Goal: Information Seeking & Learning: Learn about a topic

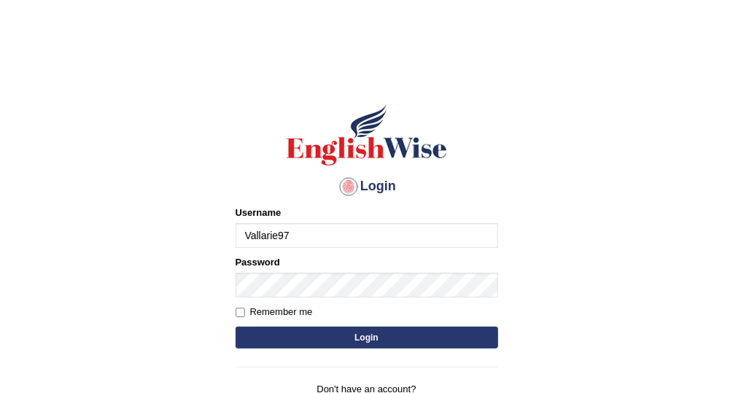
click at [334, 230] on input "Vallarie97" at bounding box center [367, 235] width 263 height 25
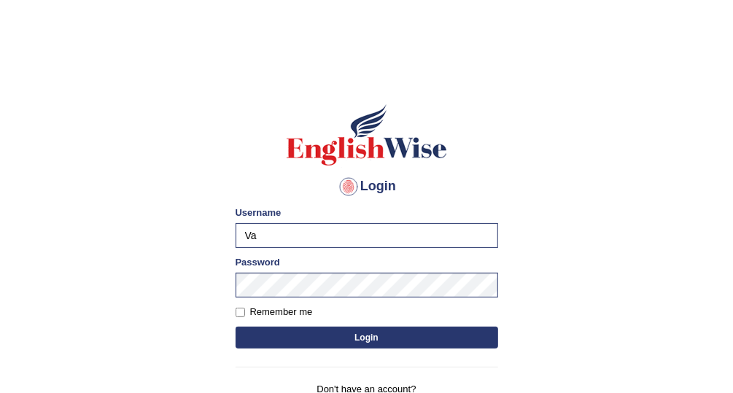
type input "V"
type input "Afreen11"
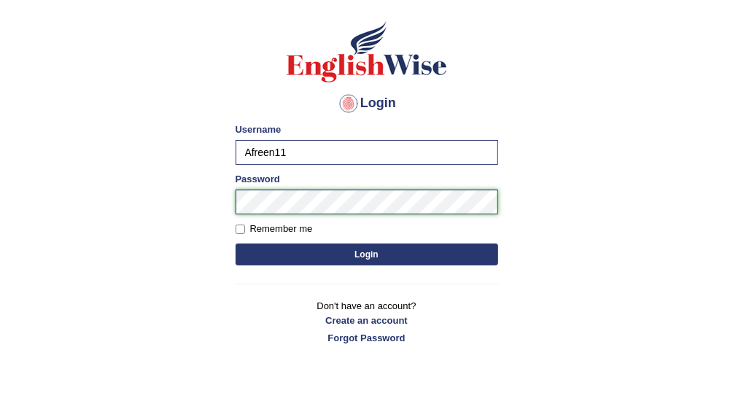
scroll to position [89, 0]
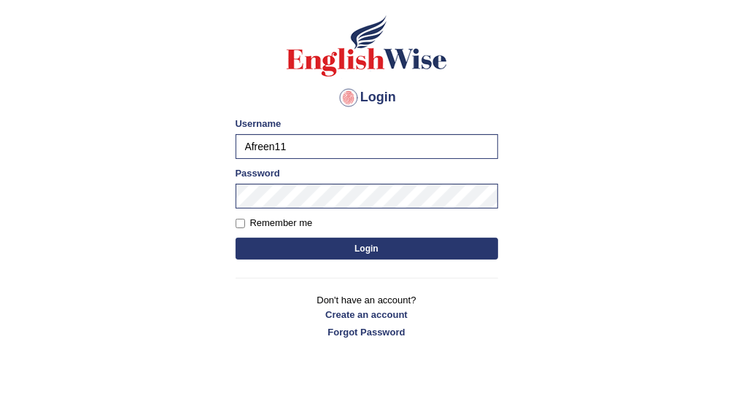
click at [527, 235] on body "Login Please fix the following errors: Username Afreen11 Password Remember me L…" at bounding box center [366, 143] width 733 height 393
click at [456, 253] on button "Login" at bounding box center [367, 249] width 263 height 22
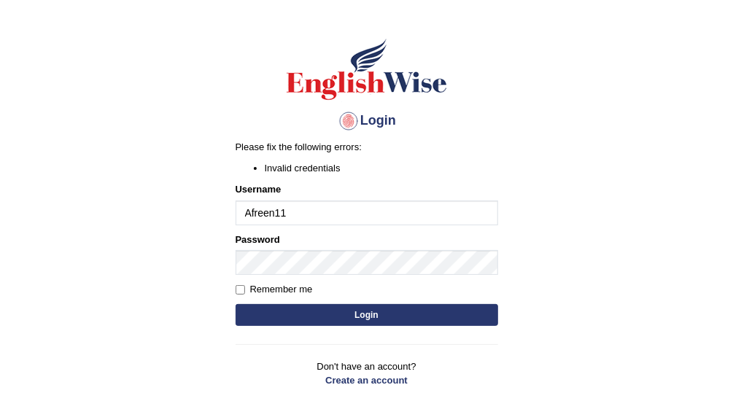
scroll to position [66, 0]
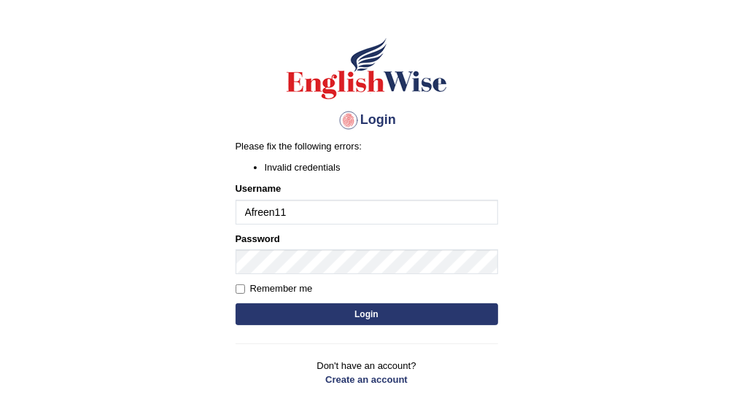
click at [405, 308] on button "Login" at bounding box center [367, 314] width 263 height 22
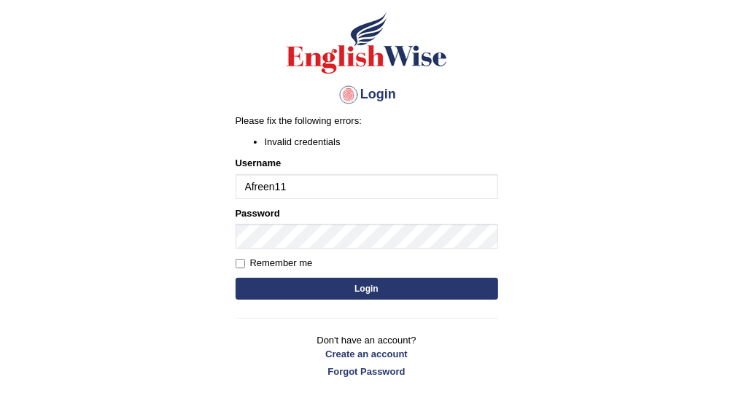
scroll to position [94, 0]
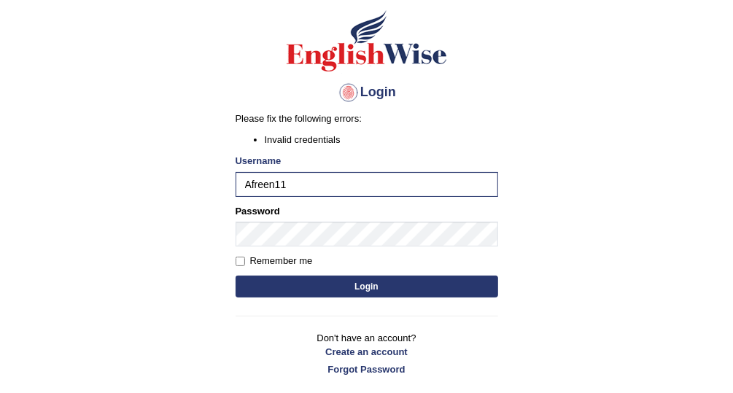
click at [477, 287] on button "Login" at bounding box center [367, 287] width 263 height 22
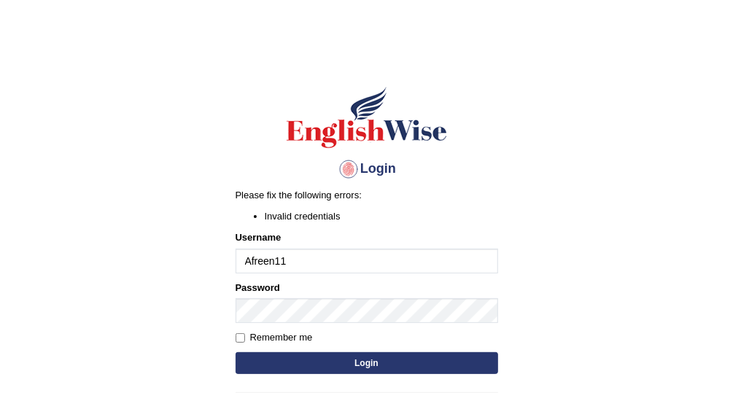
scroll to position [48, 0]
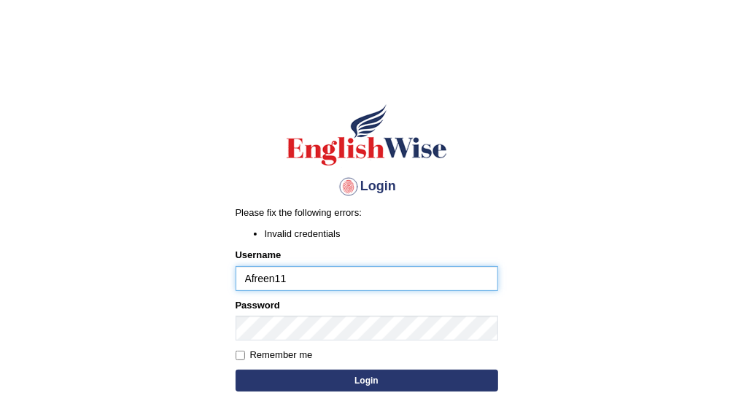
click at [321, 282] on input "Afreen11" at bounding box center [367, 278] width 263 height 25
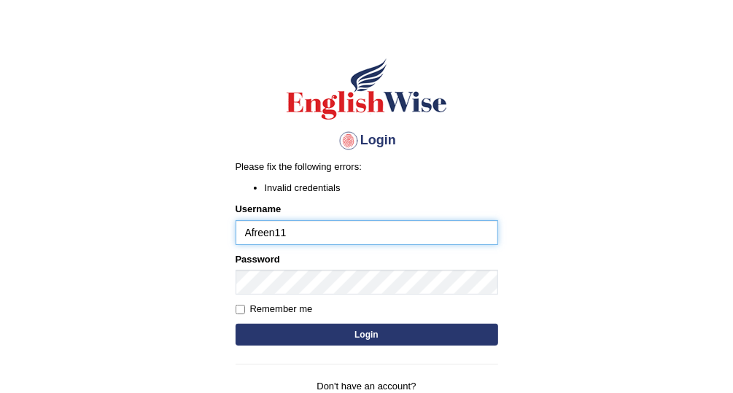
scroll to position [49, 0]
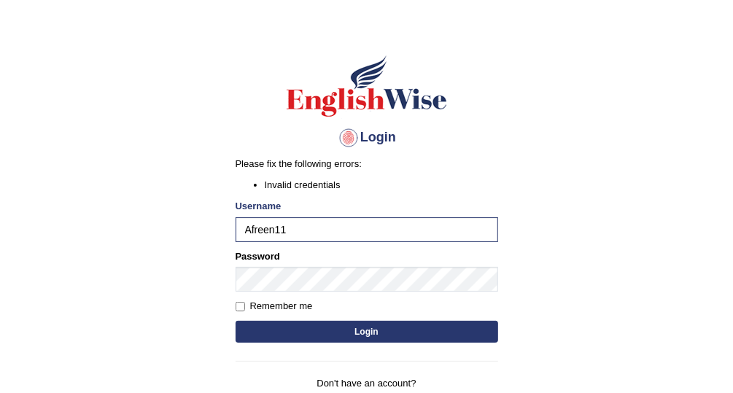
click at [478, 338] on button "Login" at bounding box center [367, 332] width 263 height 22
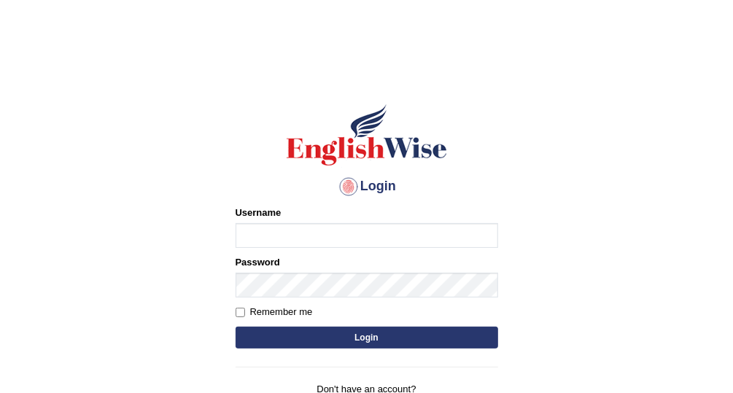
type input "Afreen11"
click at [407, 337] on button "Login" at bounding box center [367, 338] width 263 height 22
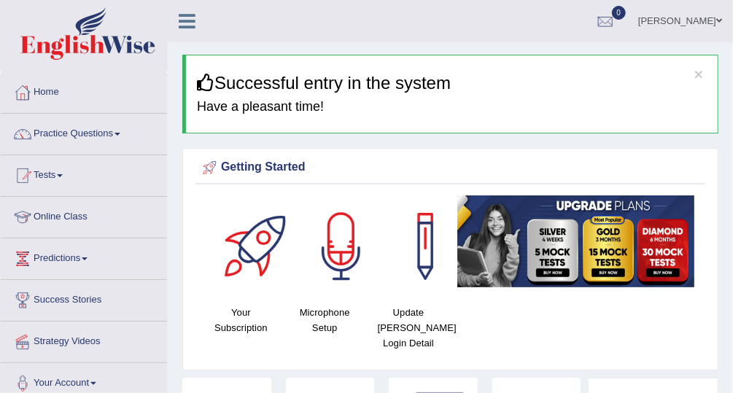
click at [55, 176] on link "Tests" at bounding box center [84, 173] width 166 height 36
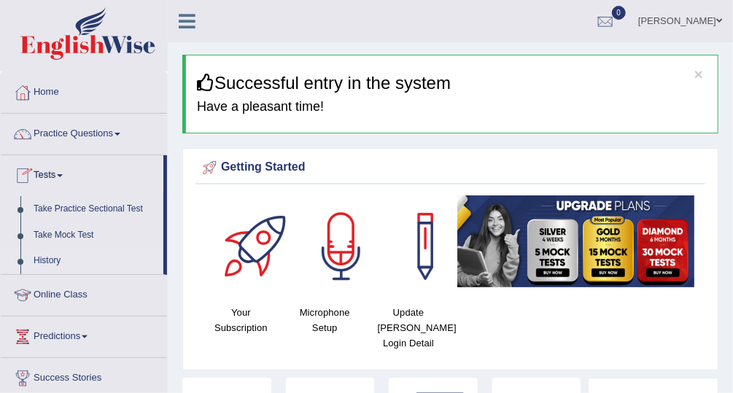
click at [96, 264] on link "History" at bounding box center [95, 261] width 136 height 26
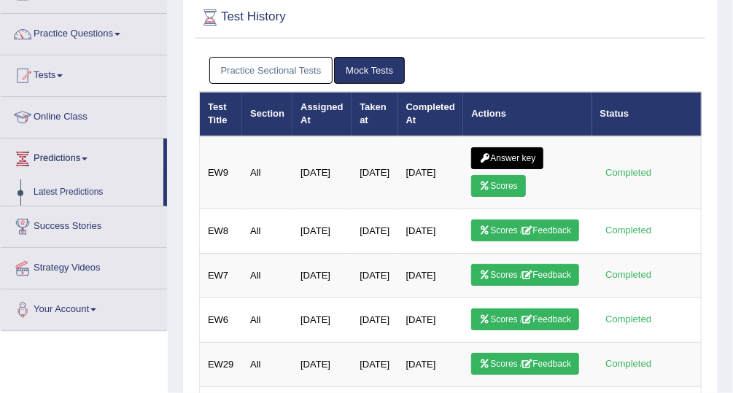
scroll to position [103, 0]
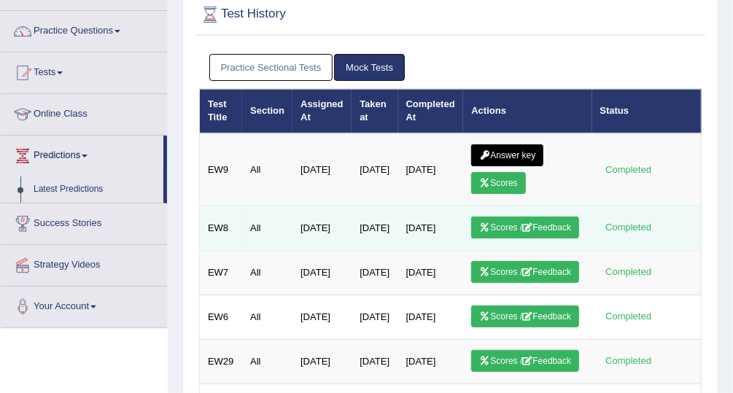
click at [405, 219] on td "Apr 3, 2025" at bounding box center [431, 228] width 66 height 44
click at [497, 226] on link "Scores / Feedback" at bounding box center [525, 228] width 108 height 22
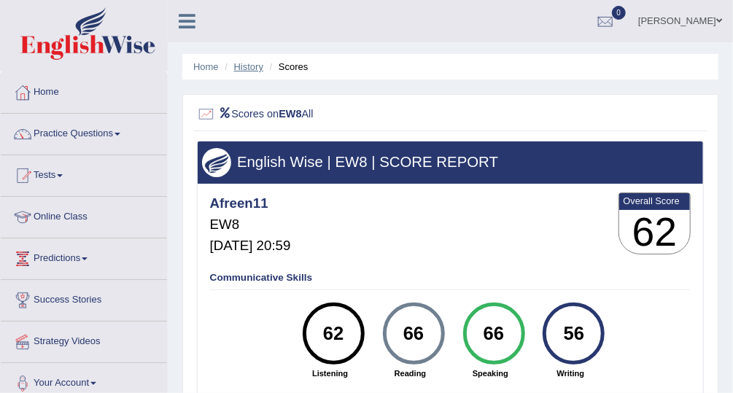
click at [259, 71] on link "History" at bounding box center [248, 66] width 29 height 11
click at [298, 71] on li "Scores" at bounding box center [287, 67] width 42 height 14
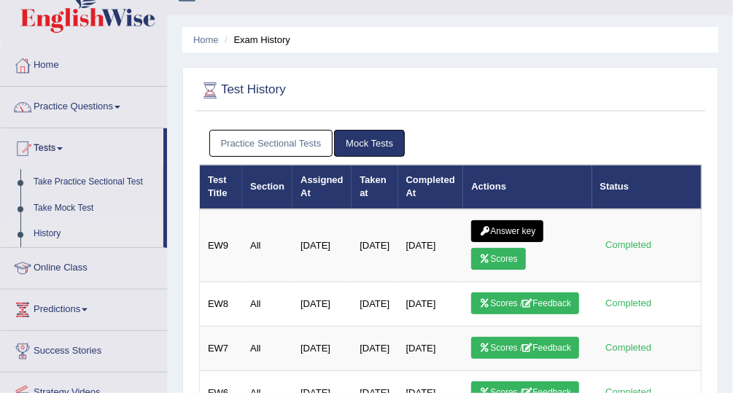
scroll to position [39, 0]
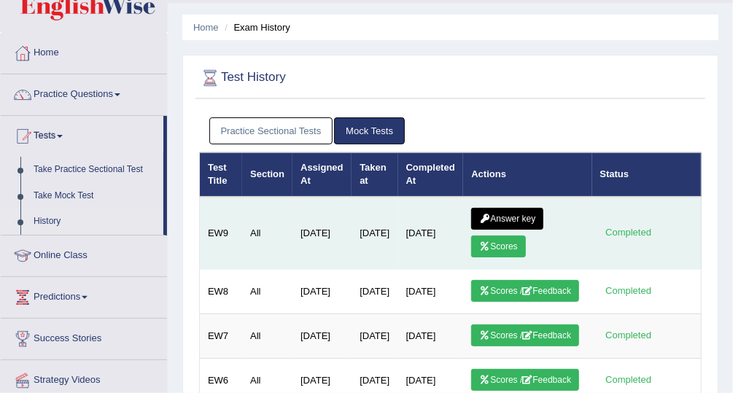
click at [502, 222] on link "Answer key" at bounding box center [507, 219] width 72 height 22
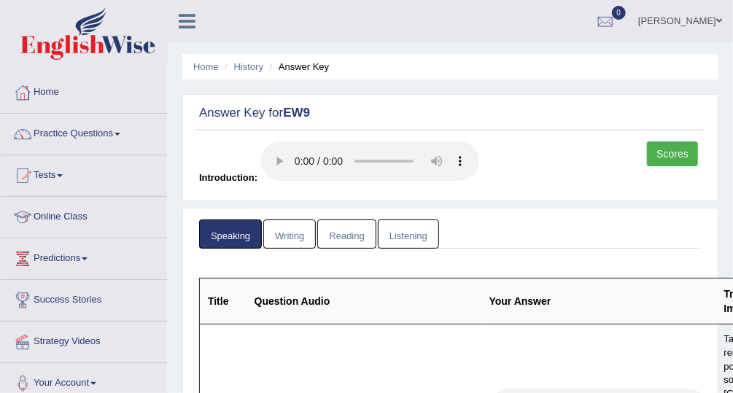
click at [282, 238] on link "Writing" at bounding box center [289, 234] width 53 height 30
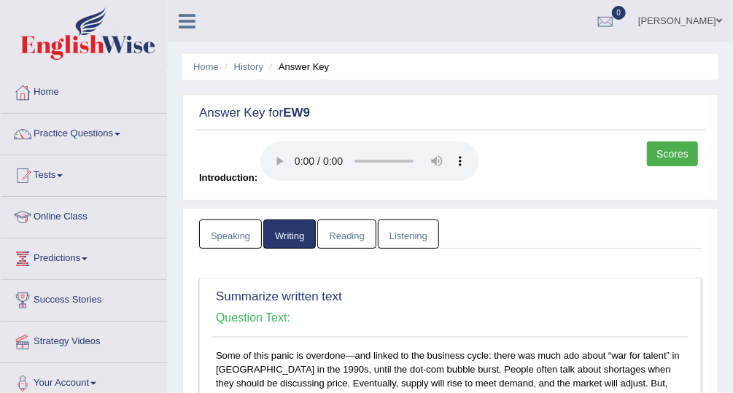
click at [348, 236] on link "Reading" at bounding box center [346, 234] width 58 height 30
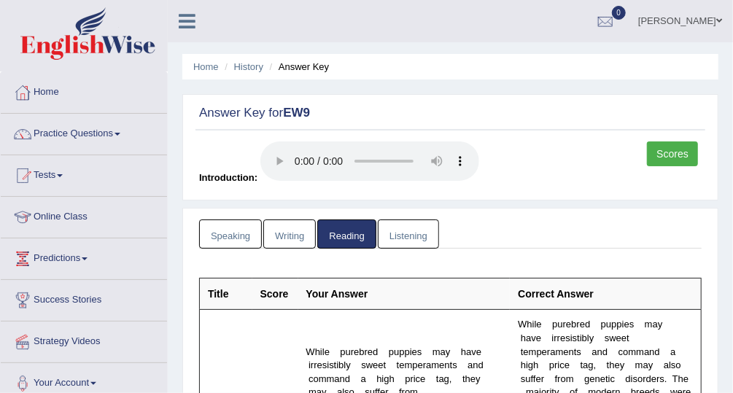
click at [604, 298] on th "Correct Answer" at bounding box center [605, 294] width 191 height 31
click at [84, 131] on link "Practice Questions" at bounding box center [84, 132] width 166 height 36
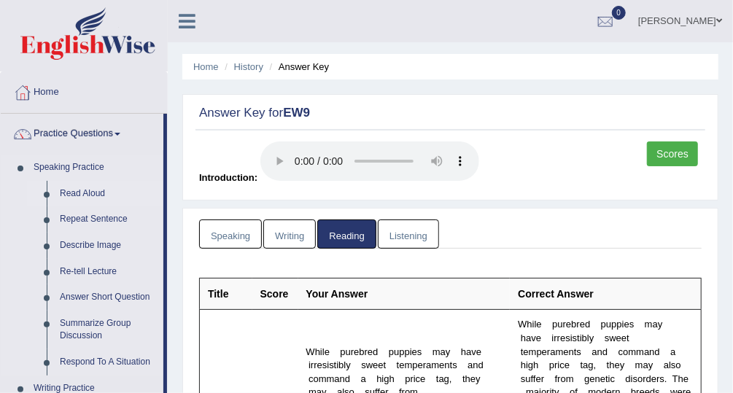
click at [89, 200] on link "Read Aloud" at bounding box center [108, 194] width 110 height 26
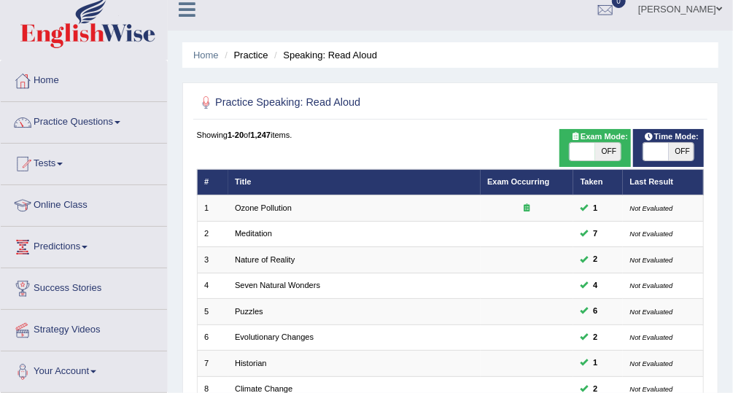
scroll to position [10, 0]
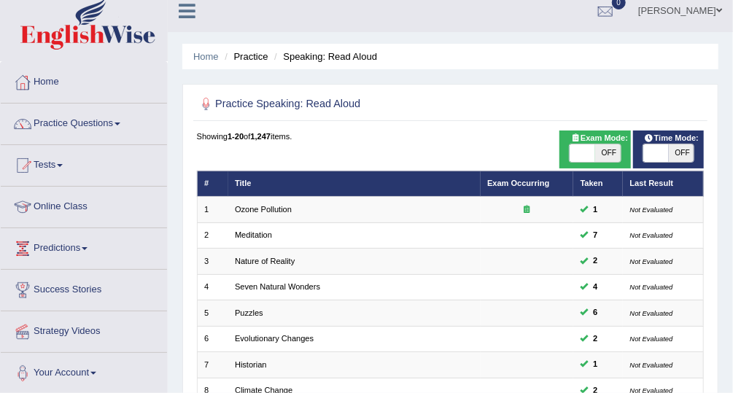
click at [87, 125] on link "Practice Questions" at bounding box center [84, 122] width 166 height 36
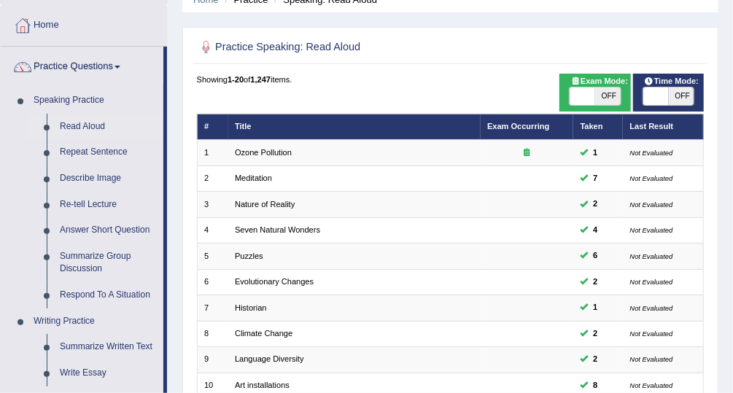
scroll to position [68, 0]
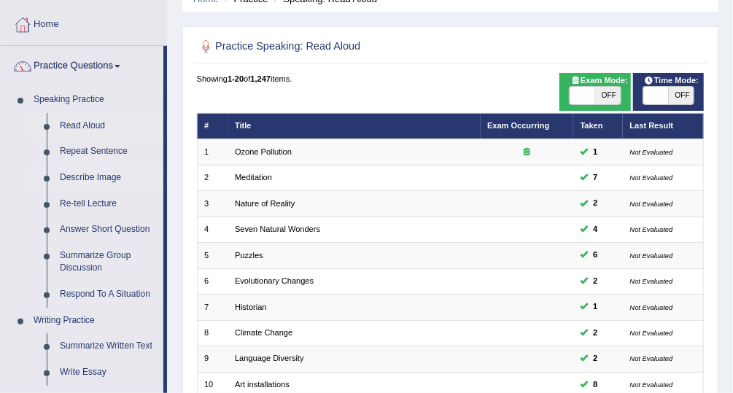
click at [103, 180] on link "Describe Image" at bounding box center [108, 178] width 110 height 26
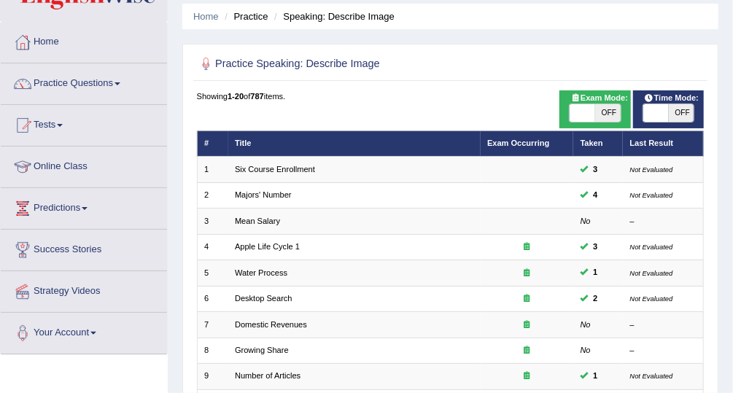
scroll to position [51, 0]
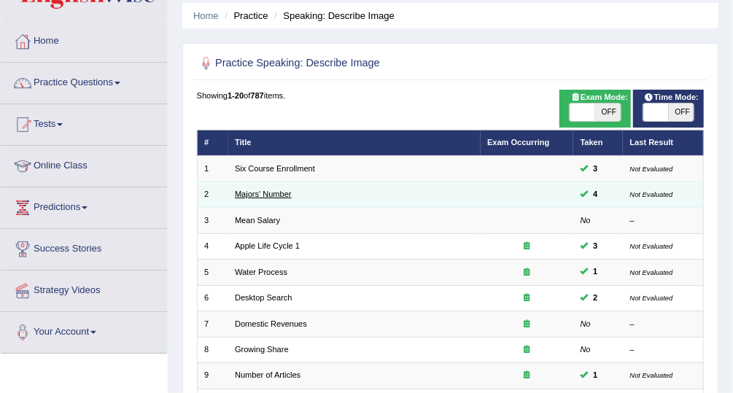
click at [261, 196] on link "Majors' Number" at bounding box center [263, 194] width 57 height 9
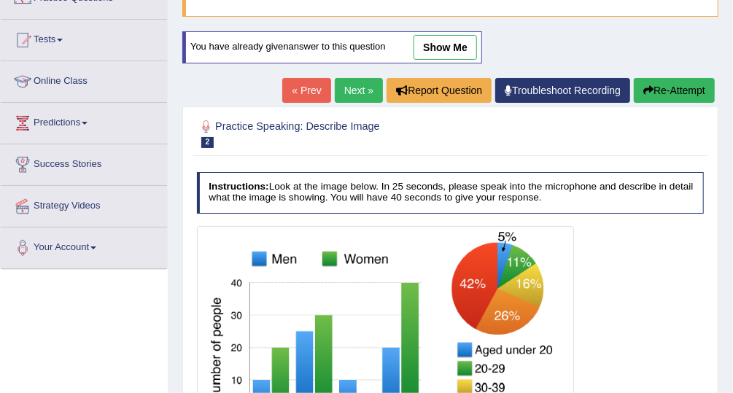
scroll to position [132, 0]
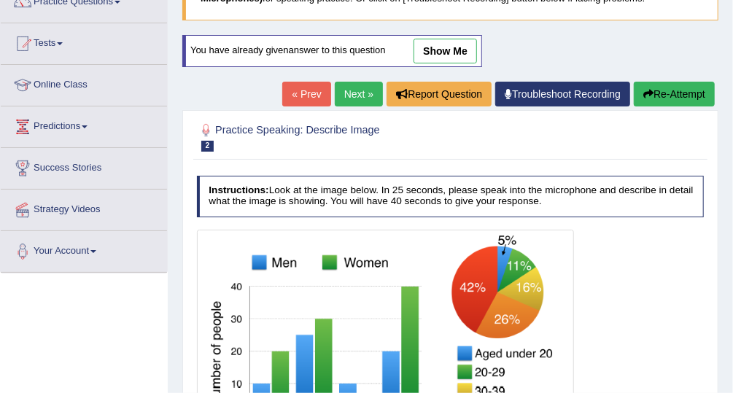
click at [431, 48] on link "show me" at bounding box center [444, 51] width 63 height 25
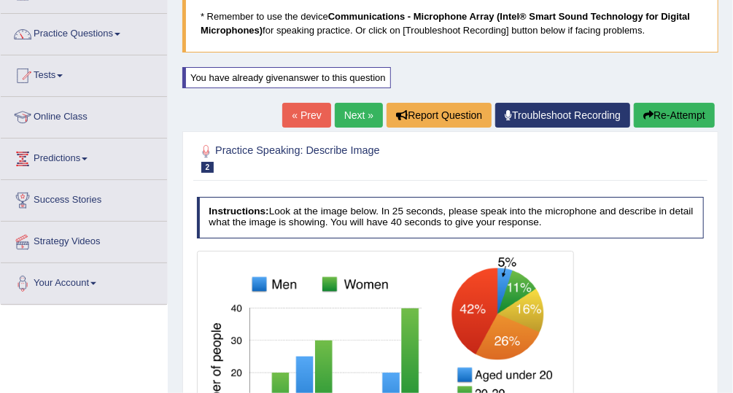
scroll to position [97, 0]
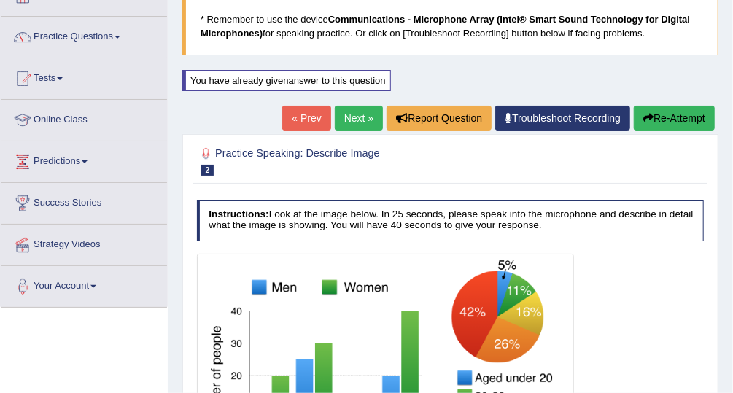
click at [82, 37] on link "Practice Questions" at bounding box center [84, 35] width 166 height 36
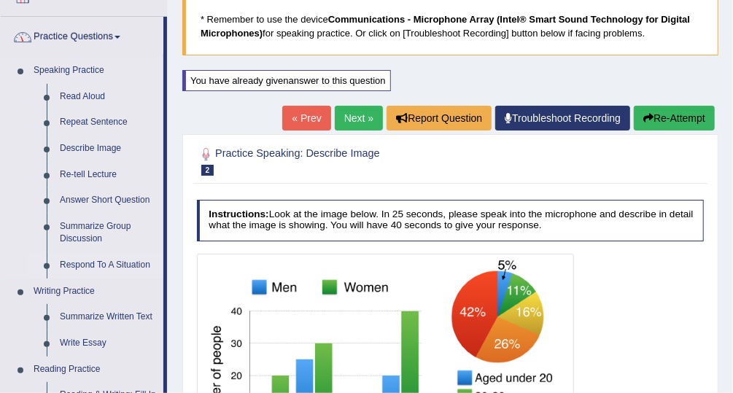
click at [121, 260] on link "Respond To A Situation" at bounding box center [108, 265] width 110 height 26
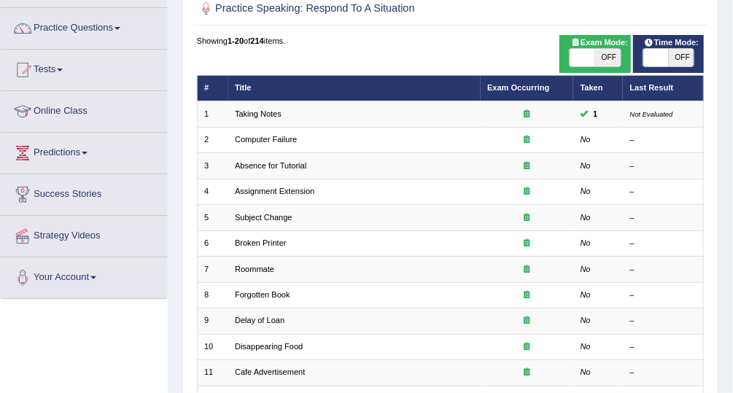
scroll to position [106, 0]
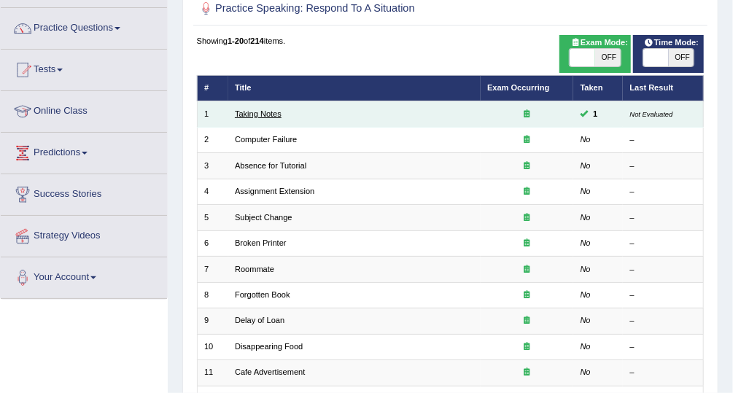
click at [264, 115] on link "Taking Notes" at bounding box center [258, 113] width 47 height 9
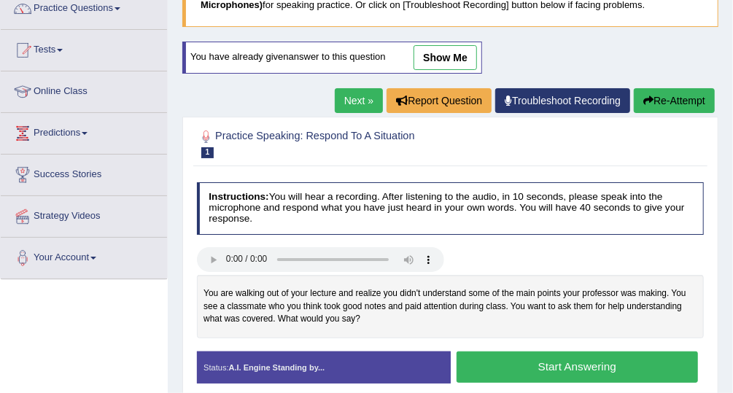
scroll to position [125, 0]
click at [446, 53] on link "show me" at bounding box center [444, 57] width 63 height 25
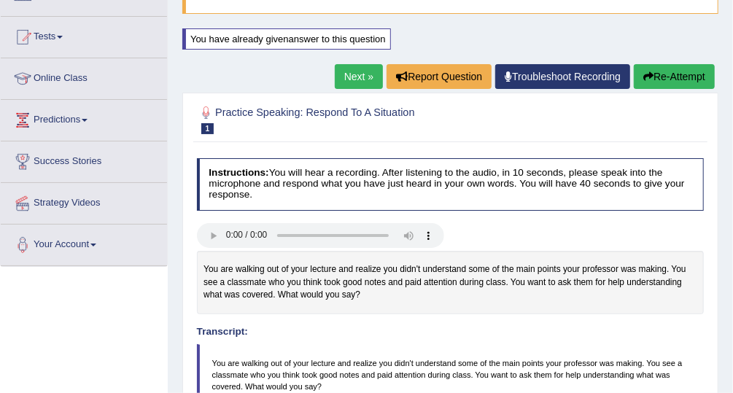
scroll to position [136, 0]
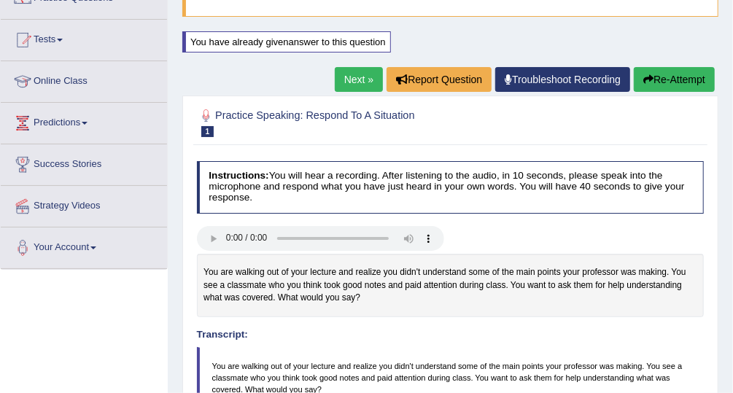
click at [55, 39] on link "Tests" at bounding box center [84, 38] width 166 height 36
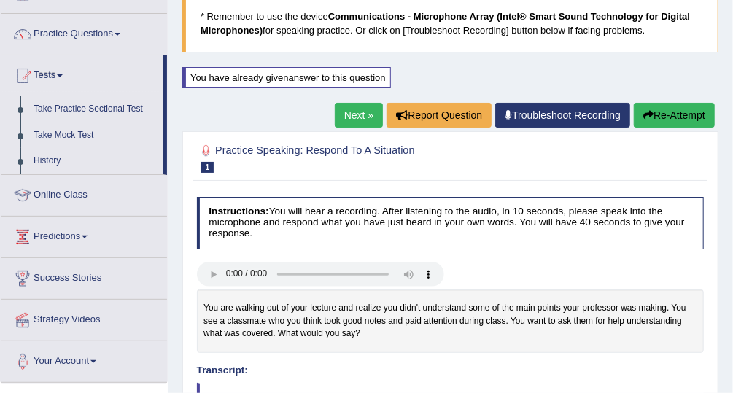
scroll to position [61, 0]
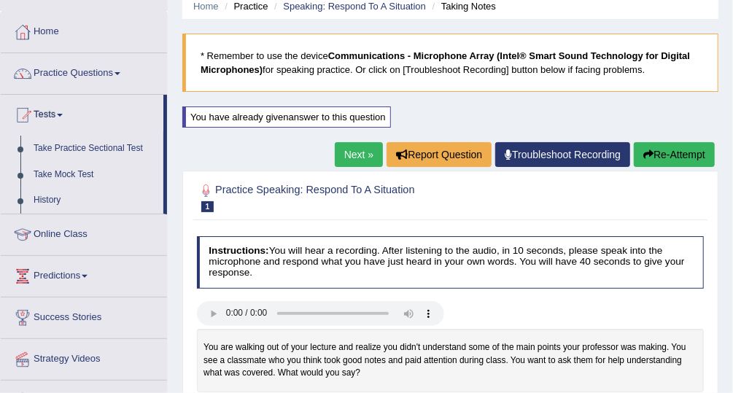
click at [95, 71] on link "Practice Questions" at bounding box center [84, 71] width 166 height 36
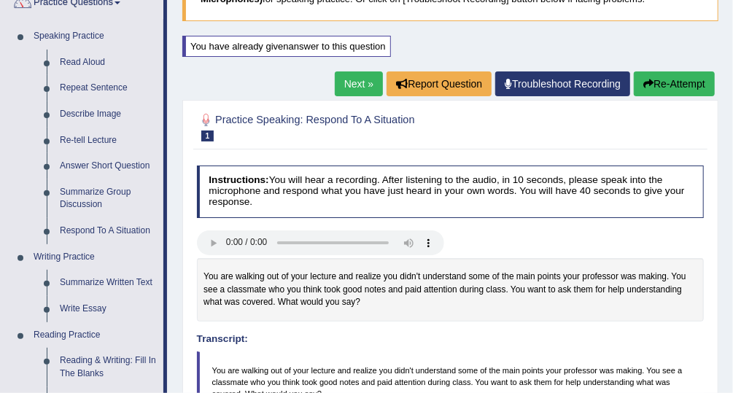
scroll to position [154, 0]
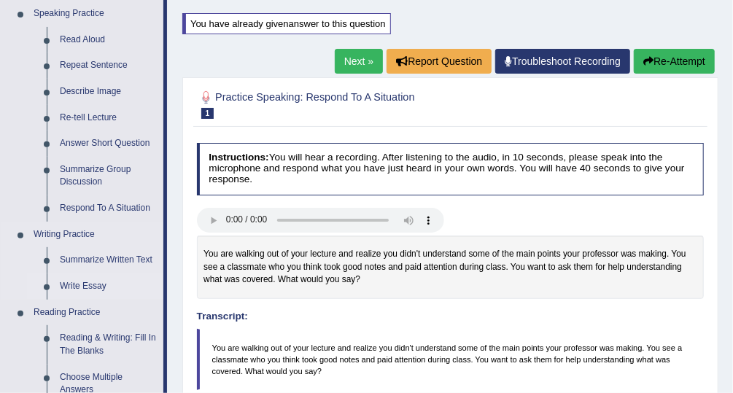
click at [96, 287] on link "Write Essay" at bounding box center [108, 286] width 110 height 26
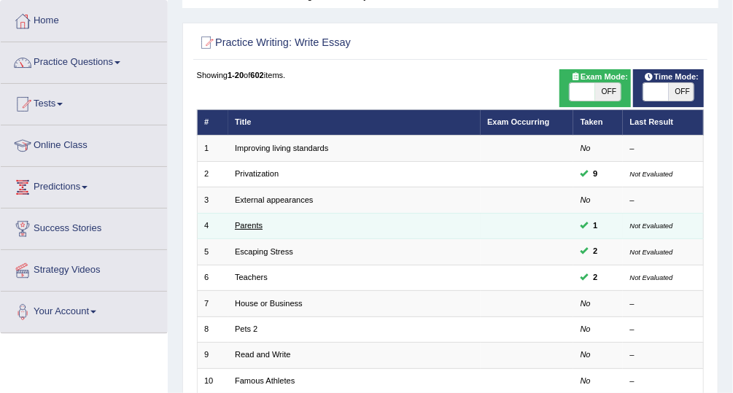
click at [248, 223] on link "Parents" at bounding box center [249, 225] width 28 height 9
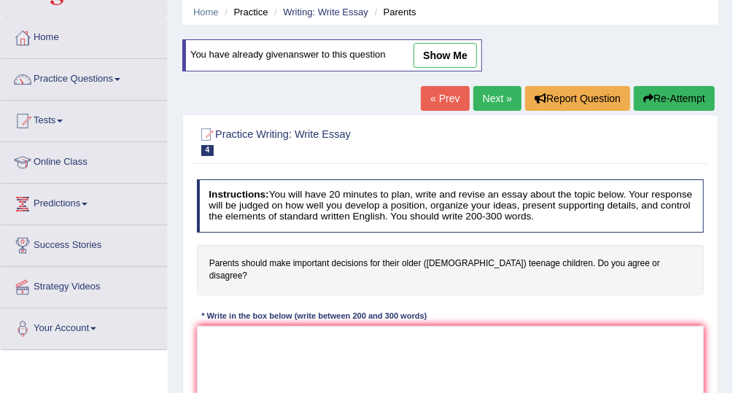
scroll to position [43, 0]
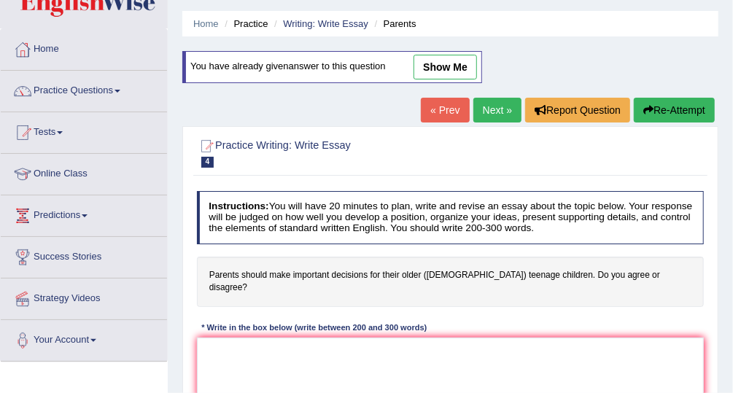
click at [435, 77] on link "show me" at bounding box center [444, 67] width 63 height 25
type textarea "The increasing influence of parental supervision on teenagers' lives has ignite…"
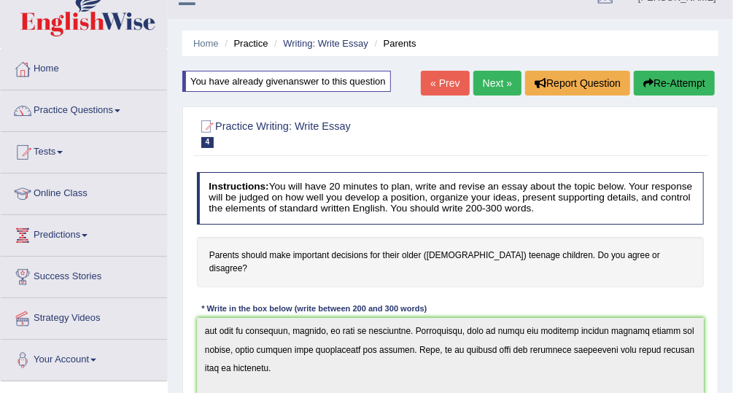
scroll to position [320, 0]
click at [400, 47] on li "Parents" at bounding box center [393, 43] width 45 height 14
click at [345, 46] on link "Writing: Write Essay" at bounding box center [325, 43] width 85 height 11
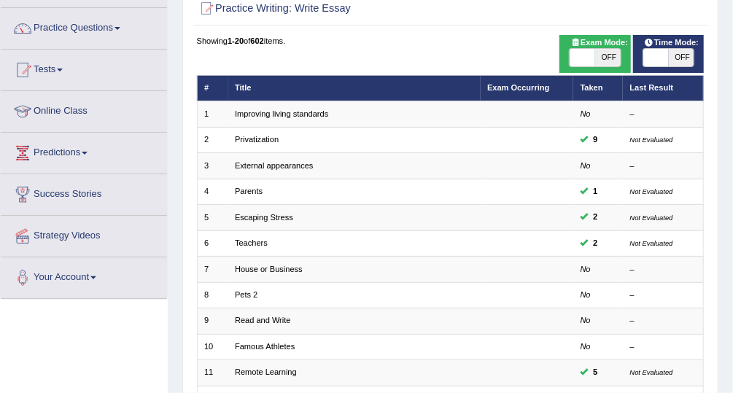
scroll to position [106, 0]
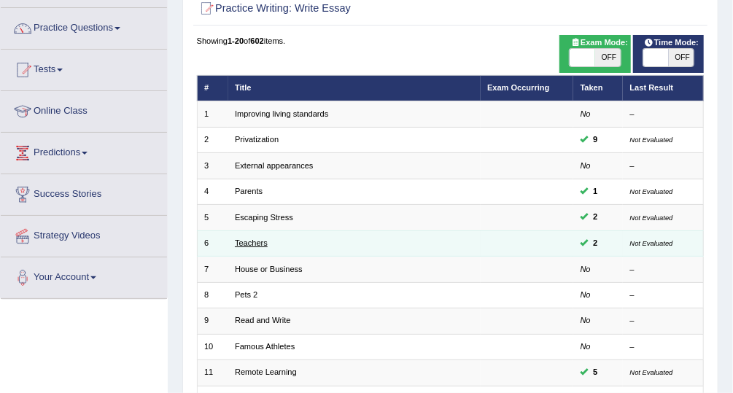
click at [260, 242] on link "Teachers" at bounding box center [251, 242] width 33 height 9
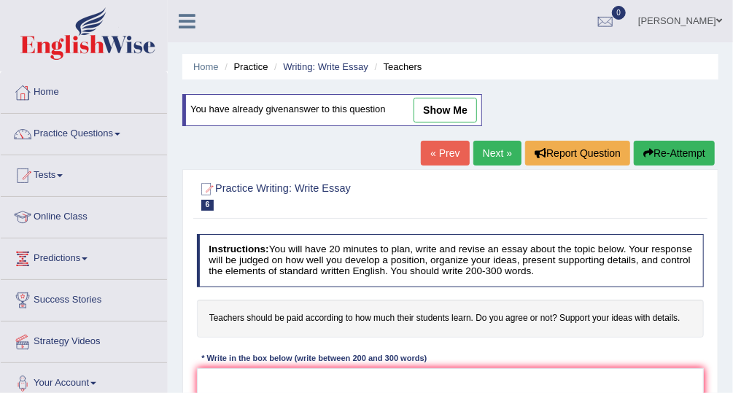
click at [445, 112] on link "show me" at bounding box center [444, 110] width 63 height 25
type textarea "sdcsd//s"
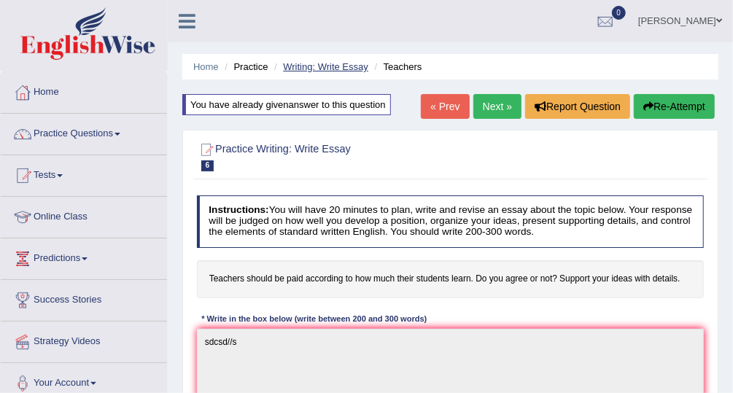
click at [336, 69] on link "Writing: Write Essay" at bounding box center [325, 66] width 85 height 11
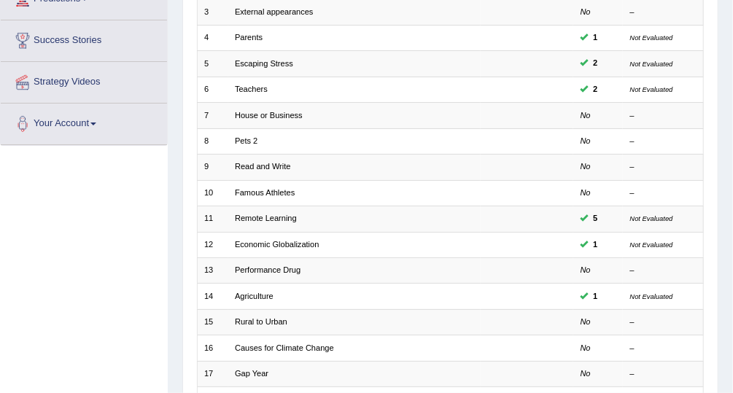
scroll to position [274, 0]
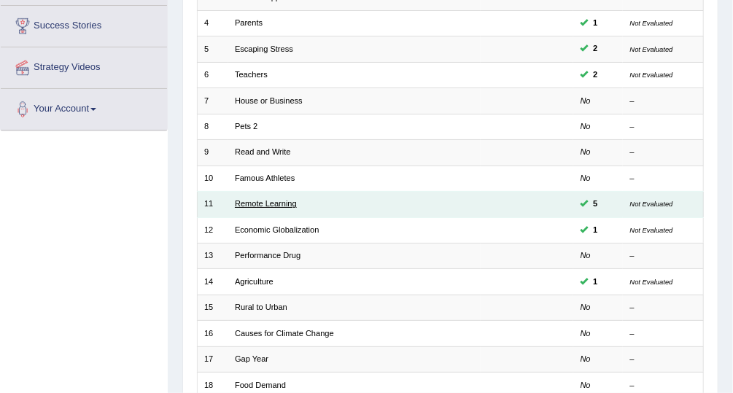
click at [281, 200] on link "Remote Learning" at bounding box center [266, 203] width 62 height 9
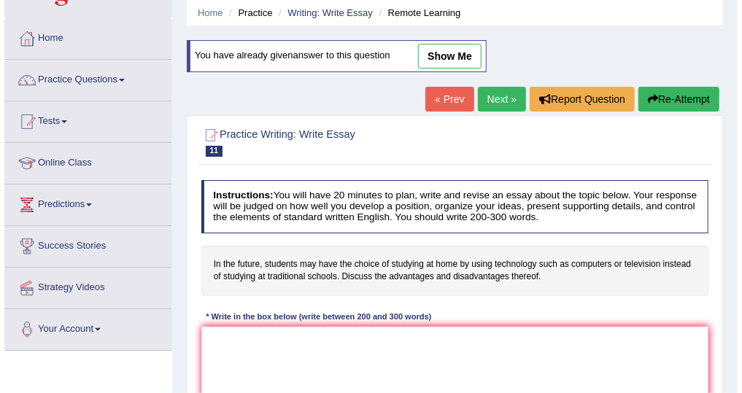
scroll to position [55, 0]
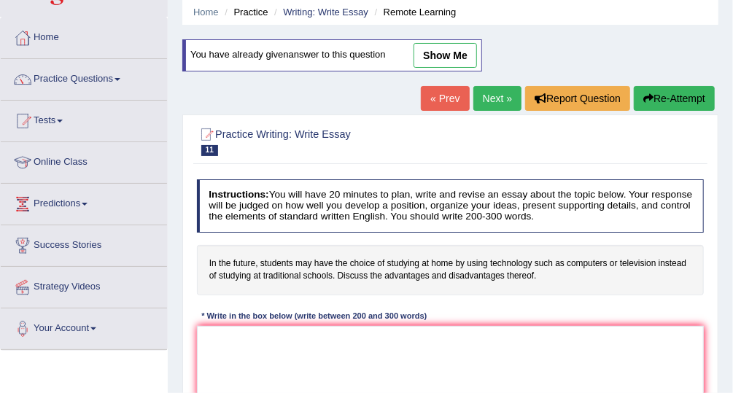
click at [447, 53] on link "show me" at bounding box center [444, 55] width 63 height 25
type textarea "The increasing influence Education of on our lives has ignited numerous discuss…"
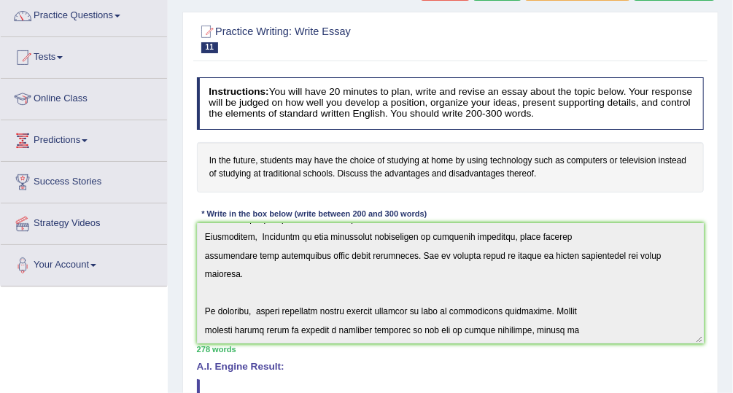
scroll to position [0, 0]
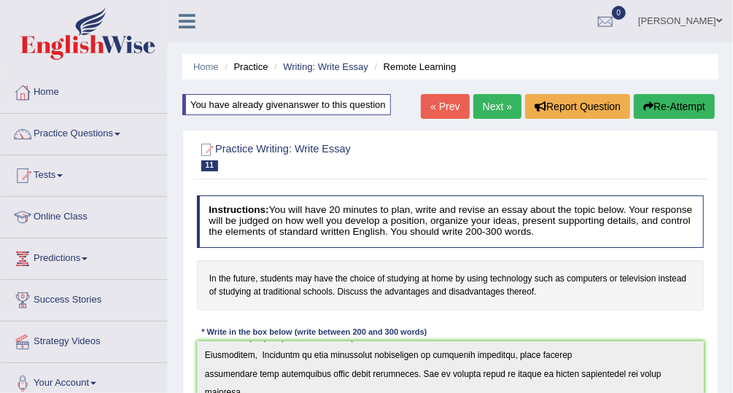
click at [343, 73] on li "Writing: Write Essay" at bounding box center [320, 67] width 98 height 14
click at [351, 65] on link "Writing: Write Essay" at bounding box center [325, 66] width 85 height 11
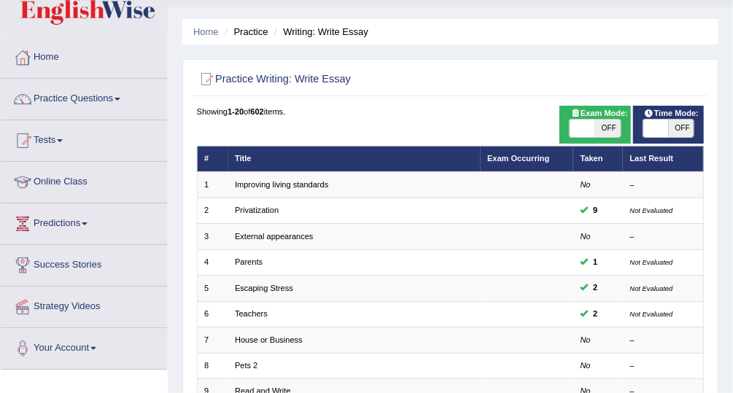
scroll to position [37, 0]
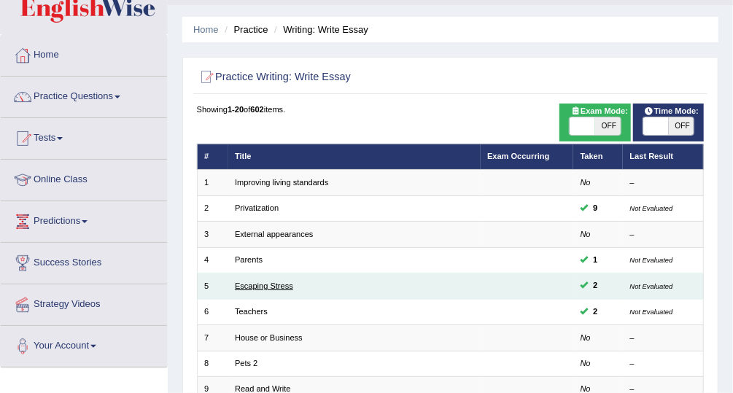
click at [258, 283] on link "Escaping Stress" at bounding box center [264, 285] width 58 height 9
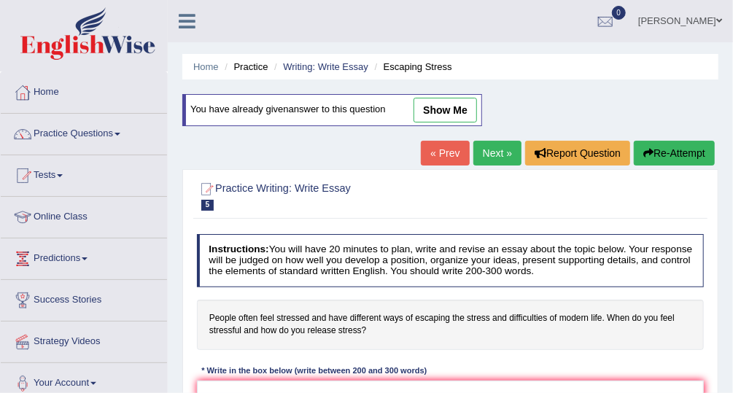
click at [445, 111] on link "show me" at bounding box center [444, 110] width 63 height 25
type textarea "The increasing influence of stress on our lives has ignited numerous discussion…"
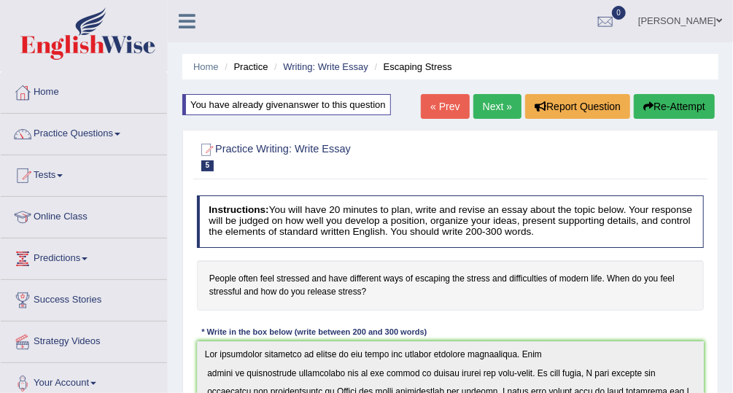
click at [58, 141] on link "Practice Questions" at bounding box center [84, 132] width 166 height 36
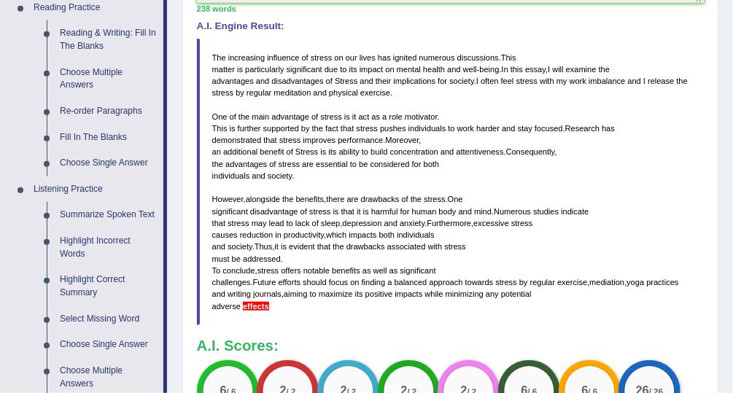
scroll to position [463, 0]
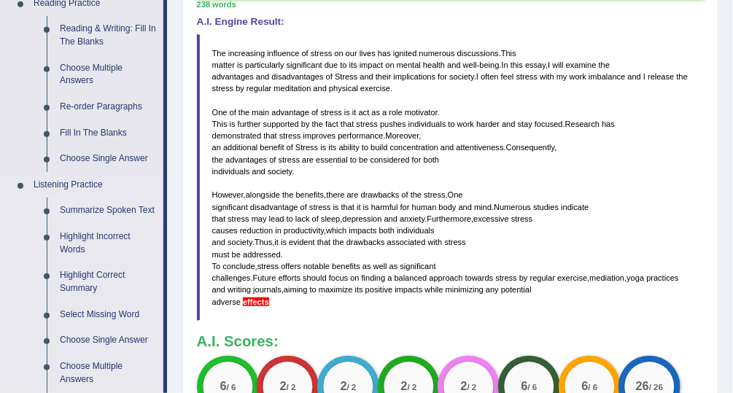
click at [81, 212] on link "Summarize Spoken Text" at bounding box center [108, 211] width 110 height 26
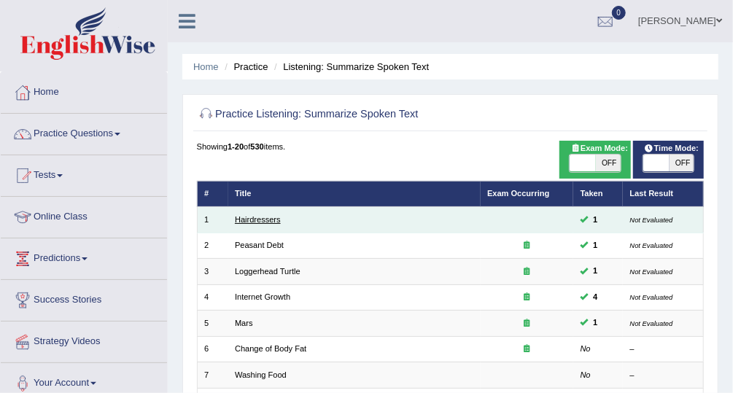
click at [251, 222] on link "Hairdressers" at bounding box center [258, 219] width 46 height 9
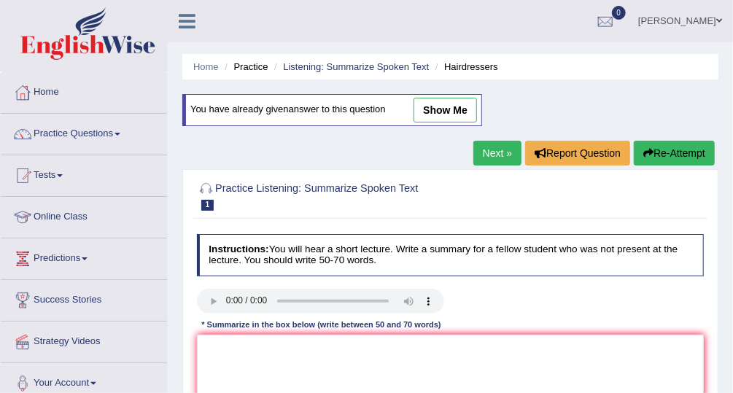
click at [434, 109] on link "show me" at bounding box center [444, 110] width 63 height 25
type textarea "The speaker provided a comprehensive overview of Hairdresser, highlighting seve…"
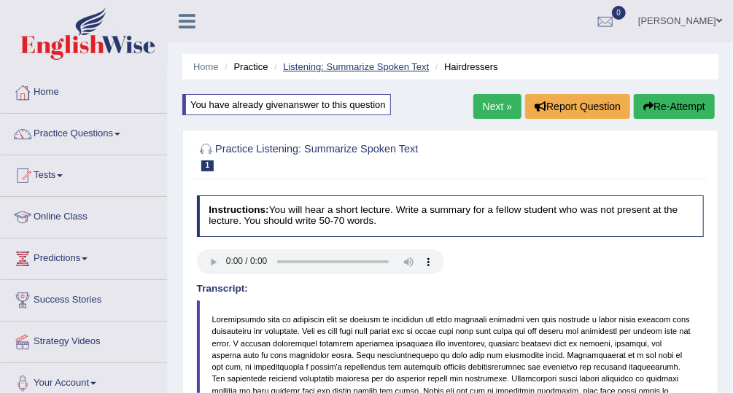
click at [358, 70] on link "Listening: Summarize Spoken Text" at bounding box center [356, 66] width 146 height 11
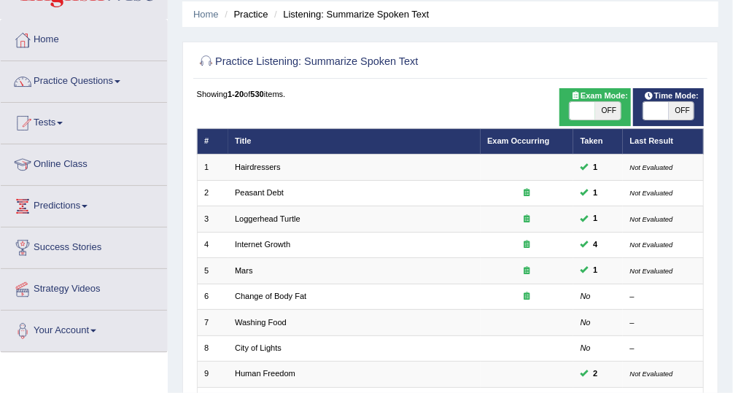
scroll to position [53, 0]
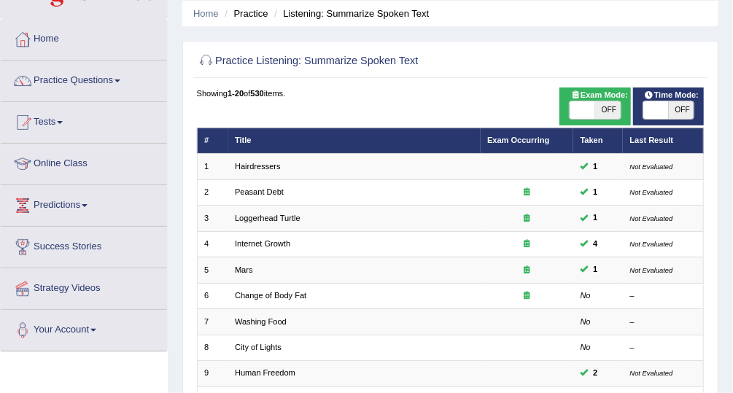
click at [106, 79] on link "Practice Questions" at bounding box center [84, 79] width 166 height 36
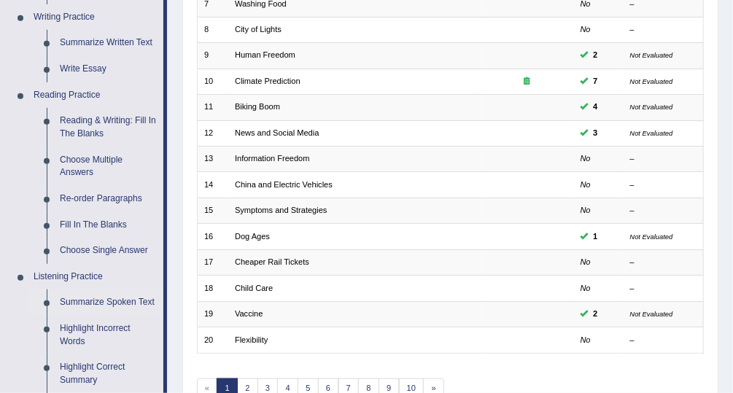
scroll to position [370, 0]
click at [120, 203] on link "Re-order Paragraphs" at bounding box center [108, 200] width 110 height 26
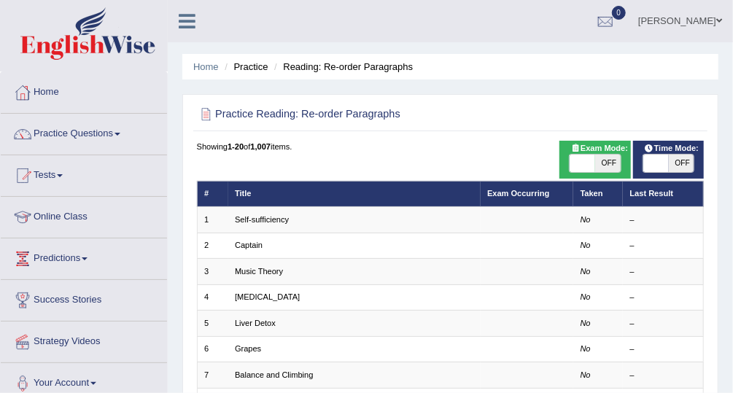
click at [603, 166] on span "OFF" at bounding box center [608, 164] width 26 height 18
checkbox input "true"
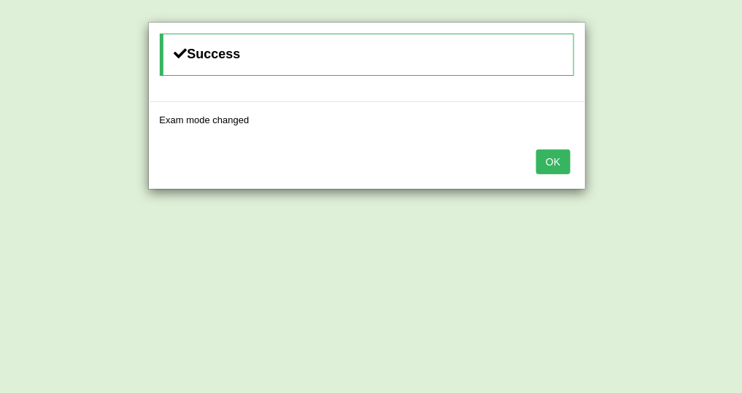
click at [562, 166] on button "OK" at bounding box center [553, 161] width 34 height 25
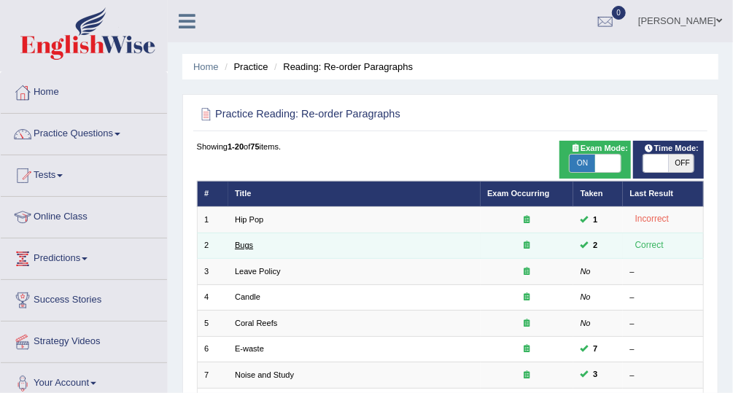
click at [241, 247] on link "Bugs" at bounding box center [244, 245] width 18 height 9
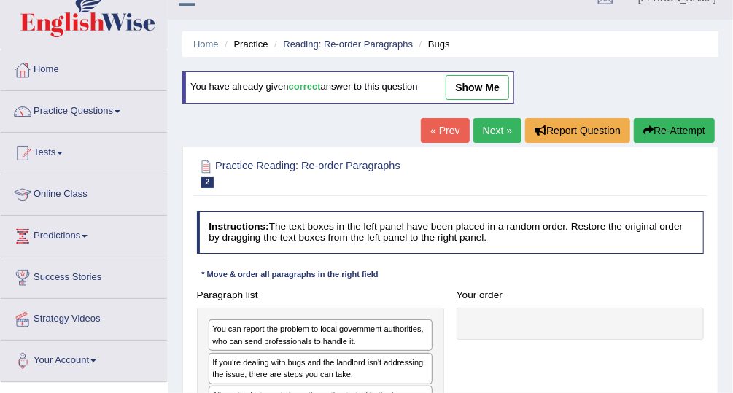
scroll to position [8, 0]
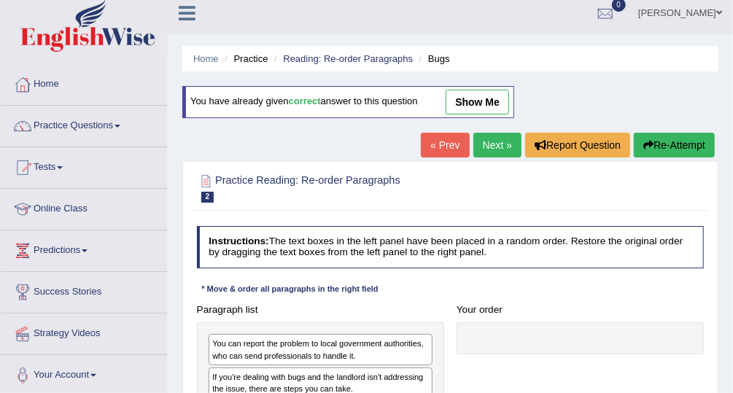
click at [475, 108] on link "show me" at bounding box center [477, 102] width 63 height 25
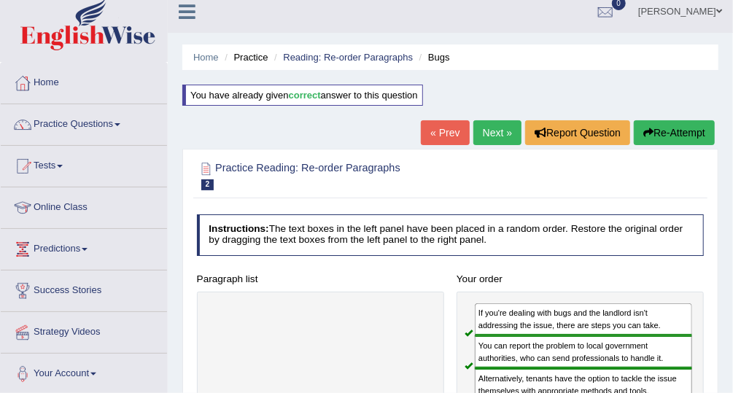
scroll to position [0, 0]
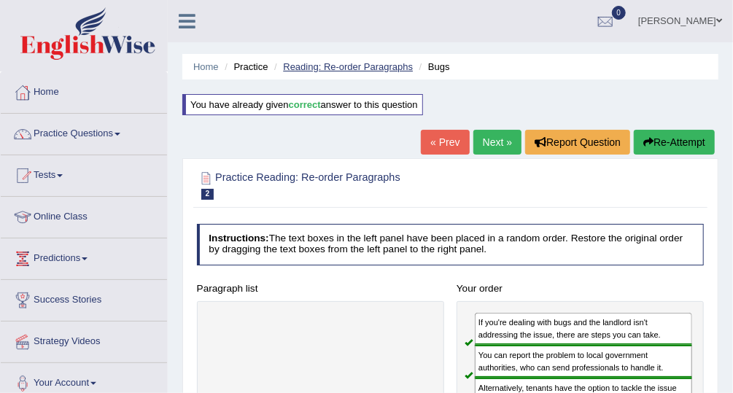
click at [320, 63] on link "Reading: Re-order Paragraphs" at bounding box center [348, 66] width 130 height 11
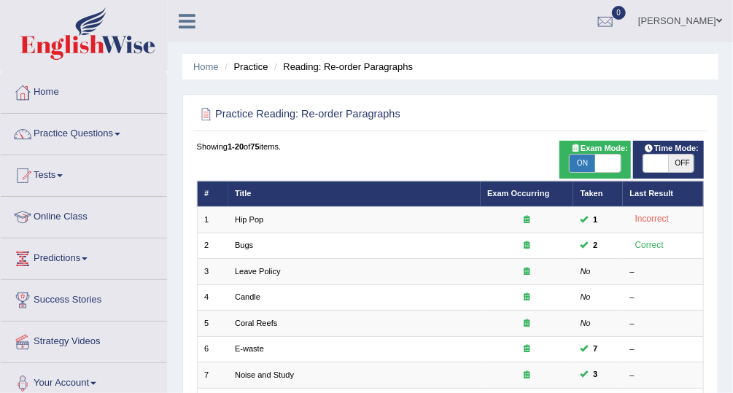
click at [238, 69] on li "Practice" at bounding box center [244, 67] width 47 height 14
click at [62, 138] on link "Practice Questions" at bounding box center [84, 132] width 166 height 36
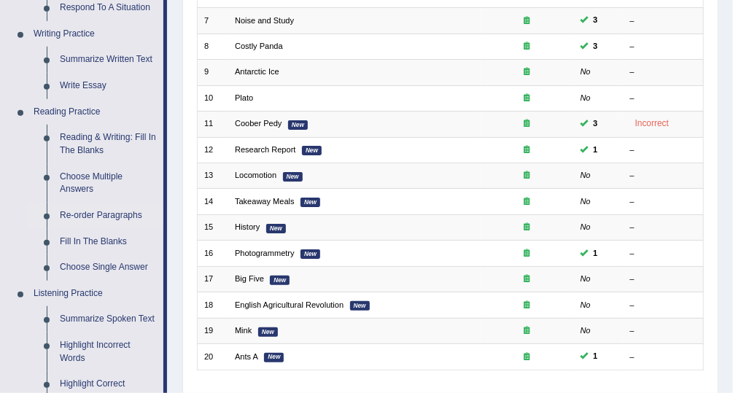
scroll to position [359, 0]
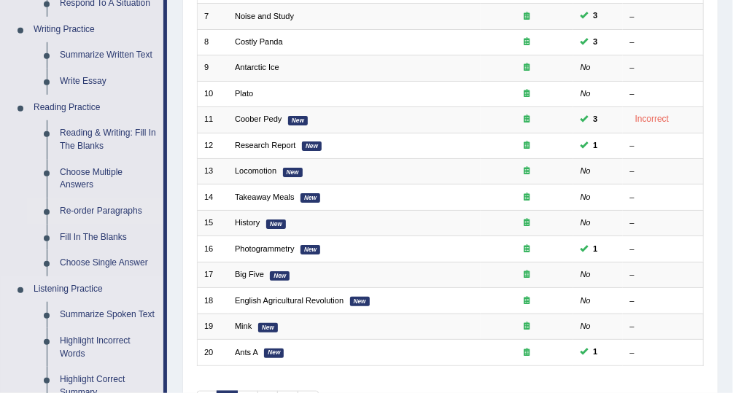
click at [40, 285] on link "Listening Practice" at bounding box center [95, 289] width 136 height 26
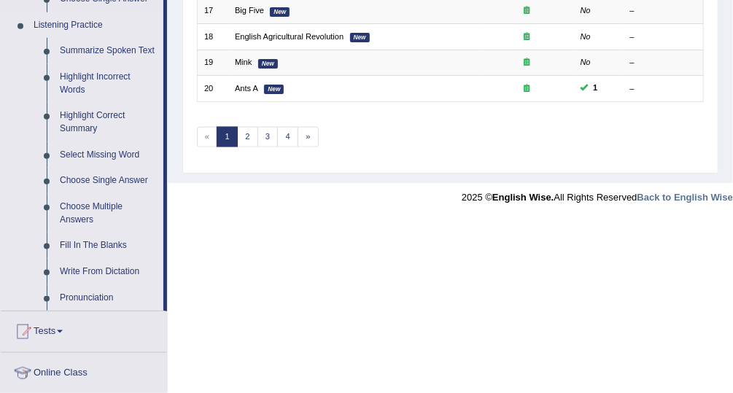
scroll to position [609, 0]
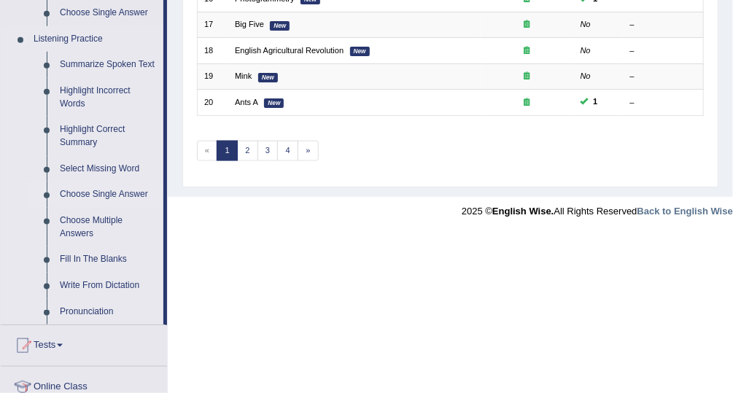
click at [96, 199] on link "Choose Single Answer" at bounding box center [108, 195] width 110 height 26
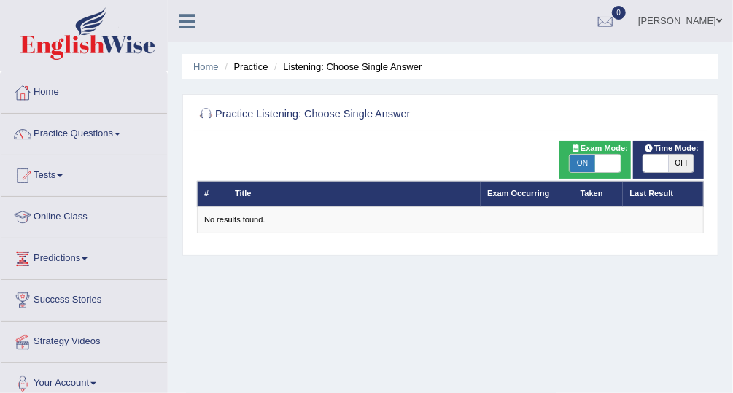
click at [71, 139] on link "Practice Questions" at bounding box center [84, 132] width 166 height 36
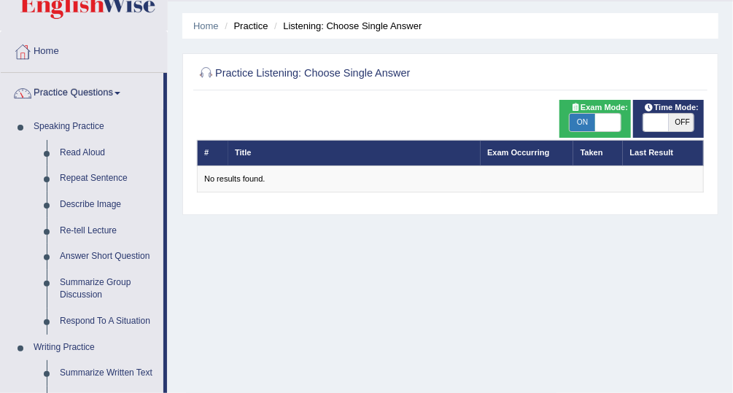
scroll to position [42, 0]
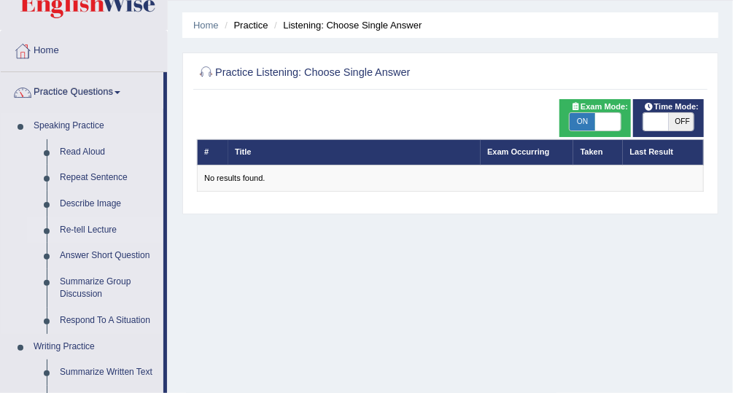
click at [72, 232] on link "Re-tell Lecture" at bounding box center [108, 230] width 110 height 26
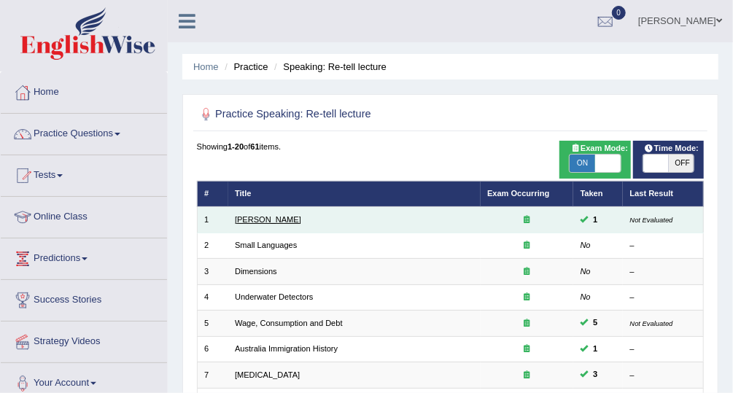
click at [252, 223] on link "[PERSON_NAME]" at bounding box center [268, 219] width 66 height 9
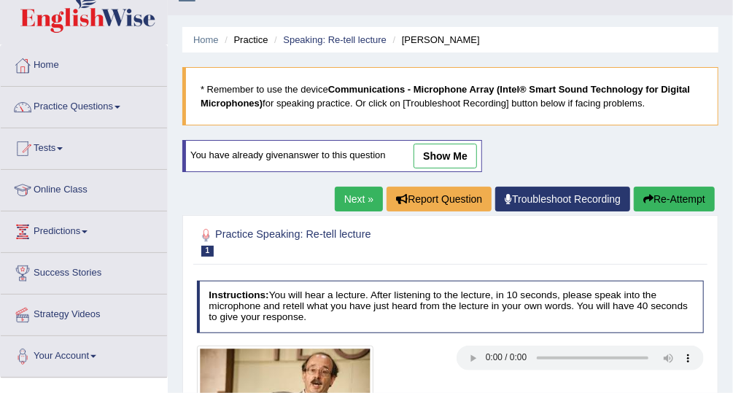
scroll to position [22, 0]
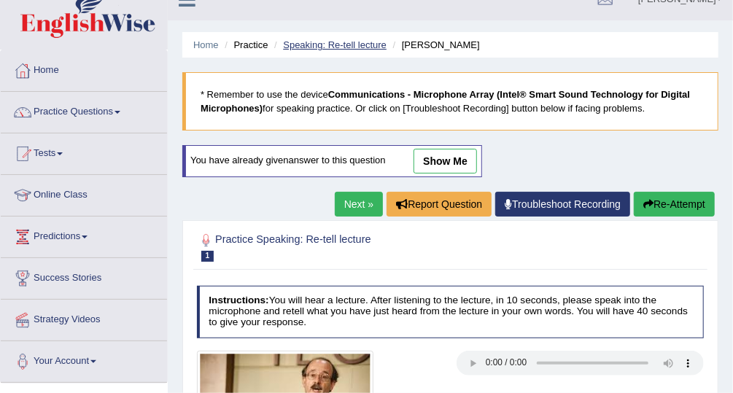
click at [311, 44] on link "Speaking: Re-tell lecture" at bounding box center [335, 44] width 104 height 11
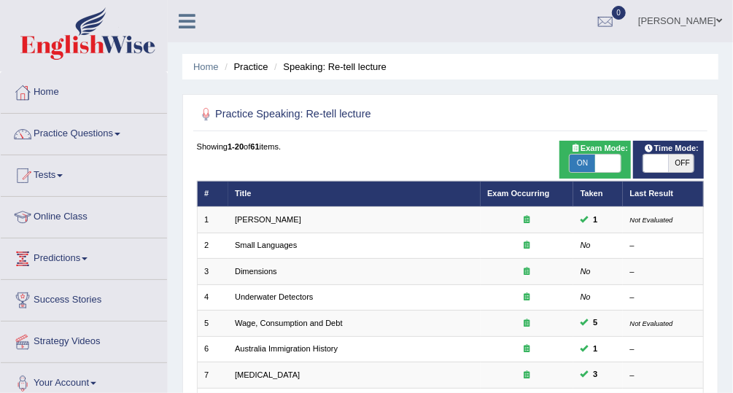
click at [71, 141] on link "Practice Questions" at bounding box center [84, 132] width 166 height 36
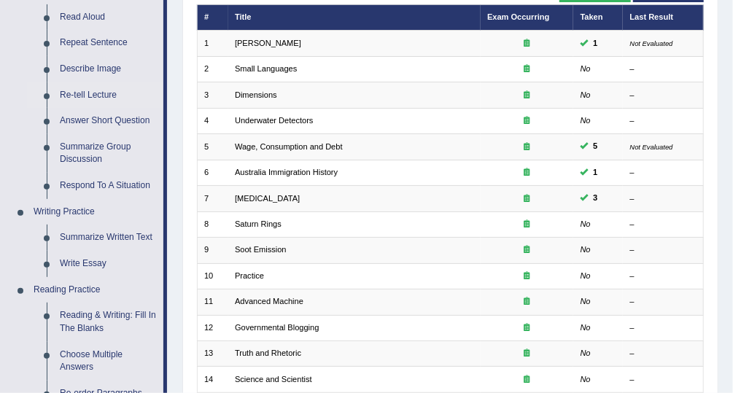
scroll to position [176, 0]
click at [80, 271] on link "Write Essay" at bounding box center [108, 264] width 110 height 26
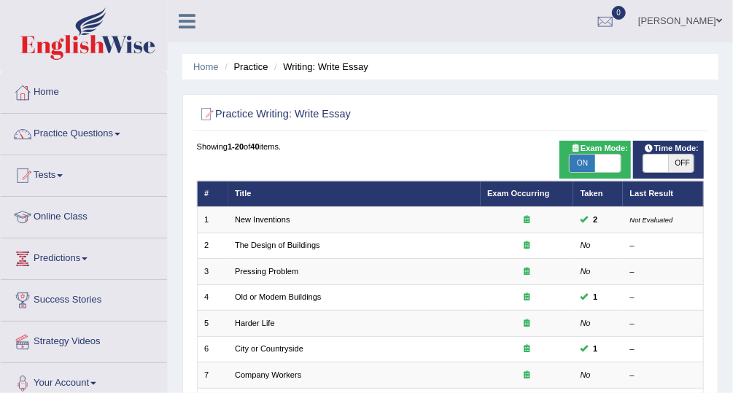
click at [716, 23] on span at bounding box center [719, 20] width 6 height 9
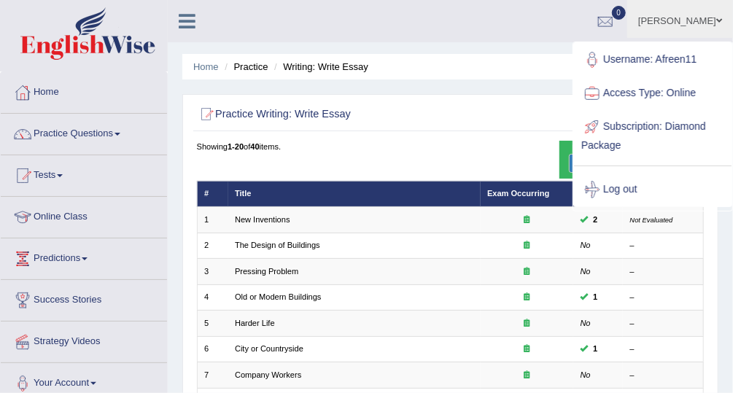
click at [639, 190] on link "Log out" at bounding box center [653, 190] width 158 height 34
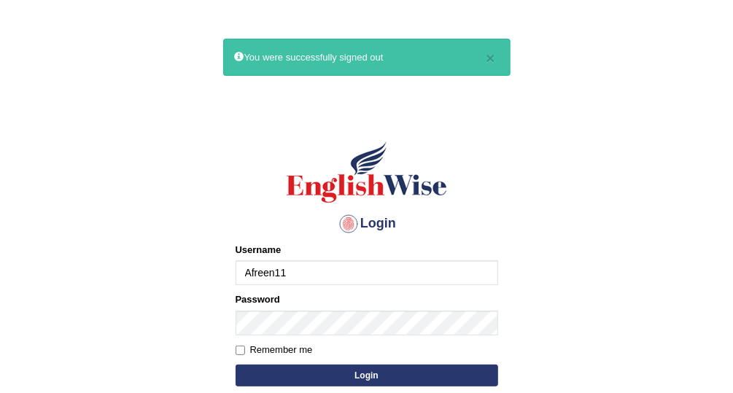
click at [426, 274] on input "Afreen11" at bounding box center [367, 272] width 263 height 25
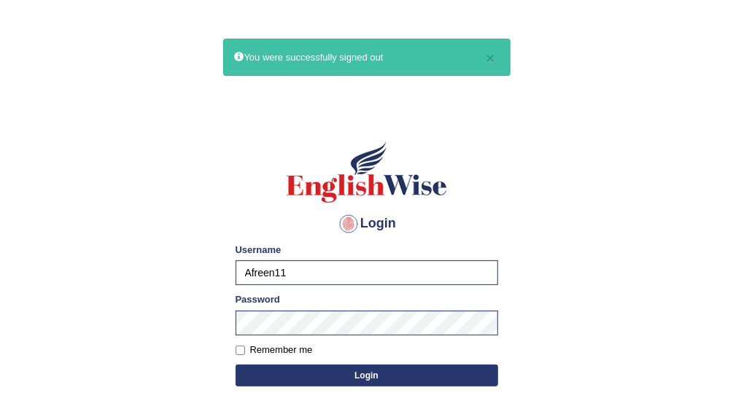
type input "Vallarie97"
click at [409, 377] on button "Login" at bounding box center [367, 376] width 263 height 22
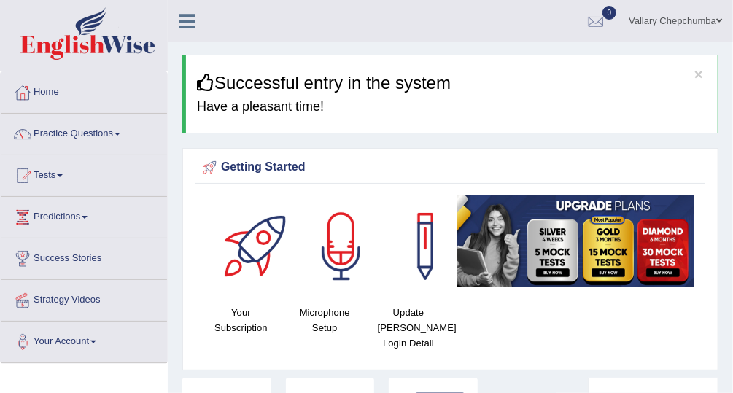
click at [712, 34] on link "Vallary Chepchumba" at bounding box center [675, 19] width 115 height 38
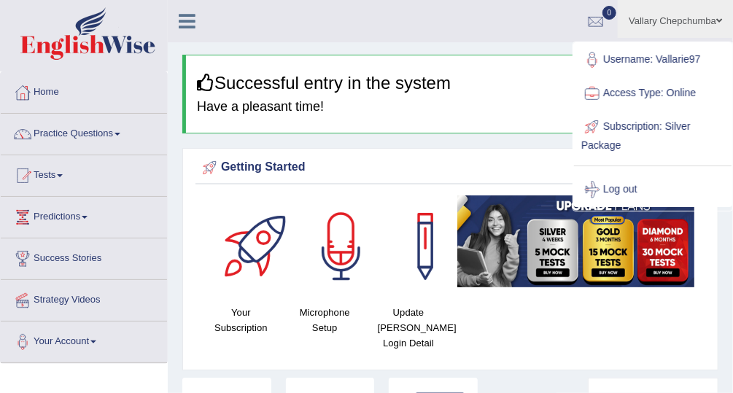
click at [473, 28] on ul "Vallary Chepchumba Toggle navigation Username: Vallarie97 Access Type: Online S…" at bounding box center [536, 21] width 396 height 42
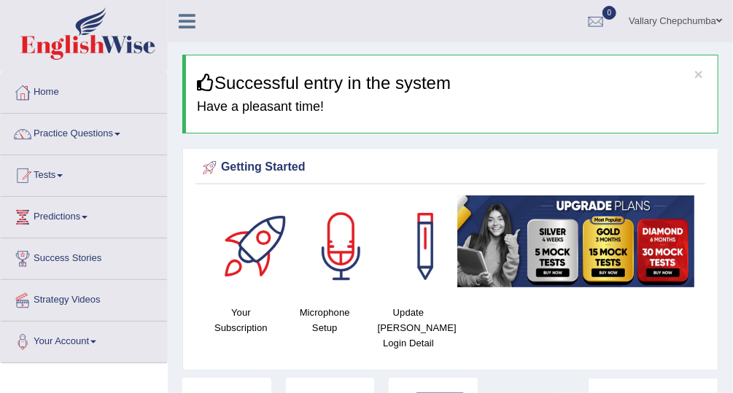
click at [56, 141] on link "Practice Questions" at bounding box center [84, 132] width 166 height 36
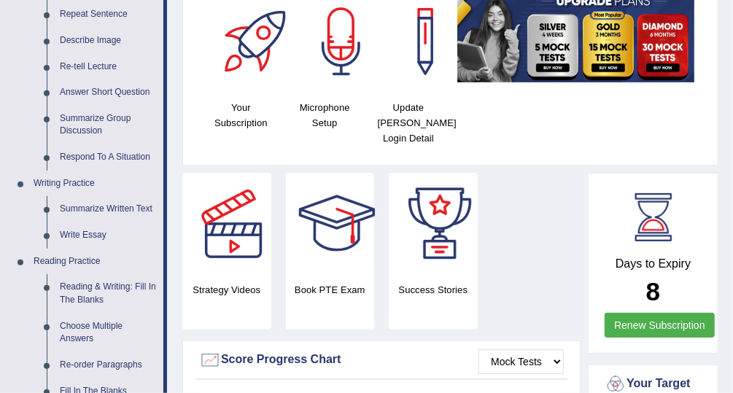
scroll to position [205, 0]
click at [79, 234] on link "Write Essay" at bounding box center [108, 235] width 110 height 26
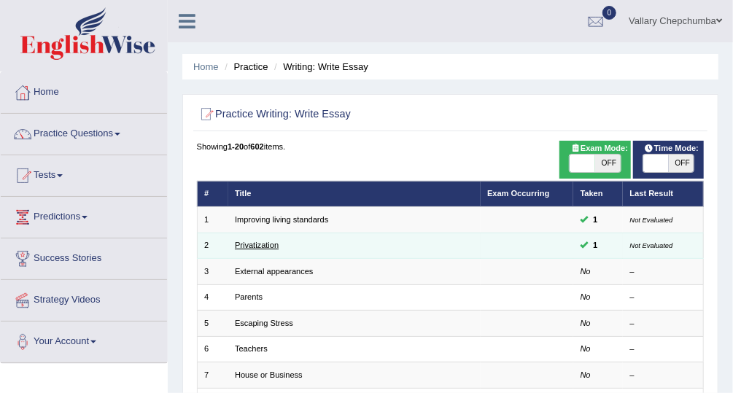
click at [246, 248] on link "Privatization" at bounding box center [257, 245] width 44 height 9
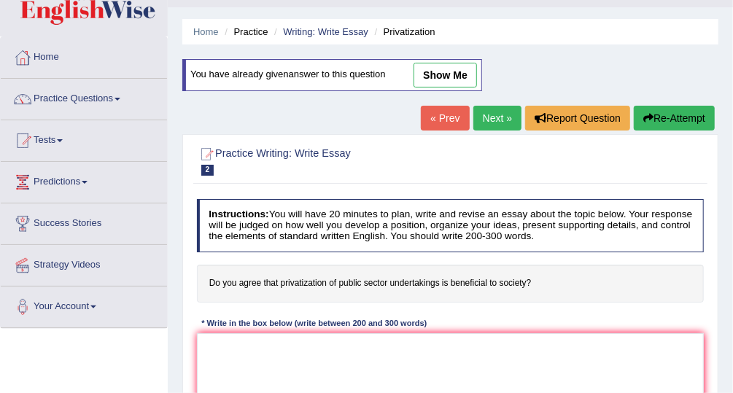
scroll to position [34, 0]
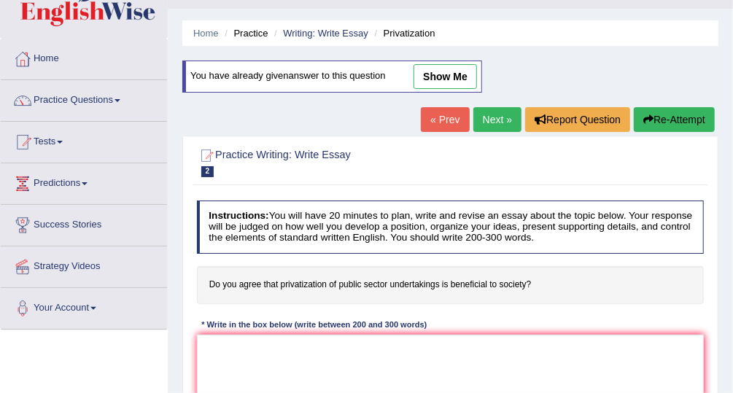
click at [433, 78] on link "show me" at bounding box center [444, 76] width 63 height 25
type textarea "Do you agree that privatization of public sector undertakings is beneficial to …"
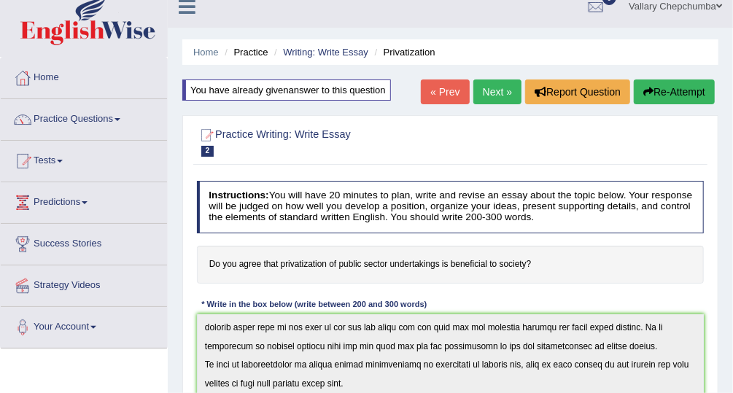
scroll to position [0, 0]
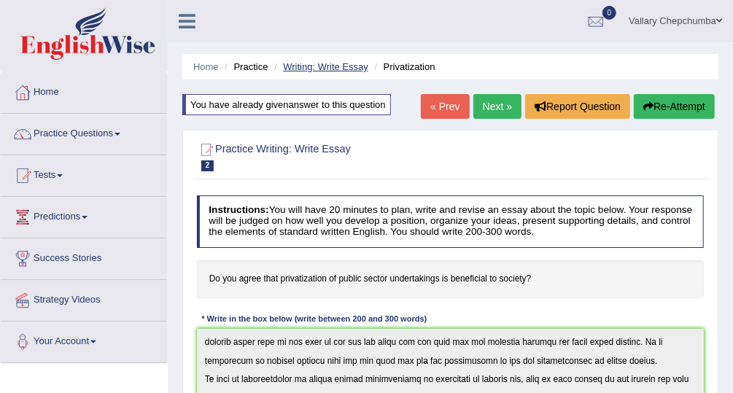
click at [316, 69] on link "Writing: Write Essay" at bounding box center [325, 66] width 85 height 11
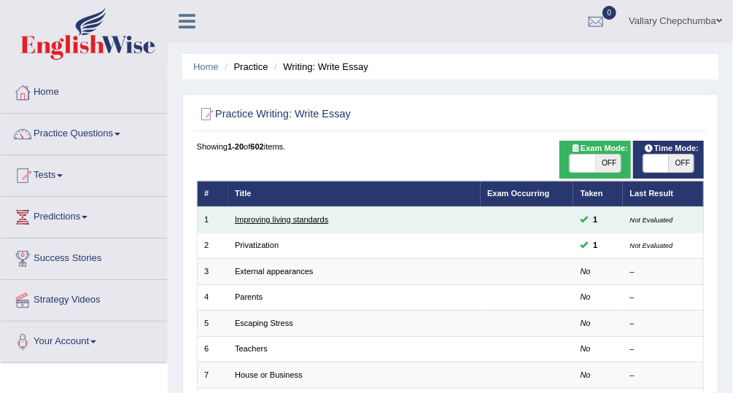
click at [256, 222] on link "Improving living standards" at bounding box center [281, 219] width 93 height 9
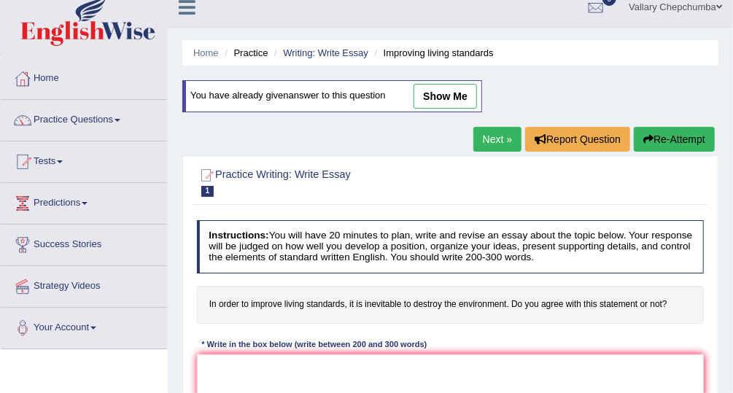
scroll to position [9, 0]
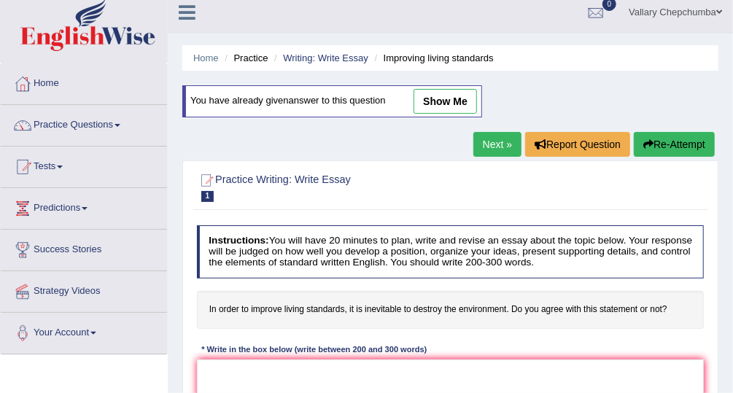
click at [442, 98] on link "show me" at bounding box center [444, 101] width 63 height 25
type textarea "Improving living standards, is inevitable to destroy the enviroment at this cen…"
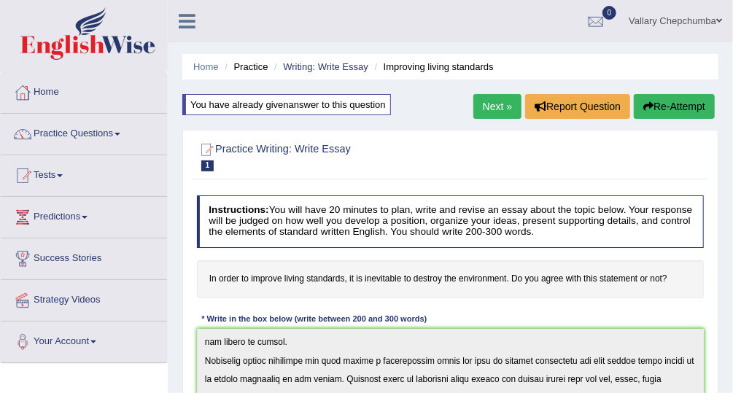
scroll to position [0, 0]
click at [51, 219] on link "Predictions" at bounding box center [84, 215] width 166 height 36
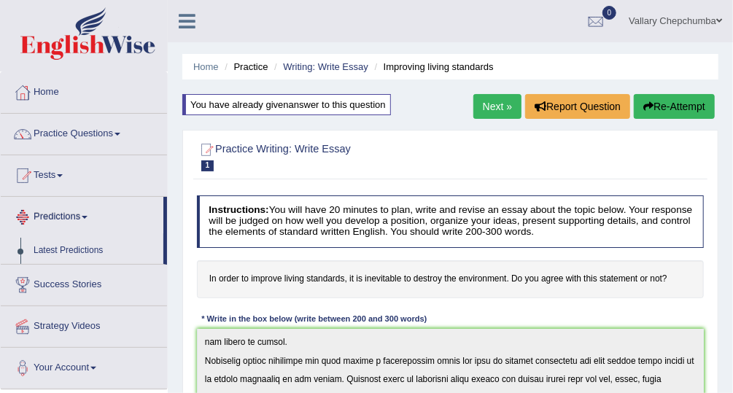
click at [53, 252] on link "Latest Predictions" at bounding box center [95, 251] width 136 height 26
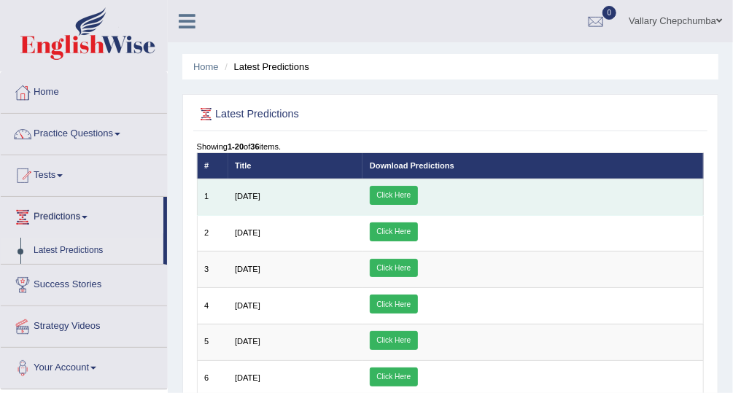
click at [418, 198] on link "Click Here" at bounding box center [394, 195] width 48 height 19
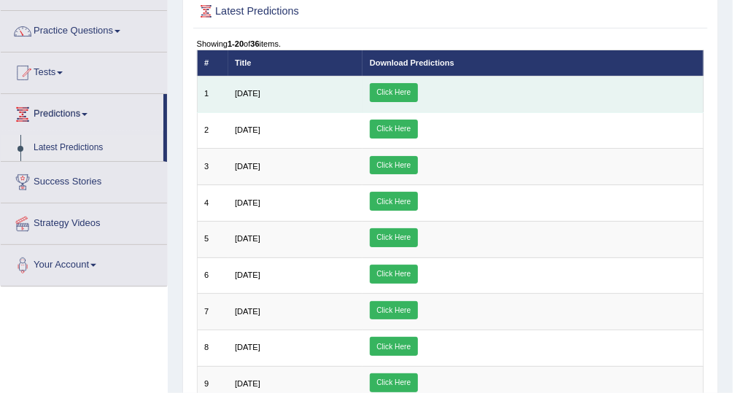
scroll to position [84, 0]
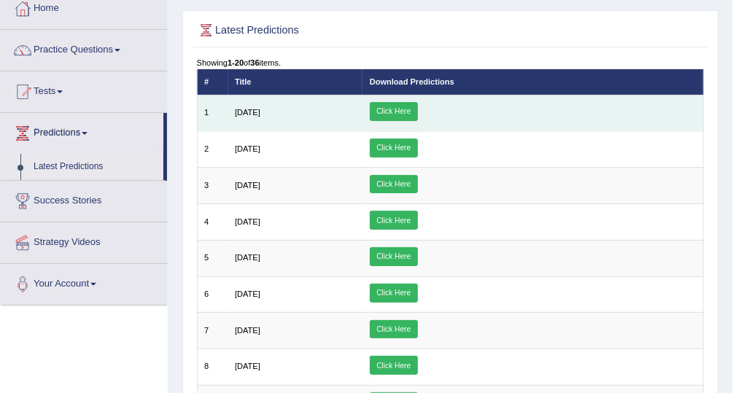
click at [418, 111] on link "Click Here" at bounding box center [394, 111] width 48 height 19
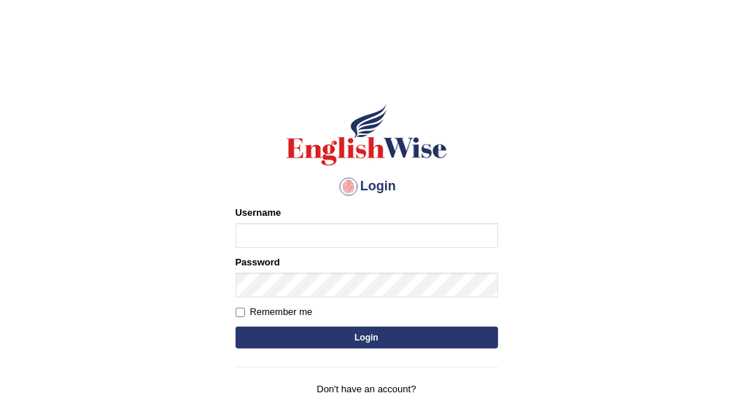
type input "Vallarie97"
click at [403, 340] on button "Login" at bounding box center [367, 338] width 263 height 22
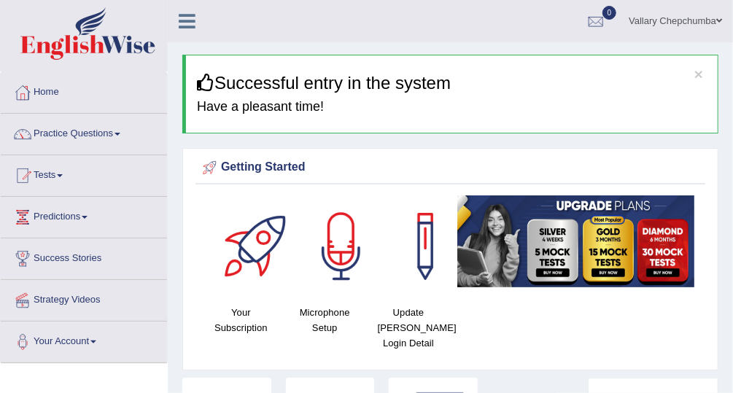
click at [85, 131] on link "Practice Questions" at bounding box center [84, 132] width 166 height 36
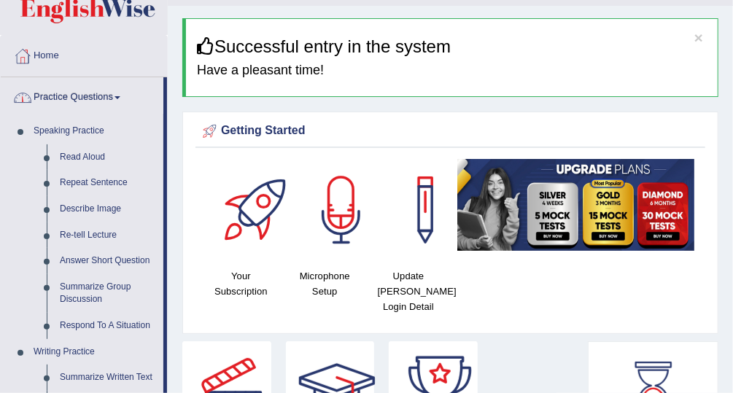
scroll to position [37, 0]
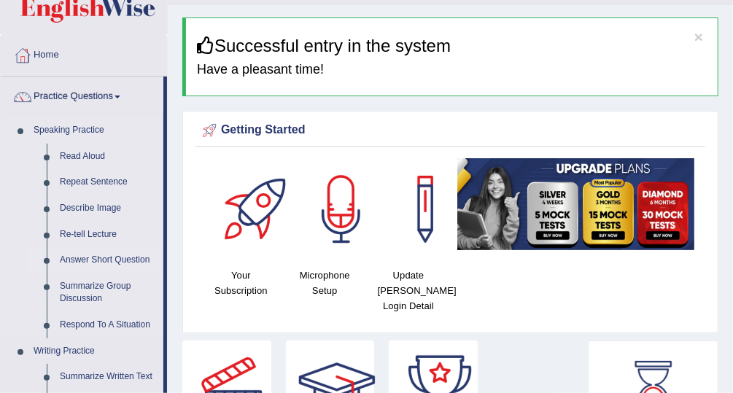
click at [120, 263] on link "Answer Short Question" at bounding box center [108, 260] width 110 height 26
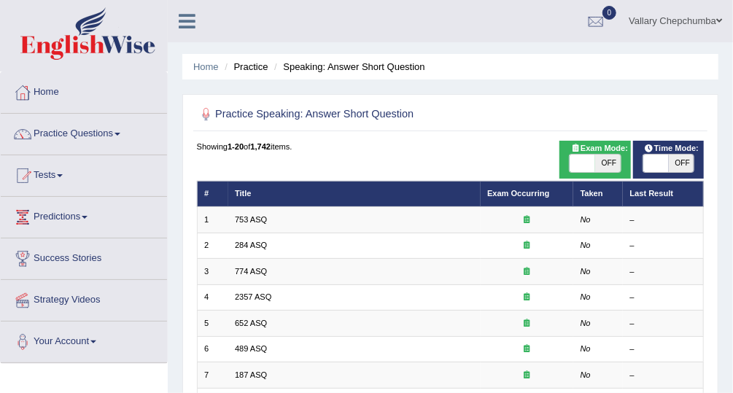
click at [607, 166] on span "OFF" at bounding box center [608, 164] width 26 height 18
checkbox input "true"
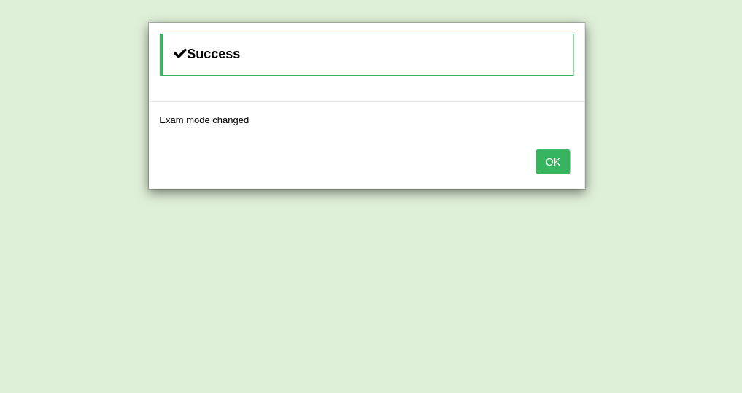
click at [558, 162] on button "OK" at bounding box center [553, 161] width 34 height 25
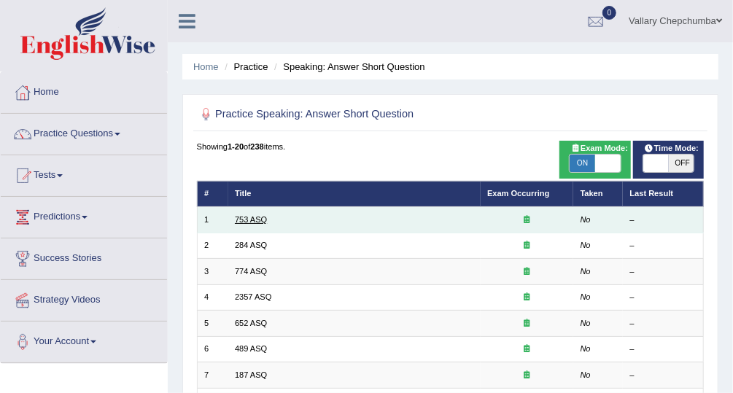
click at [256, 219] on link "753 ASQ" at bounding box center [251, 219] width 32 height 9
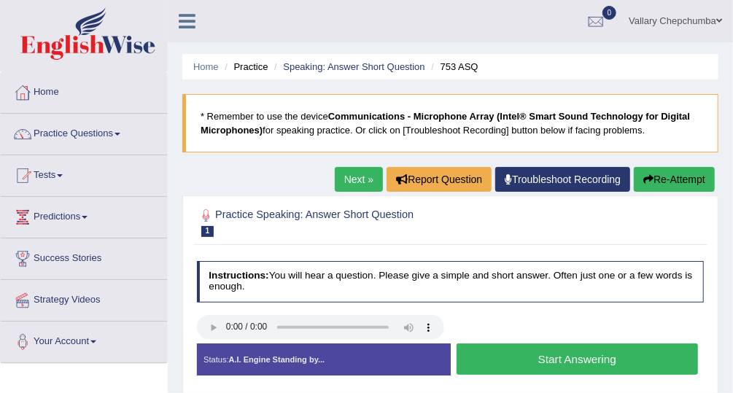
click at [567, 359] on button "Start Answering" at bounding box center [576, 358] width 241 height 31
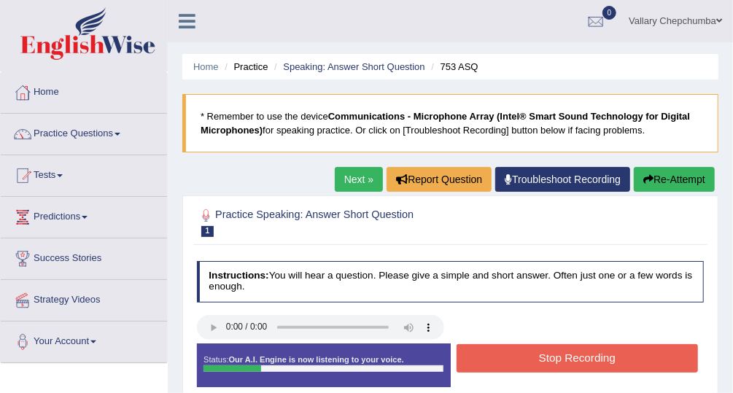
click at [573, 359] on button "Stop Recording" at bounding box center [576, 358] width 241 height 28
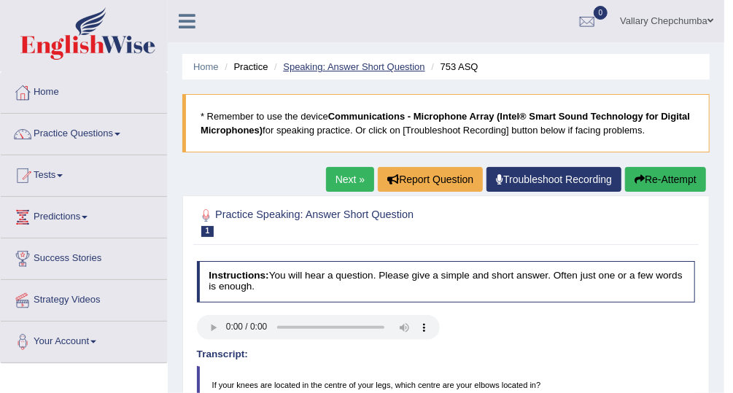
click at [366, 68] on link "Speaking: Answer Short Question" at bounding box center [353, 66] width 141 height 11
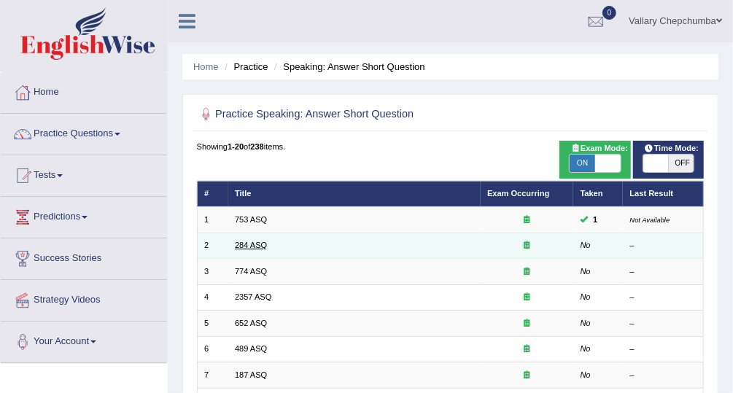
click at [263, 244] on link "284 ASQ" at bounding box center [251, 245] width 32 height 9
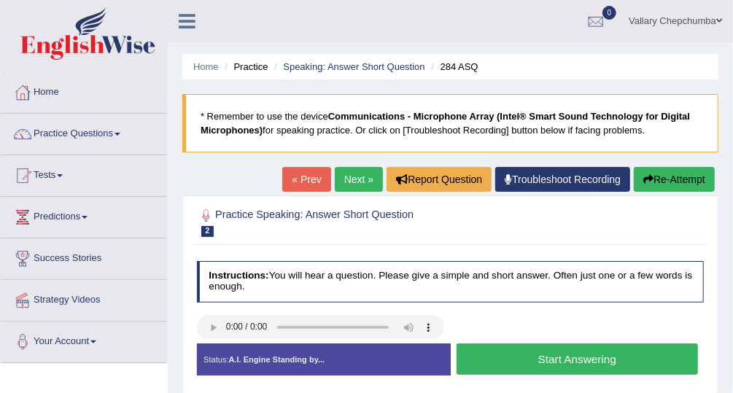
click at [552, 359] on button "Start Answering" at bounding box center [576, 358] width 241 height 31
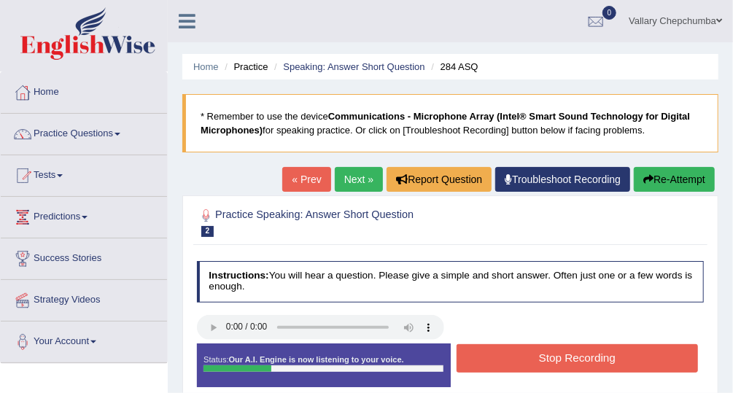
click at [570, 360] on button "Stop Recording" at bounding box center [576, 358] width 241 height 28
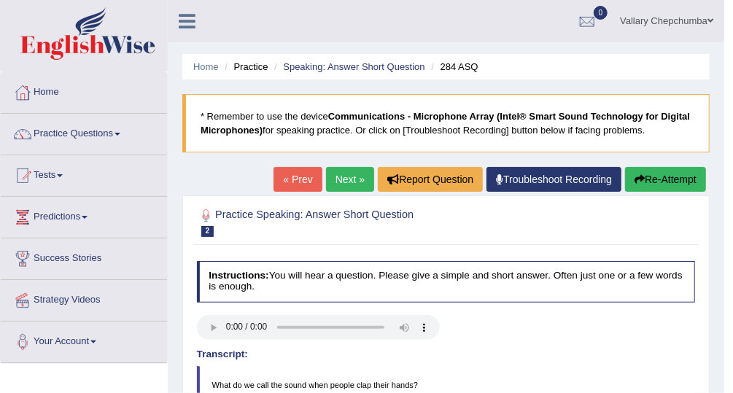
click at [47, 179] on link "Tests" at bounding box center [84, 173] width 166 height 36
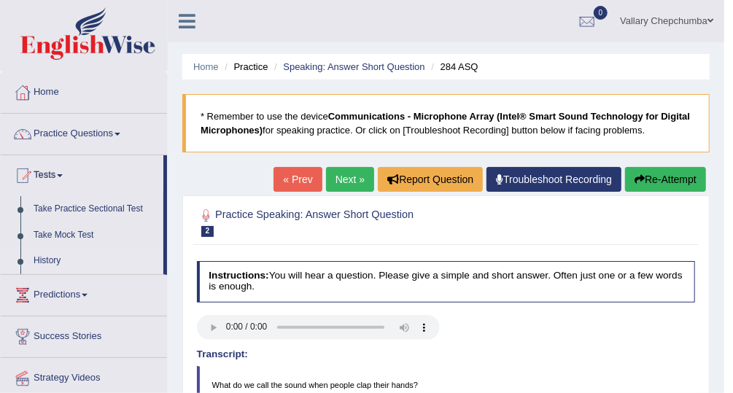
click at [109, 262] on link "History" at bounding box center [95, 261] width 136 height 26
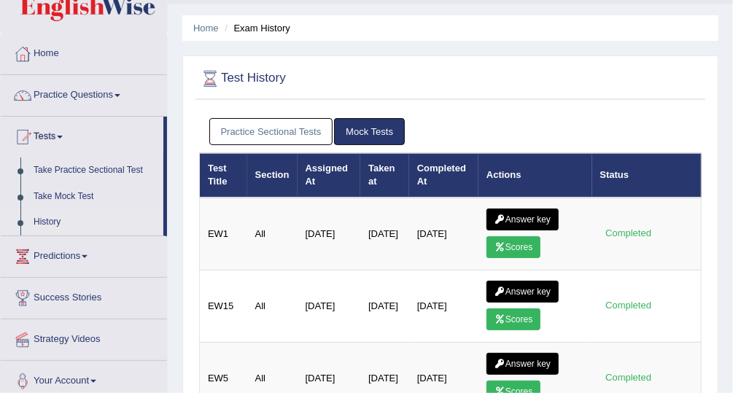
scroll to position [43, 0]
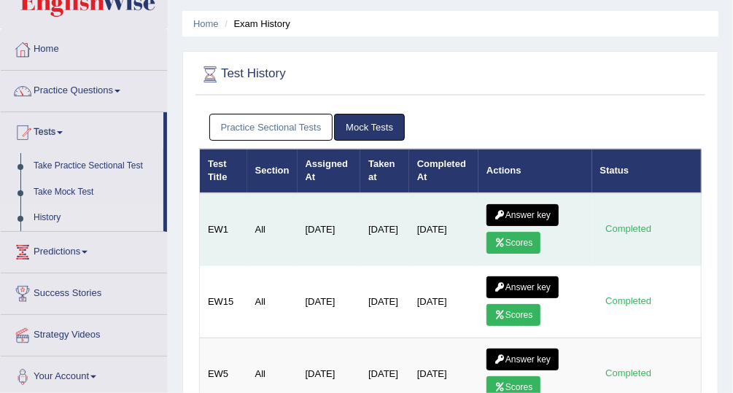
click at [521, 212] on link "Answer key" at bounding box center [522, 215] width 72 height 22
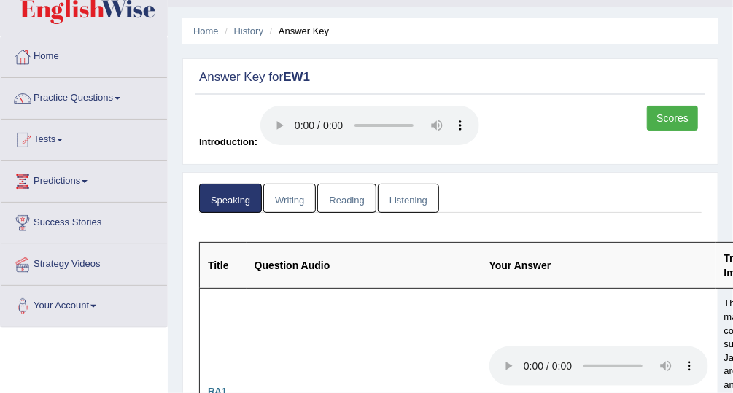
scroll to position [36, 0]
click at [287, 200] on link "Writing" at bounding box center [289, 198] width 53 height 30
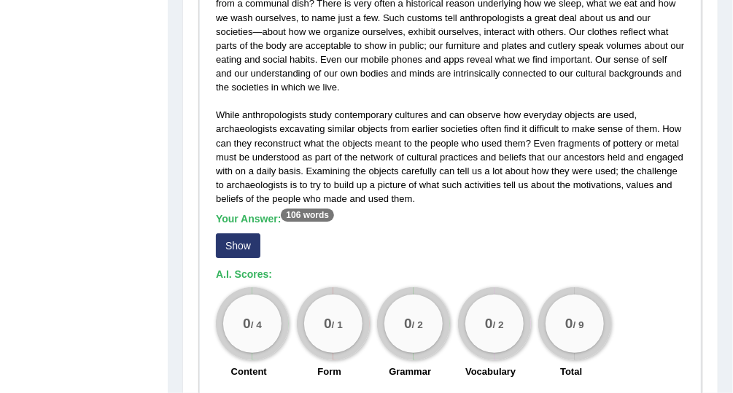
scroll to position [467, 0]
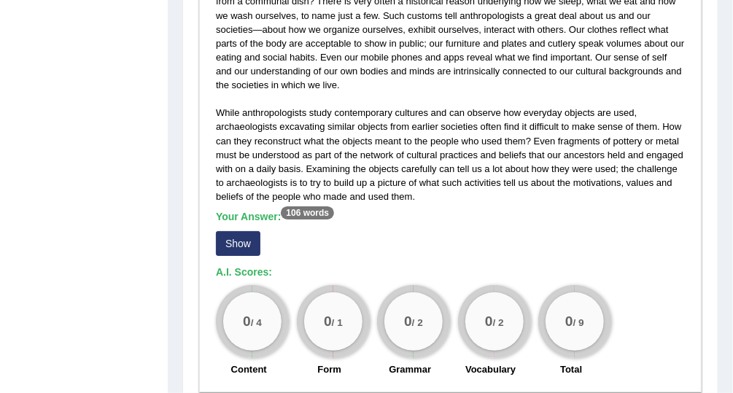
click at [245, 248] on button "Show" at bounding box center [238, 243] width 44 height 25
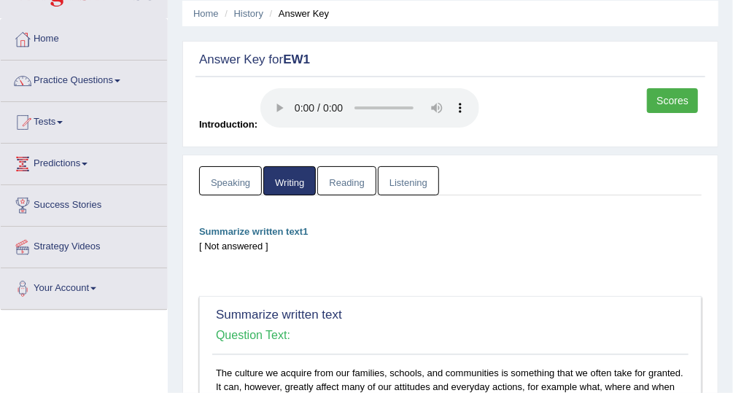
scroll to position [9, 0]
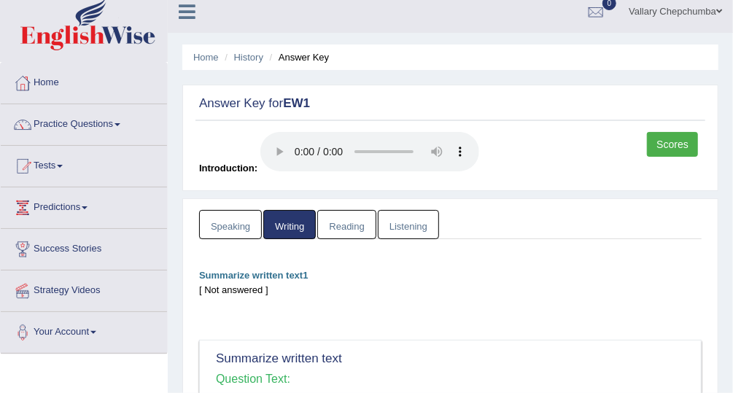
click at [356, 220] on link "Reading" at bounding box center [346, 225] width 58 height 30
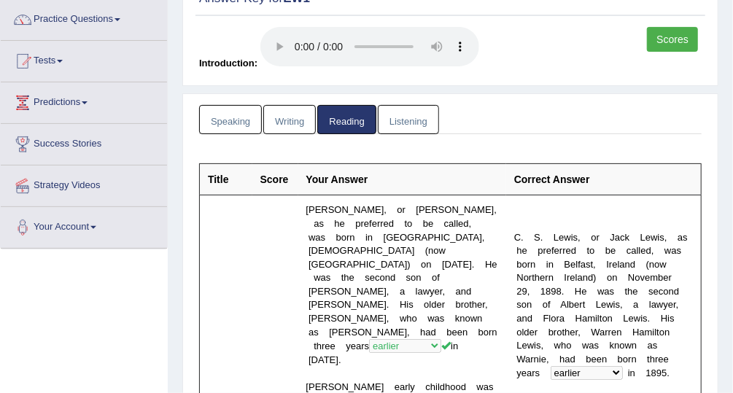
scroll to position [0, 0]
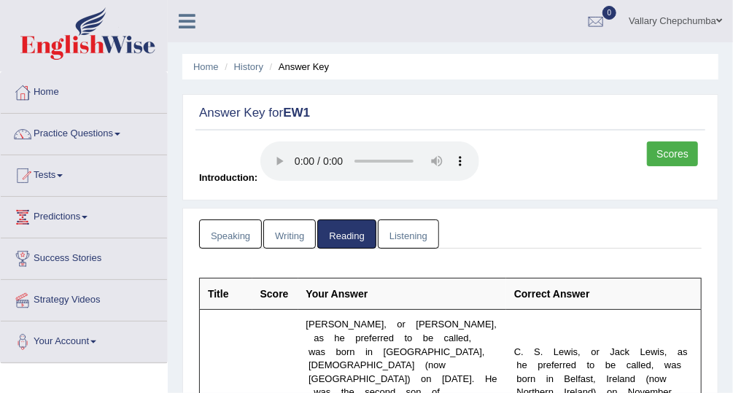
click at [222, 234] on link "Speaking" at bounding box center [230, 234] width 63 height 30
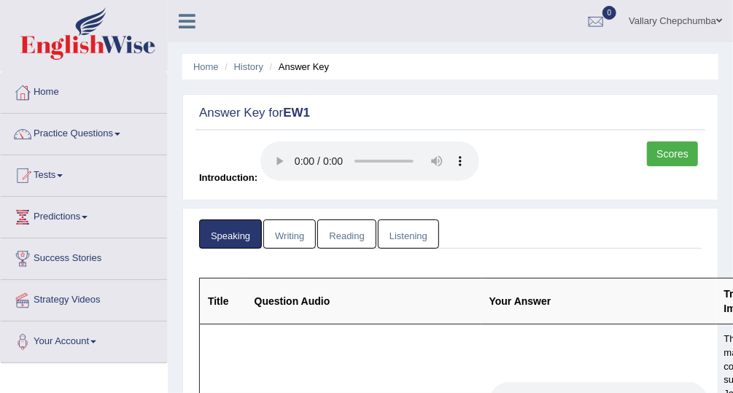
click at [311, 67] on li "Answer Key" at bounding box center [297, 67] width 63 height 14
click at [263, 68] on link "History" at bounding box center [248, 66] width 29 height 11
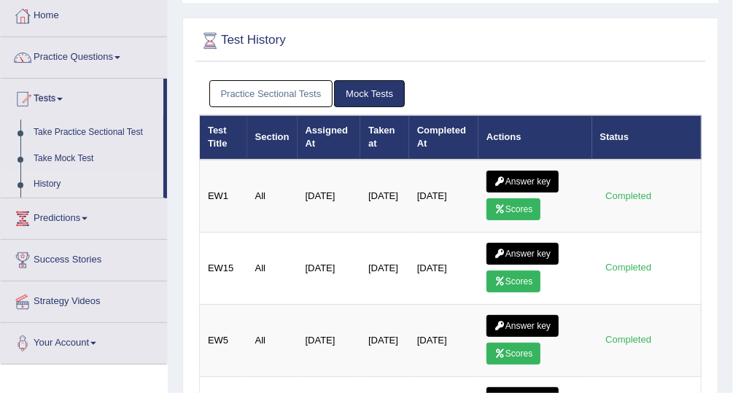
scroll to position [77, 0]
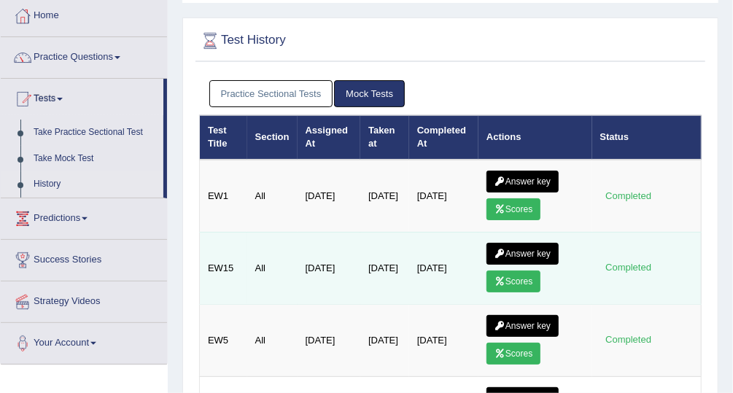
click at [526, 243] on link "Answer key" at bounding box center [522, 254] width 72 height 22
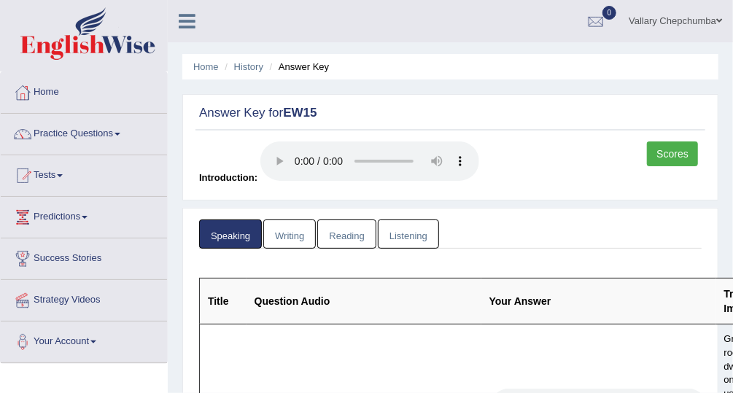
click at [680, 143] on link "Scores" at bounding box center [672, 153] width 51 height 25
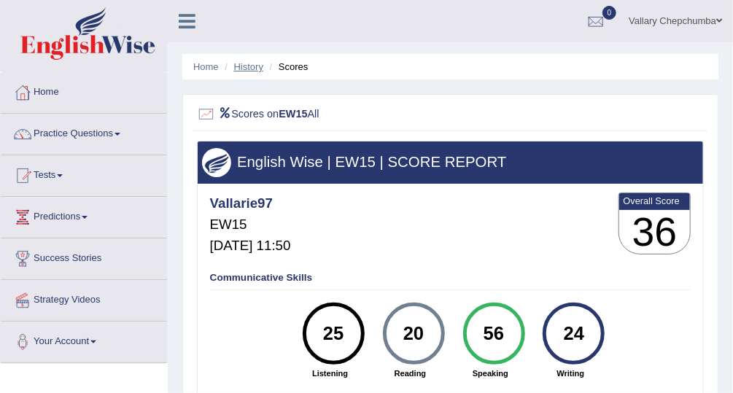
click at [253, 66] on link "History" at bounding box center [248, 66] width 29 height 11
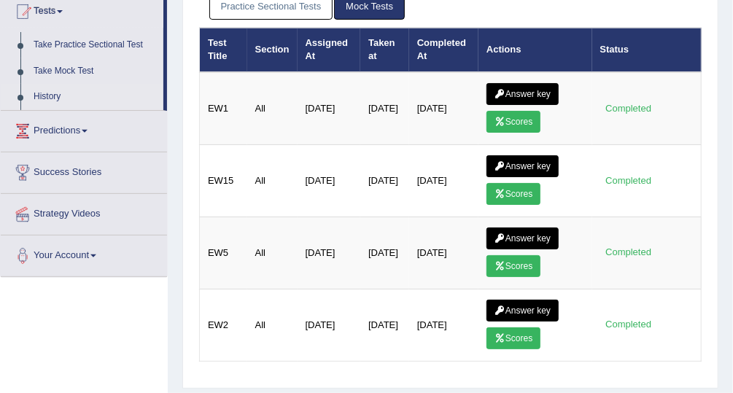
scroll to position [165, 0]
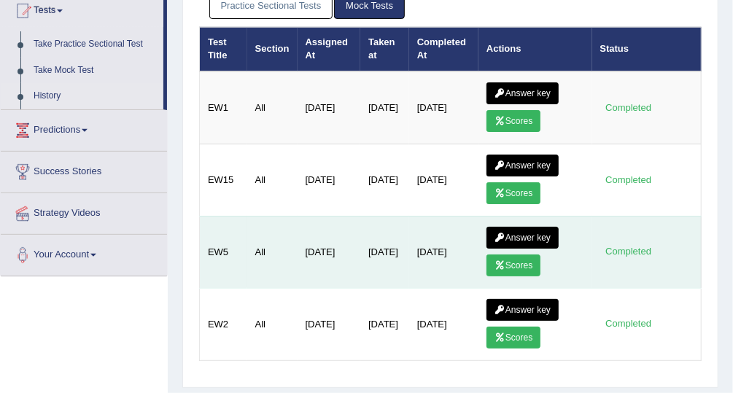
click at [517, 262] on link "Scores" at bounding box center [513, 265] width 54 height 22
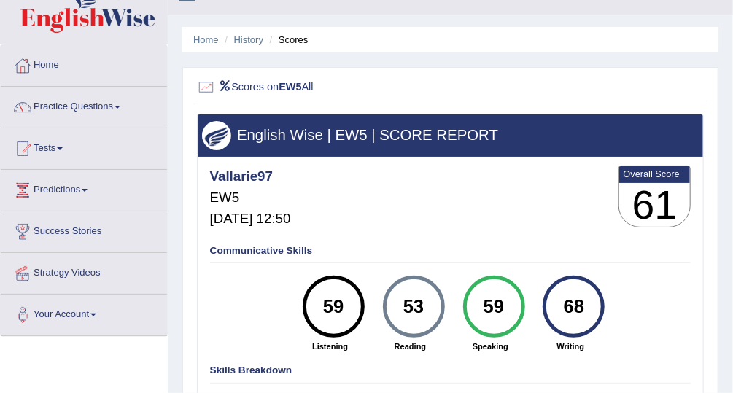
scroll to position [7, 0]
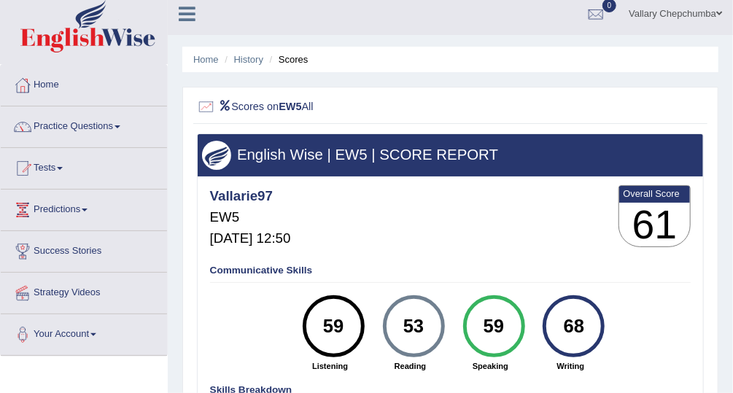
click at [403, 173] on div "English Wise | EW5 | SCORE REPORT" at bounding box center [451, 155] width 506 height 42
click at [300, 63] on li "Scores" at bounding box center [287, 60] width 42 height 14
click at [255, 63] on link "History" at bounding box center [248, 59] width 29 height 11
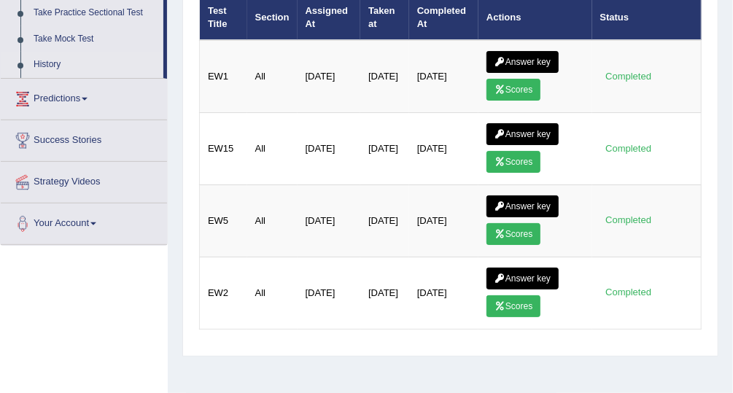
scroll to position [197, 0]
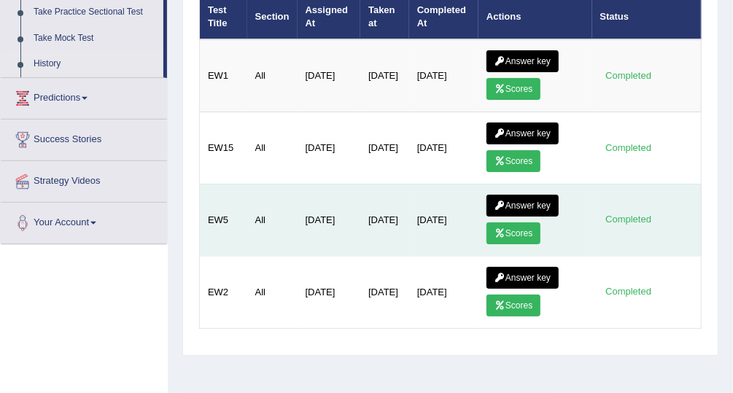
click at [523, 195] on link "Answer key" at bounding box center [522, 206] width 72 height 22
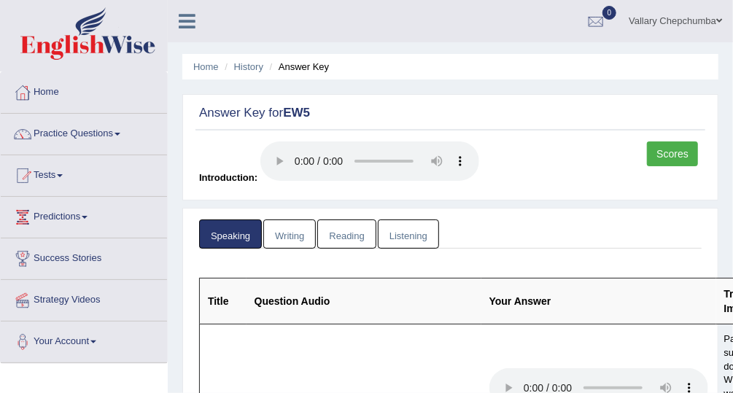
click at [669, 150] on link "Scores" at bounding box center [672, 153] width 51 height 25
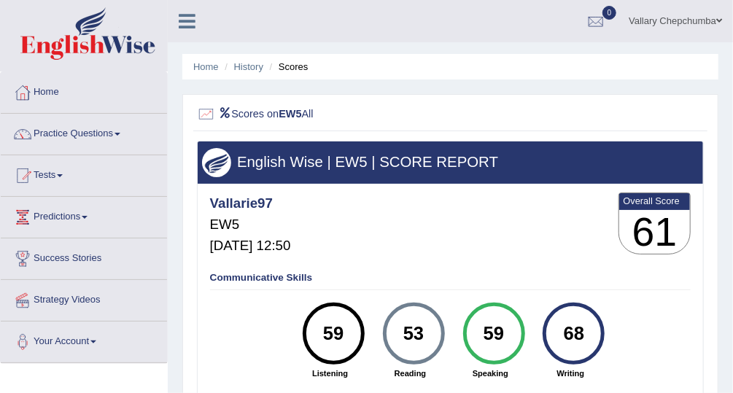
click at [287, 73] on li "Scores" at bounding box center [287, 67] width 42 height 14
click at [251, 69] on link "History" at bounding box center [248, 66] width 29 height 11
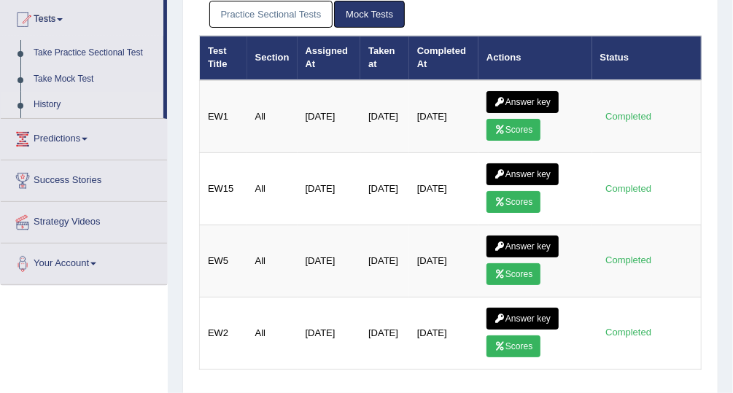
scroll to position [158, 0]
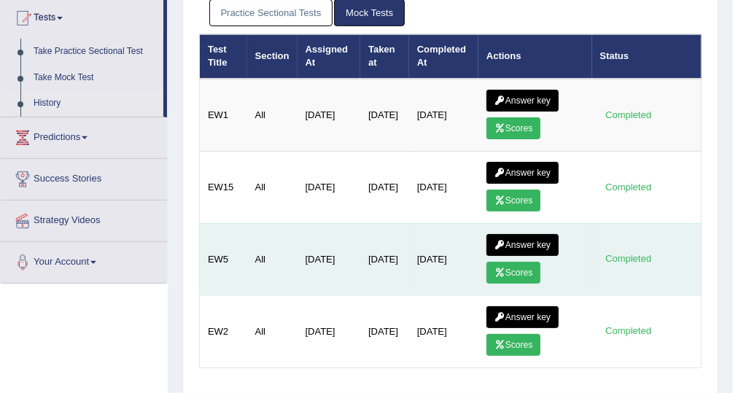
click at [521, 240] on link "Answer key" at bounding box center [522, 245] width 72 height 22
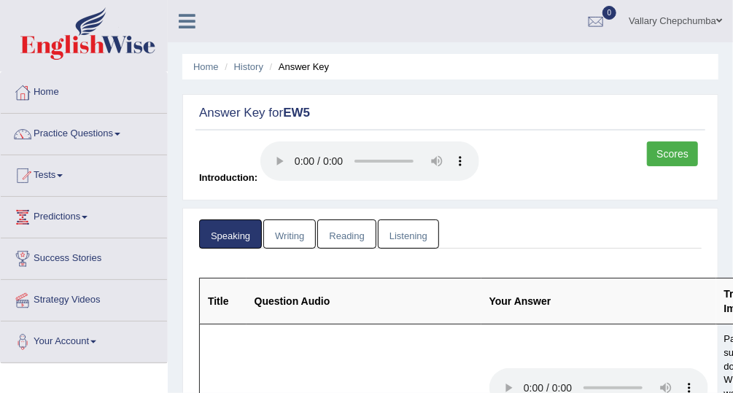
click at [413, 231] on link "Listening" at bounding box center [408, 234] width 61 height 30
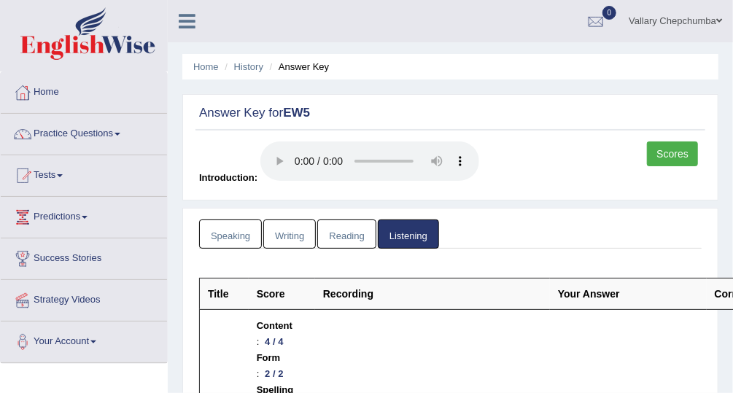
click at [299, 236] on link "Writing" at bounding box center [289, 234] width 53 height 30
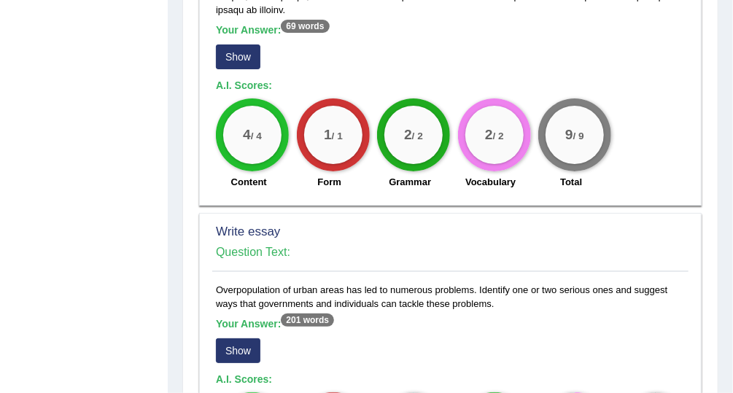
scroll to position [1125, 0]
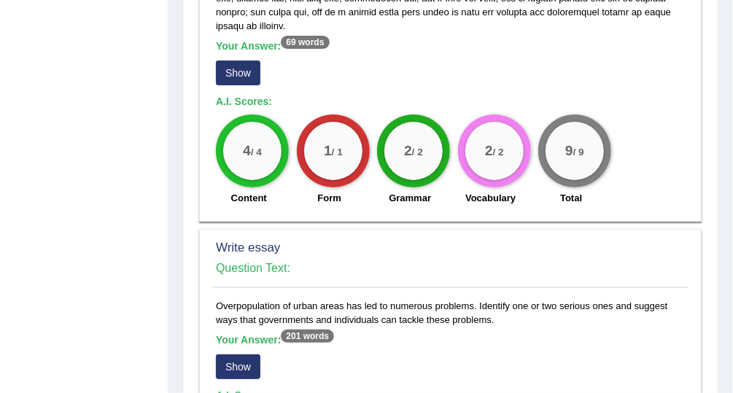
click at [247, 354] on button "Show" at bounding box center [238, 366] width 44 height 25
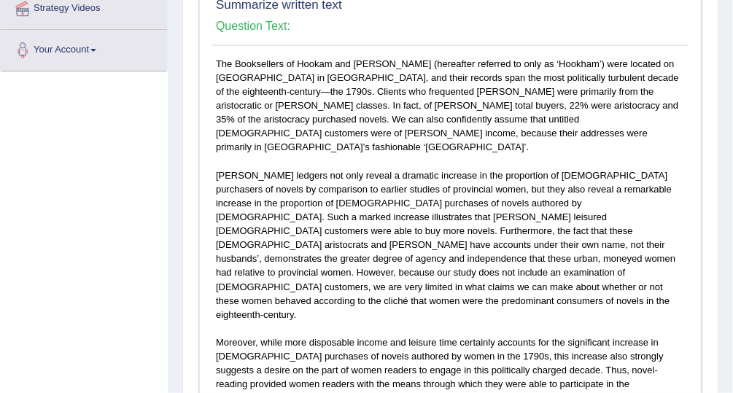
scroll to position [0, 0]
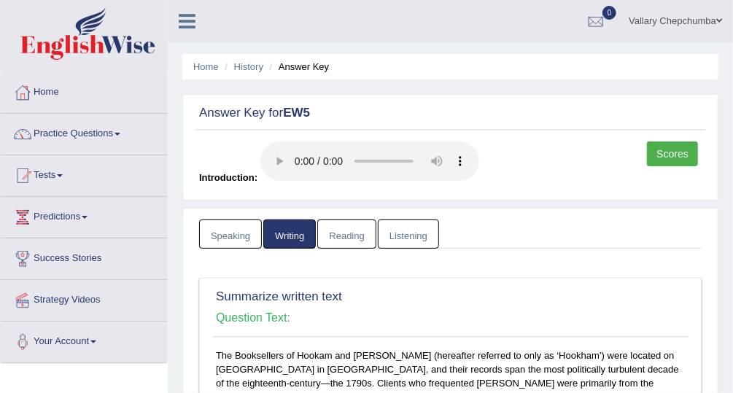
click at [699, 13] on link "Vallary Chepchumba" at bounding box center [675, 19] width 115 height 38
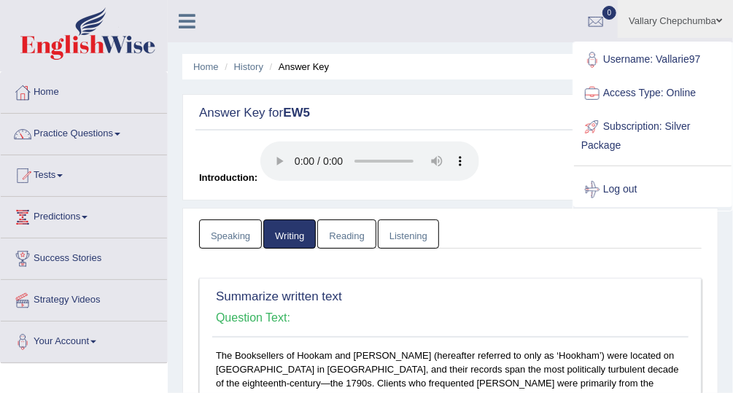
click at [640, 190] on link "Log out" at bounding box center [653, 190] width 158 height 34
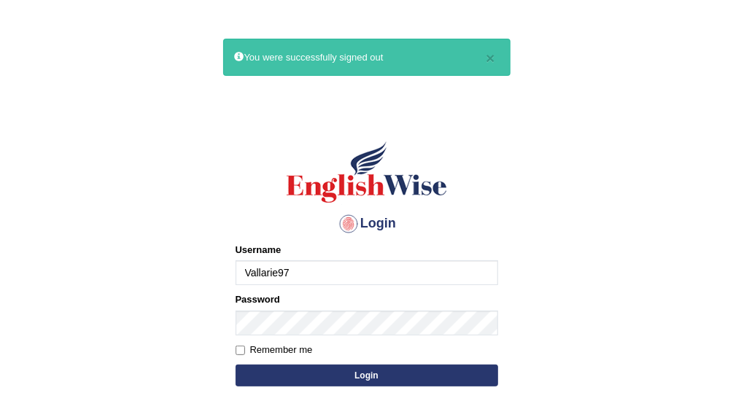
click at [338, 272] on input "Vallarie97" at bounding box center [367, 272] width 263 height 25
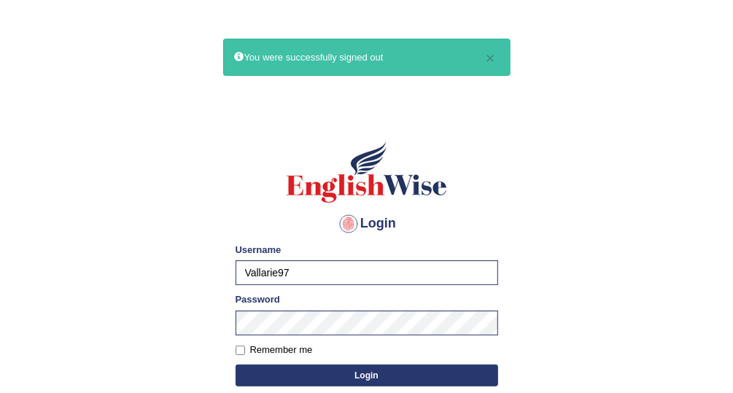
type input "Afreen11"
click at [375, 370] on button "Login" at bounding box center [367, 376] width 263 height 22
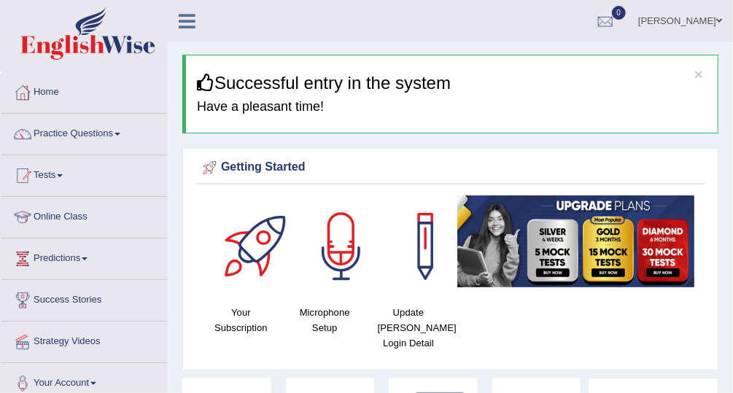
click at [51, 179] on link "Tests" at bounding box center [84, 173] width 166 height 36
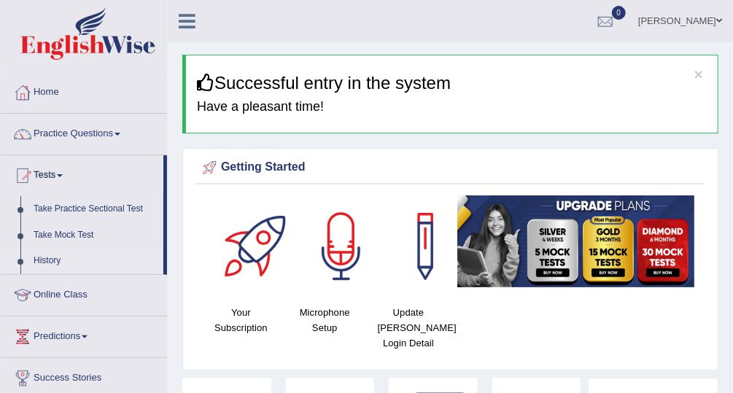
click at [44, 265] on link "History" at bounding box center [95, 261] width 136 height 26
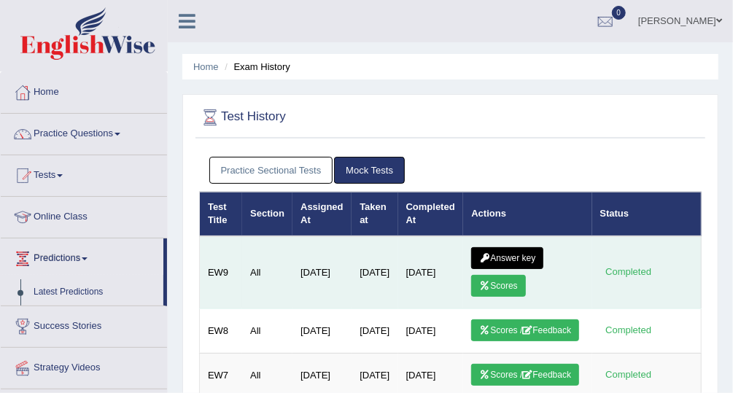
click at [495, 253] on link "Answer key" at bounding box center [507, 258] width 72 height 22
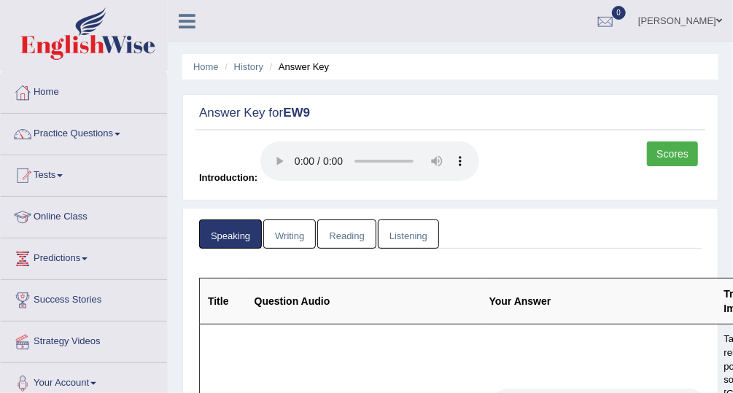
click at [675, 149] on link "Scores" at bounding box center [672, 153] width 51 height 25
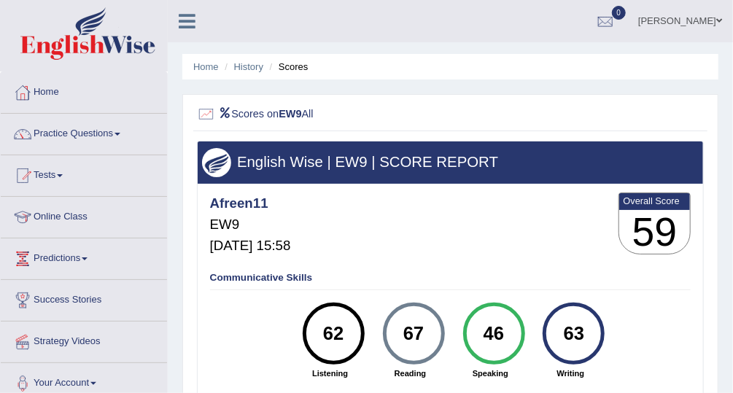
click at [289, 70] on li "Scores" at bounding box center [287, 67] width 42 height 14
click at [260, 67] on link "History" at bounding box center [248, 66] width 29 height 11
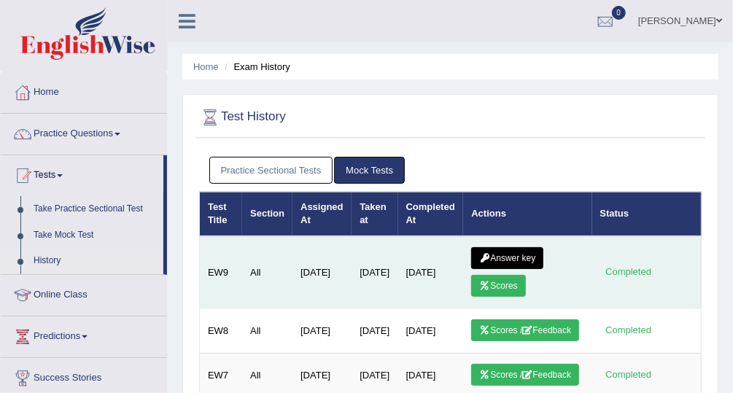
click at [492, 257] on link "Answer key" at bounding box center [507, 258] width 72 height 22
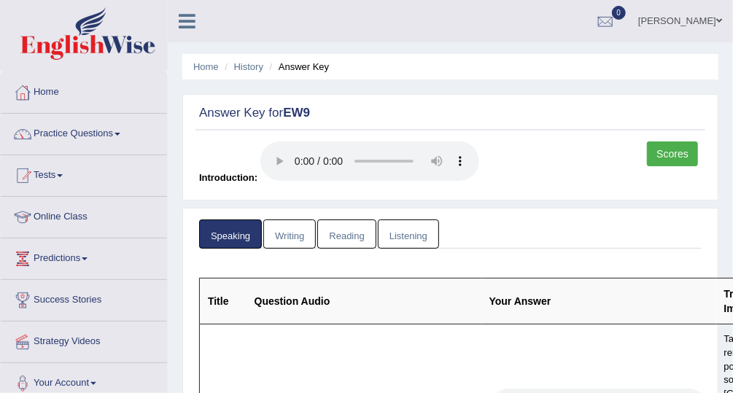
click at [299, 236] on link "Writing" at bounding box center [289, 234] width 53 height 30
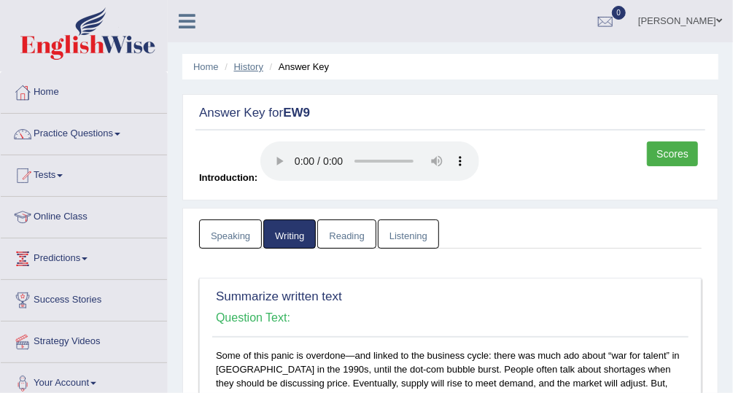
click at [254, 71] on link "History" at bounding box center [248, 66] width 29 height 11
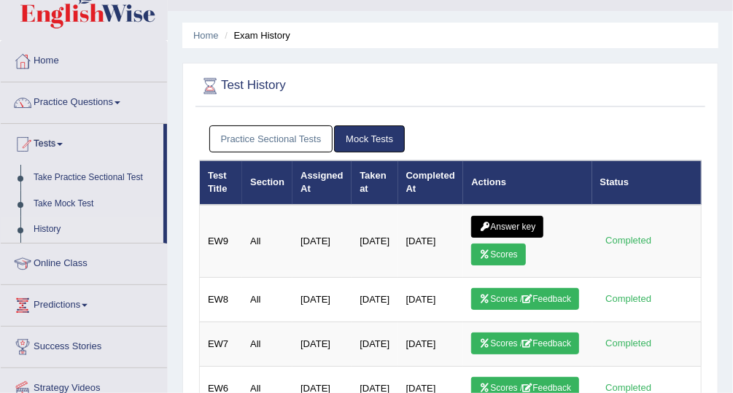
scroll to position [34, 0]
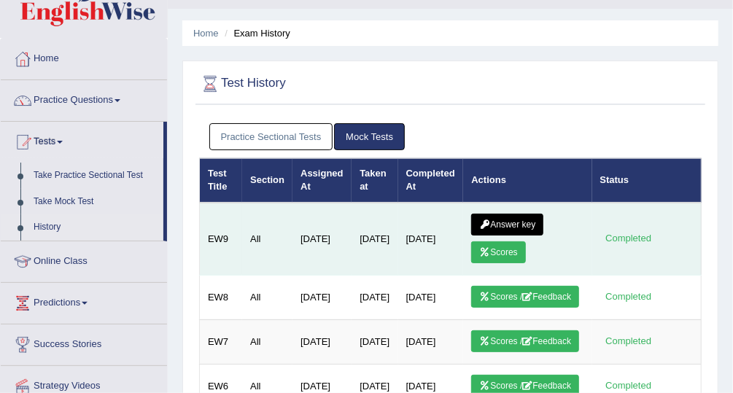
click at [507, 221] on link "Answer key" at bounding box center [507, 225] width 72 height 22
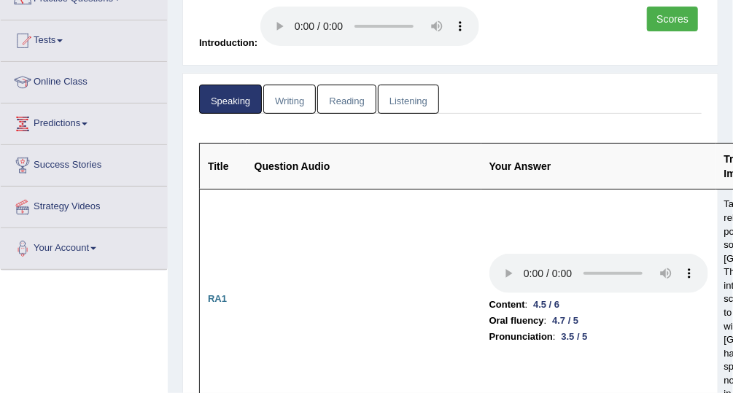
scroll to position [141, 0]
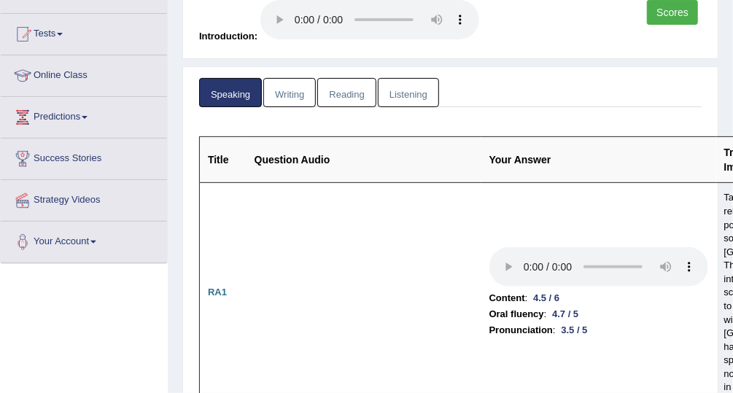
click at [410, 95] on link "Listening" at bounding box center [408, 93] width 61 height 30
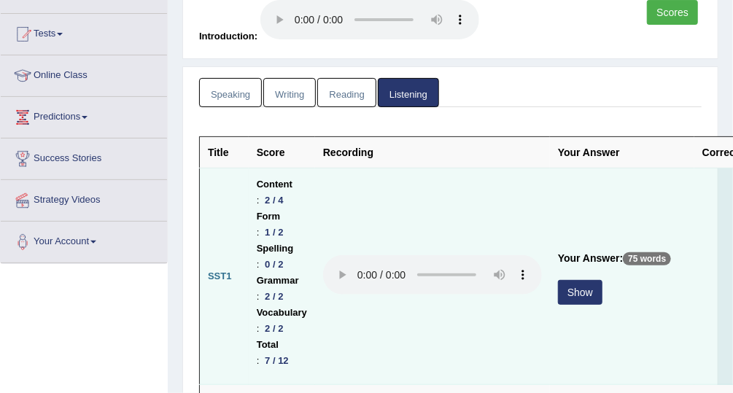
click at [567, 291] on button "Show" at bounding box center [580, 292] width 44 height 25
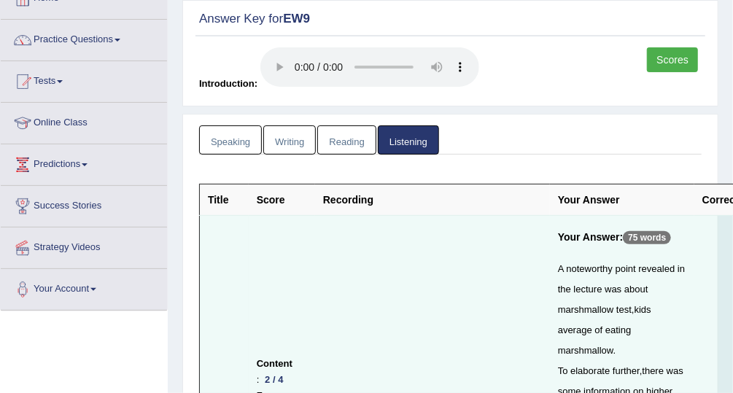
scroll to position [82, 0]
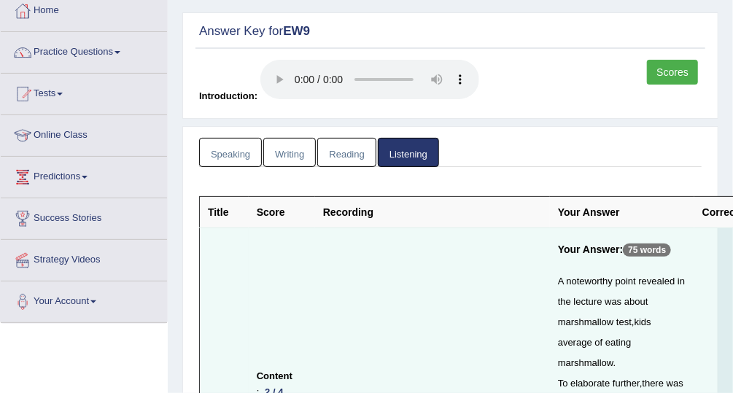
click at [343, 147] on link "Reading" at bounding box center [346, 153] width 58 height 30
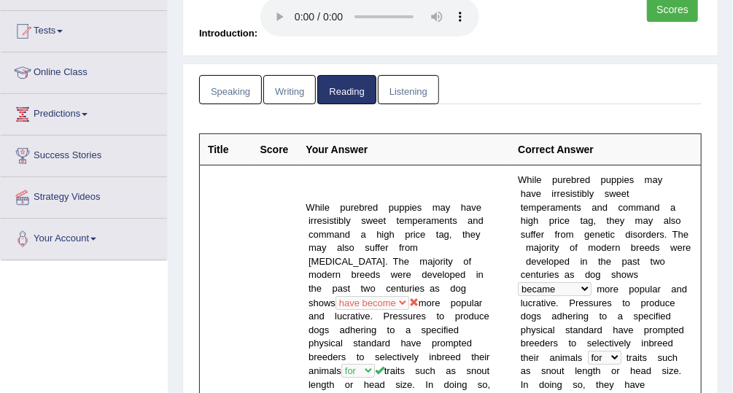
scroll to position [142, 0]
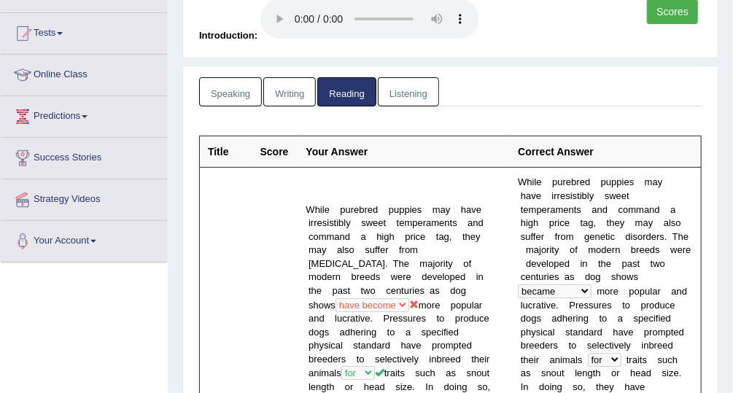
click at [412, 98] on link "Listening" at bounding box center [408, 92] width 61 height 30
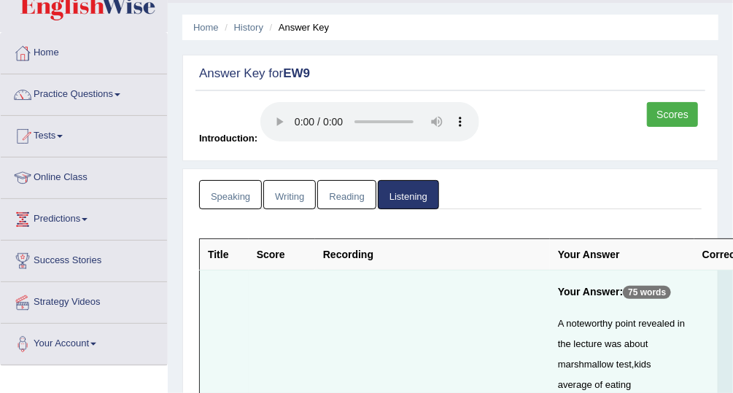
scroll to position [0, 0]
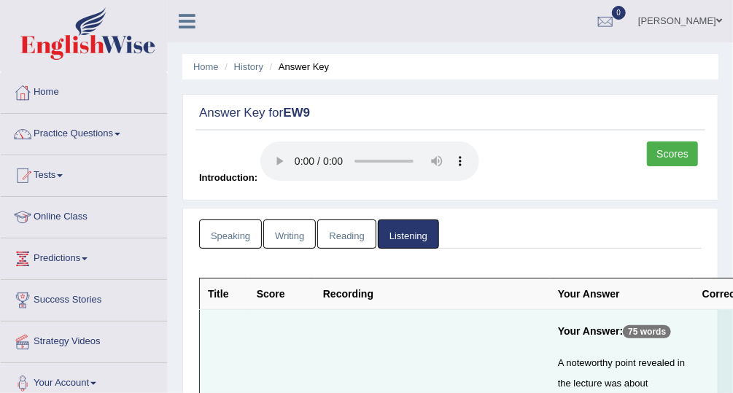
click at [244, 229] on link "Speaking" at bounding box center [230, 234] width 63 height 30
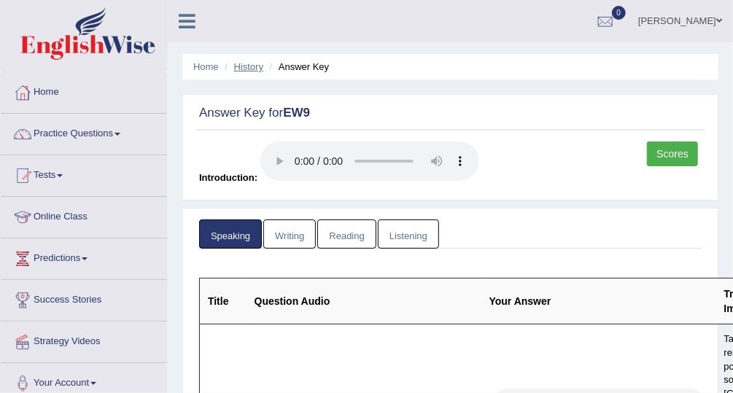
click at [252, 69] on link "History" at bounding box center [248, 66] width 29 height 11
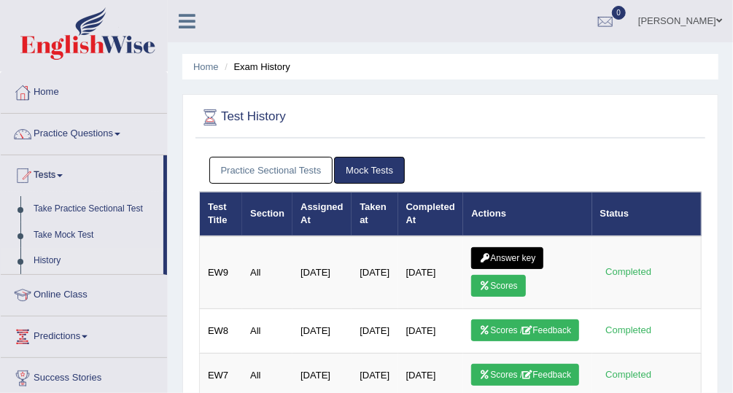
click at [698, 20] on link "[PERSON_NAME]" at bounding box center [680, 19] width 106 height 38
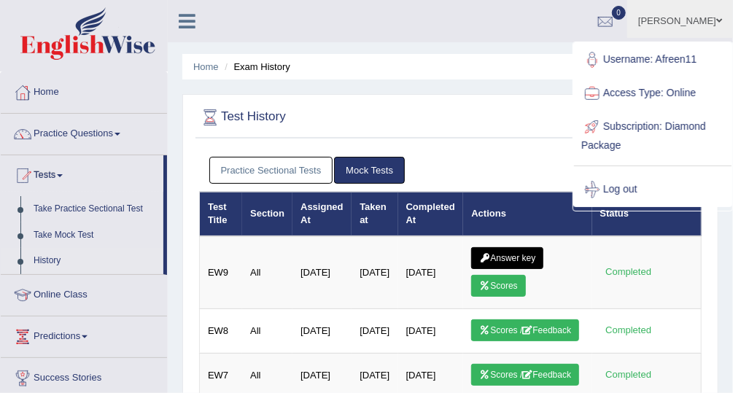
click at [650, 191] on link "Log out" at bounding box center [653, 190] width 158 height 34
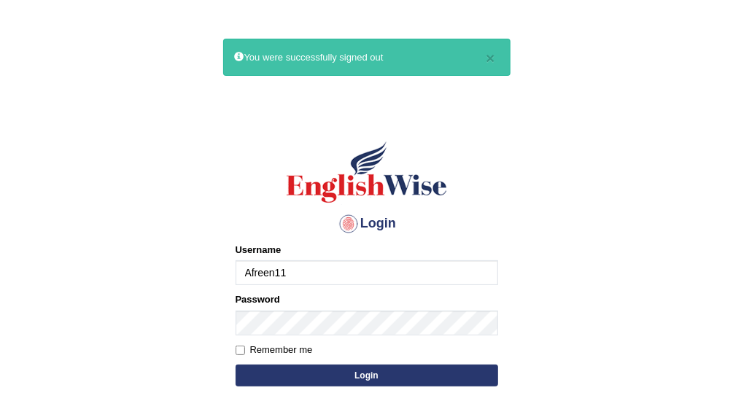
click at [395, 276] on input "Afreen11" at bounding box center [367, 272] width 263 height 25
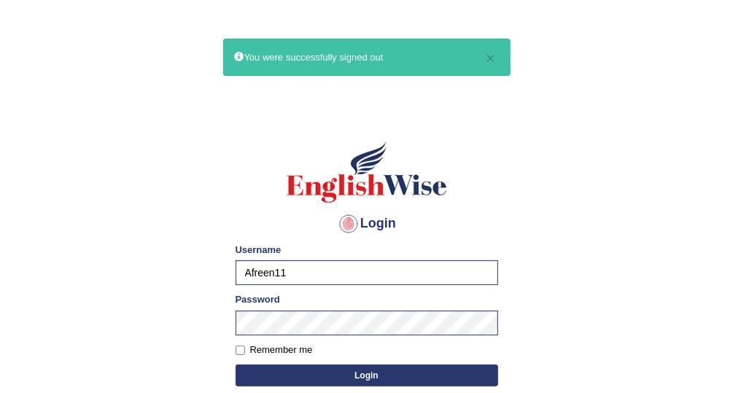
type input "Vallarie97"
click at [389, 371] on button "Login" at bounding box center [367, 376] width 263 height 22
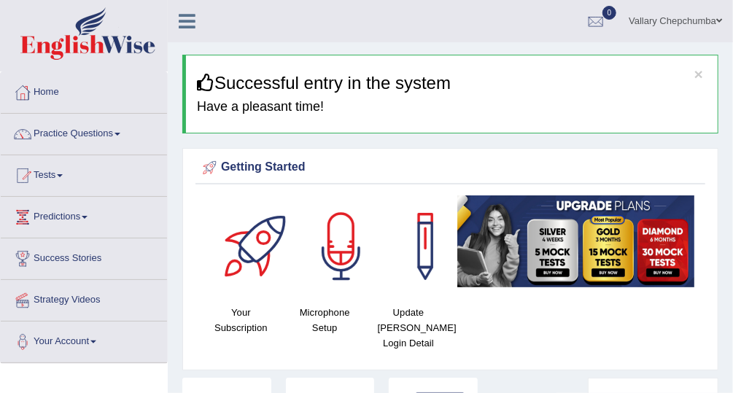
click at [50, 179] on link "Tests" at bounding box center [84, 173] width 166 height 36
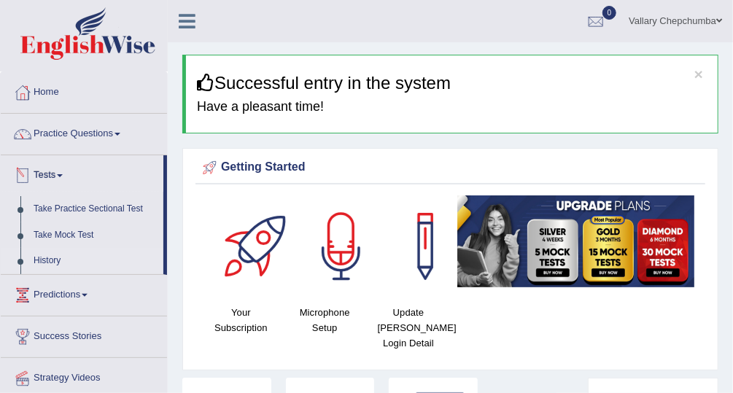
click at [93, 259] on link "History" at bounding box center [95, 261] width 136 height 26
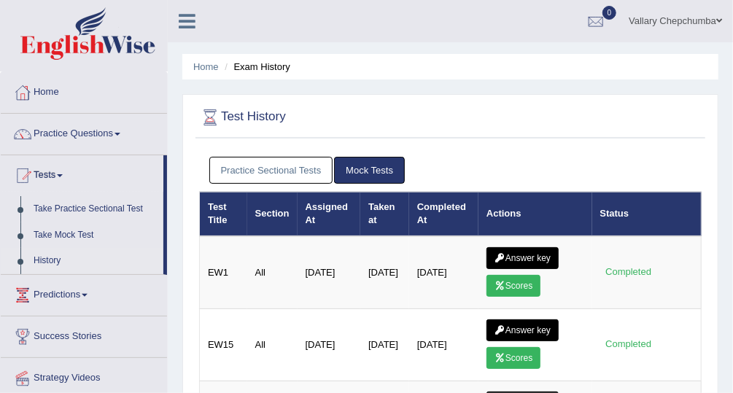
click at [696, 23] on link "Vallary Chepchumba" at bounding box center [675, 19] width 115 height 38
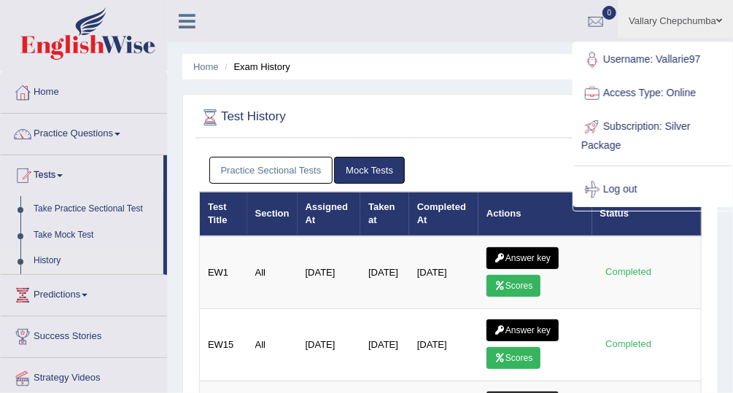
click at [633, 190] on link "Log out" at bounding box center [653, 190] width 158 height 34
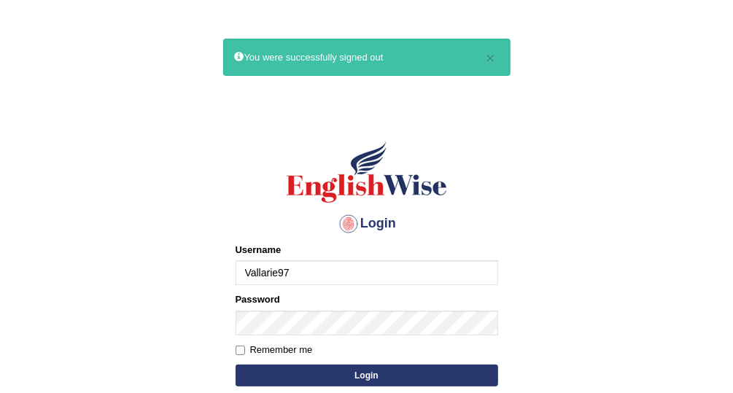
click at [386, 276] on input "Vallarie97" at bounding box center [367, 272] width 263 height 25
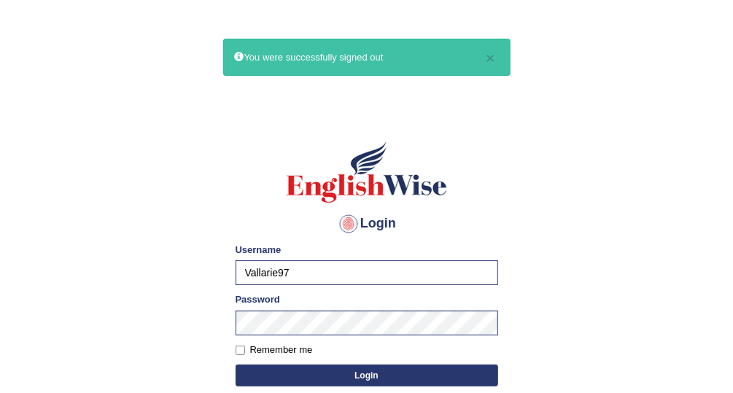
type input "Afreen11"
click at [322, 376] on button "Login" at bounding box center [367, 376] width 263 height 22
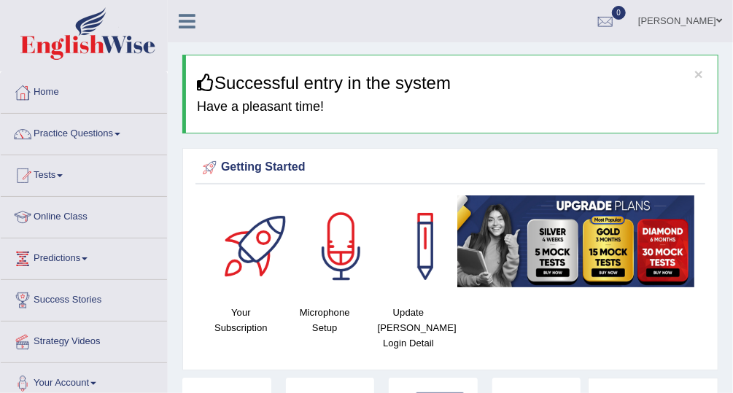
click at [42, 178] on link "Tests" at bounding box center [84, 173] width 166 height 36
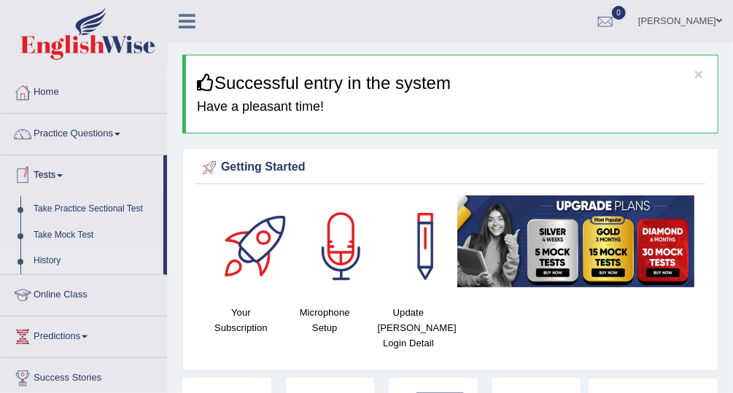
click at [95, 266] on link "History" at bounding box center [95, 261] width 136 height 26
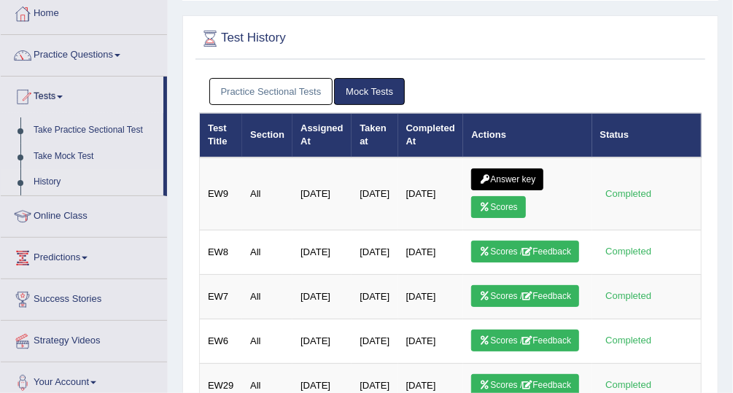
scroll to position [206, 0]
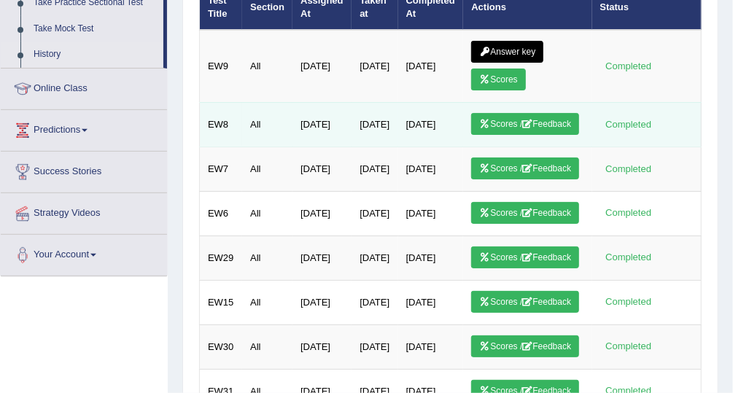
click at [508, 122] on link "Scores / Feedback" at bounding box center [525, 124] width 108 height 22
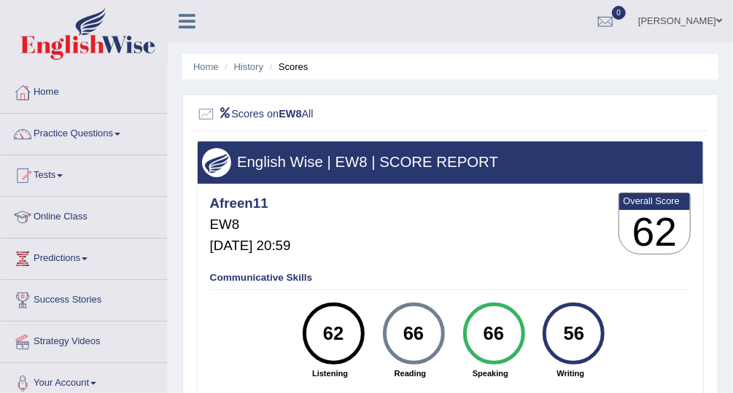
click at [306, 70] on li "Scores" at bounding box center [287, 67] width 42 height 14
click at [251, 71] on link "History" at bounding box center [248, 66] width 29 height 11
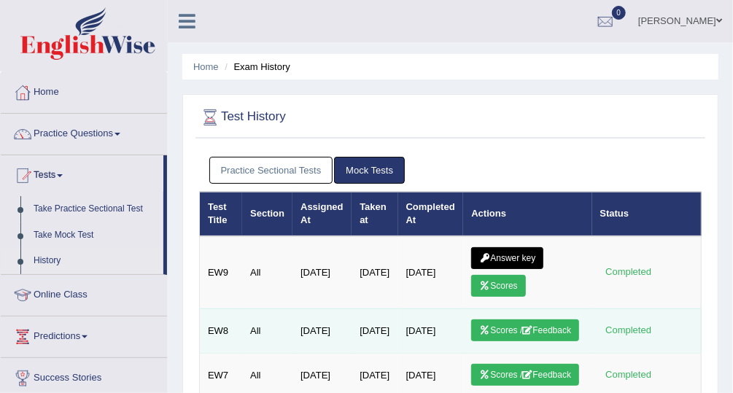
click at [548, 327] on link "Scores / Feedback" at bounding box center [525, 330] width 108 height 22
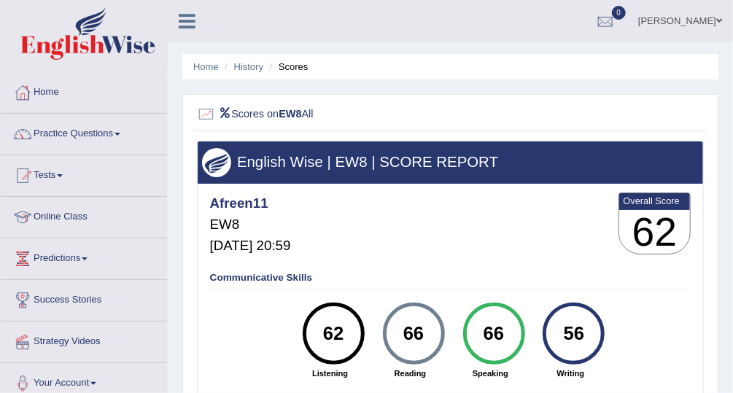
click at [622, 244] on h3 "62" at bounding box center [654, 232] width 71 height 44
click at [475, 234] on div "Afreen11 EW8 [DATE] 20:59 Overall Score 62" at bounding box center [449, 227] width 487 height 74
click at [252, 66] on link "History" at bounding box center [248, 66] width 29 height 11
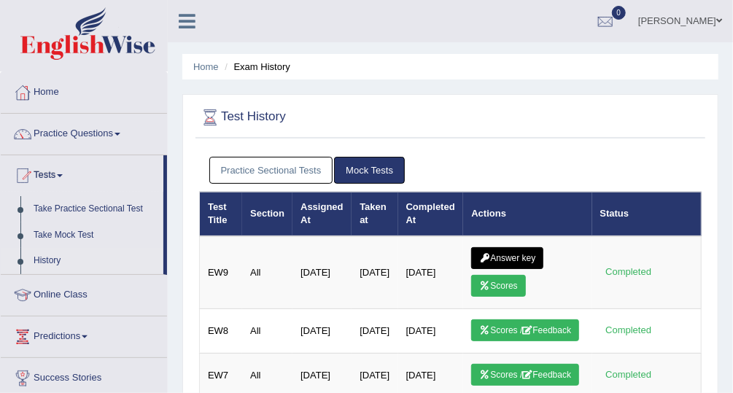
click at [680, 24] on link "[PERSON_NAME]" at bounding box center [680, 19] width 106 height 38
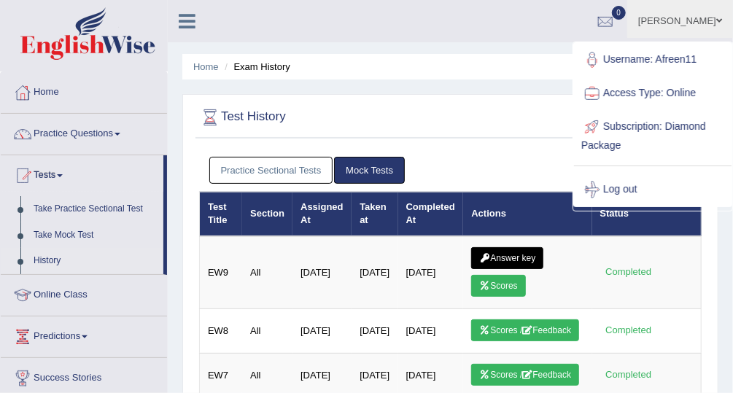
click at [645, 196] on link "Log out" at bounding box center [653, 190] width 158 height 34
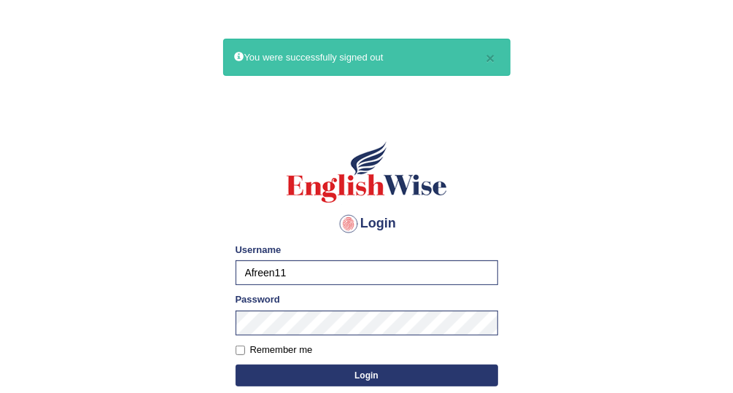
type input "Vallarie97"
click at [384, 376] on button "Login" at bounding box center [367, 376] width 263 height 22
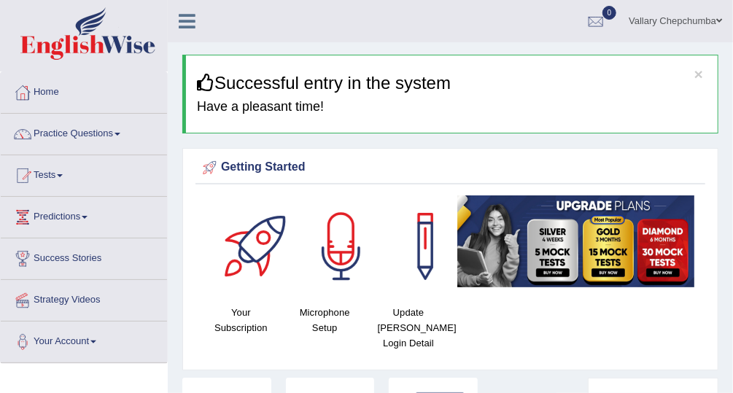
click at [53, 177] on link "Tests" at bounding box center [84, 173] width 166 height 36
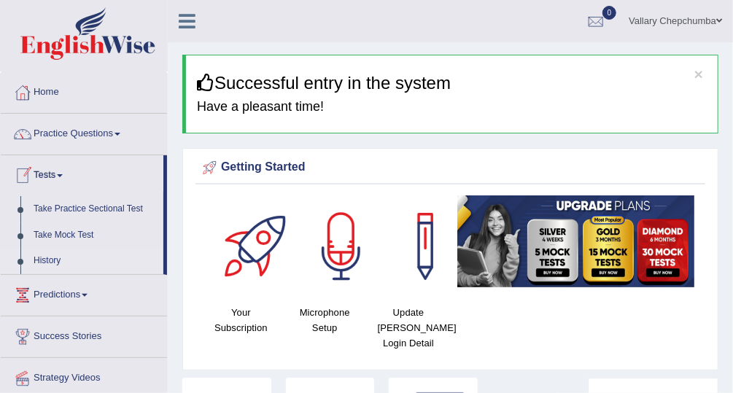
click at [85, 268] on link "History" at bounding box center [95, 261] width 136 height 26
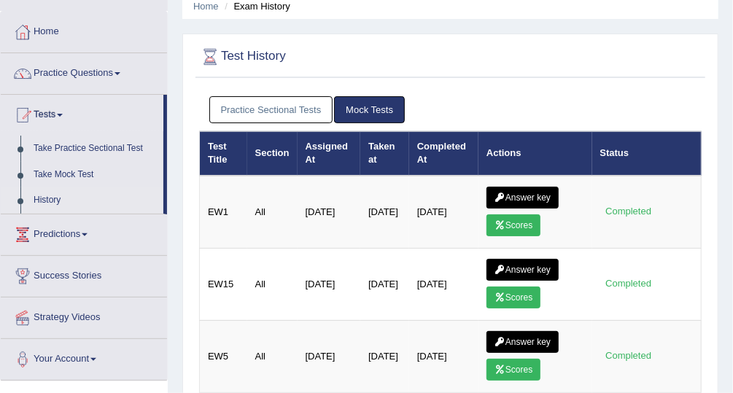
scroll to position [80, 0]
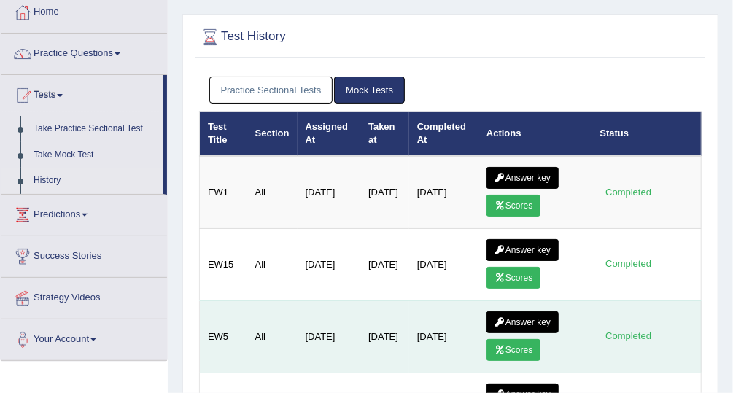
click at [524, 322] on link "Answer key" at bounding box center [522, 322] width 72 height 22
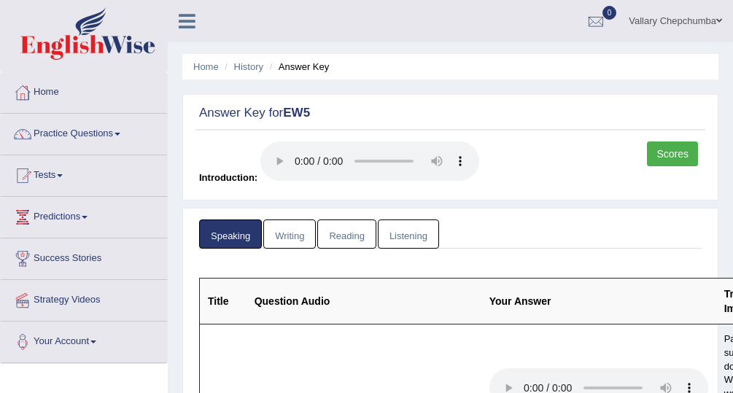
click at [672, 152] on link "Scores" at bounding box center [672, 153] width 51 height 25
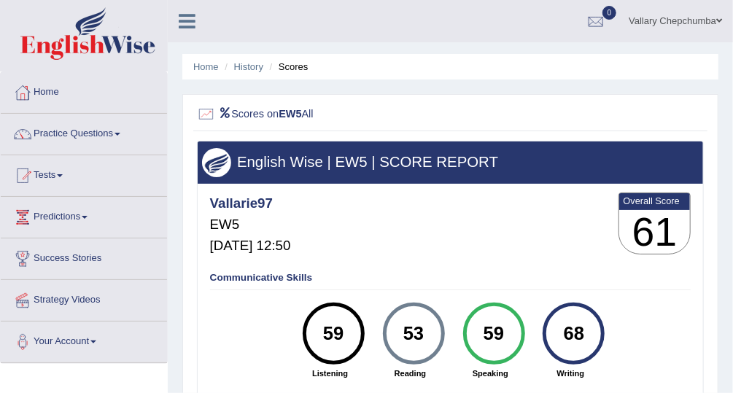
click at [92, 133] on link "Practice Questions" at bounding box center [84, 132] width 166 height 36
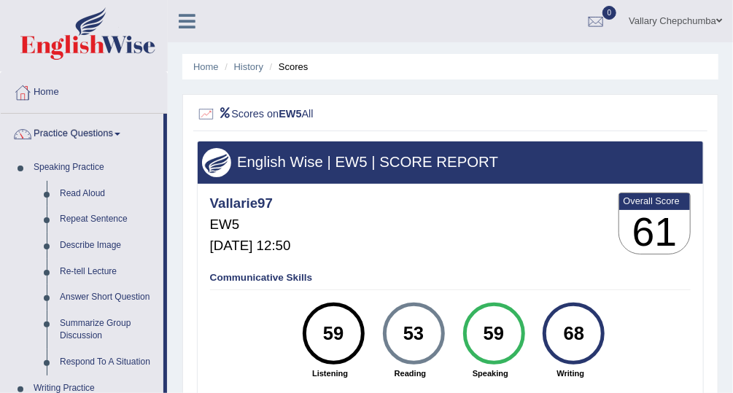
click at [693, 23] on link "Vallary Chepchumba" at bounding box center [675, 19] width 115 height 38
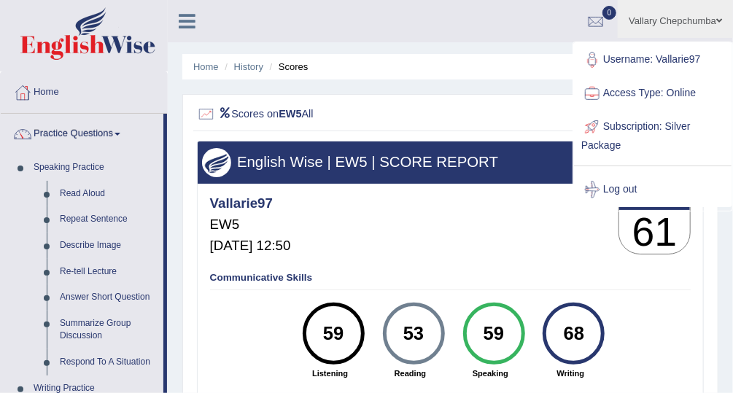
click at [634, 195] on link "Log out" at bounding box center [653, 190] width 158 height 34
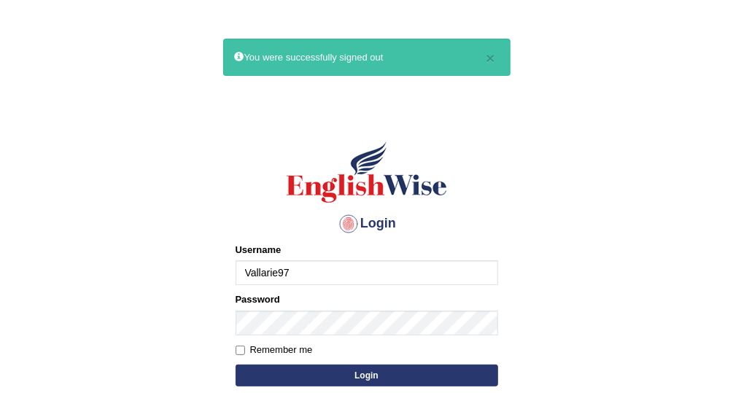
click at [335, 275] on input "Vallarie97" at bounding box center [367, 272] width 263 height 25
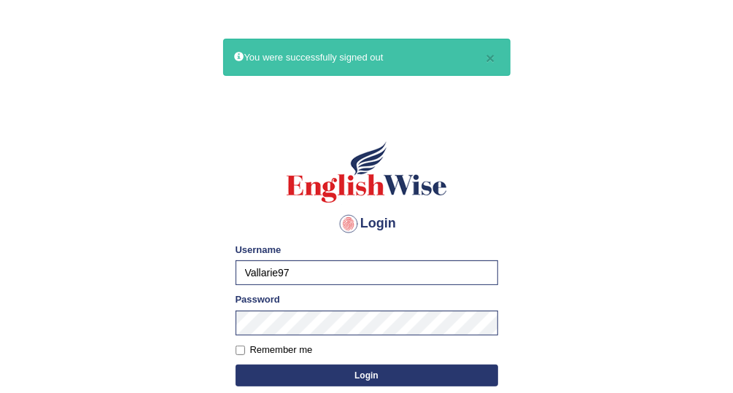
type input "Afreen11"
click at [307, 378] on button "Login" at bounding box center [367, 376] width 263 height 22
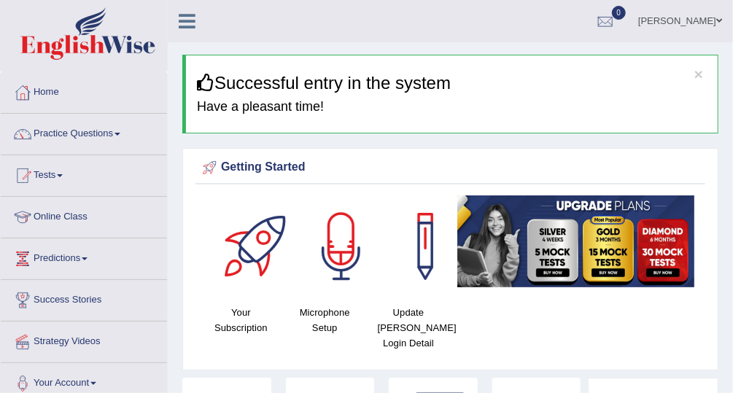
click at [66, 133] on link "Practice Questions" at bounding box center [84, 132] width 166 height 36
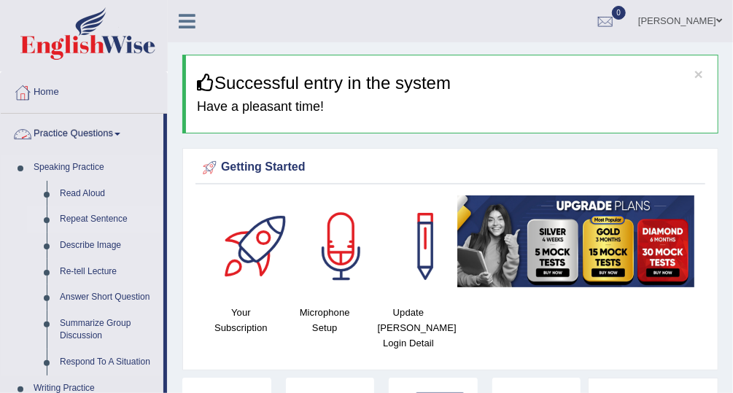
click at [69, 219] on link "Repeat Sentence" at bounding box center [108, 219] width 110 height 26
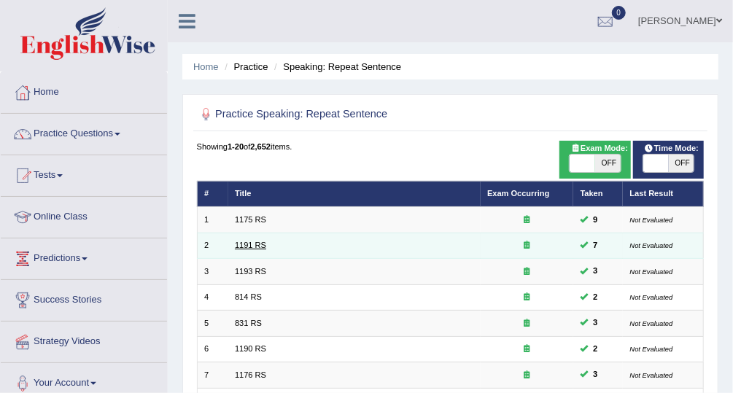
click at [237, 243] on link "1191 RS" at bounding box center [250, 245] width 31 height 9
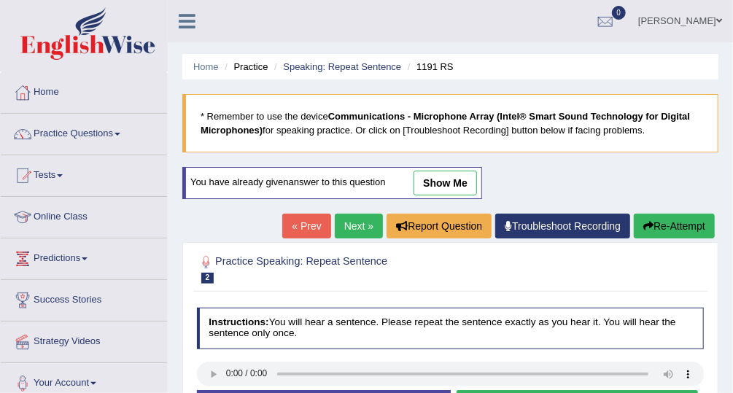
click at [451, 186] on link "show me" at bounding box center [444, 183] width 63 height 25
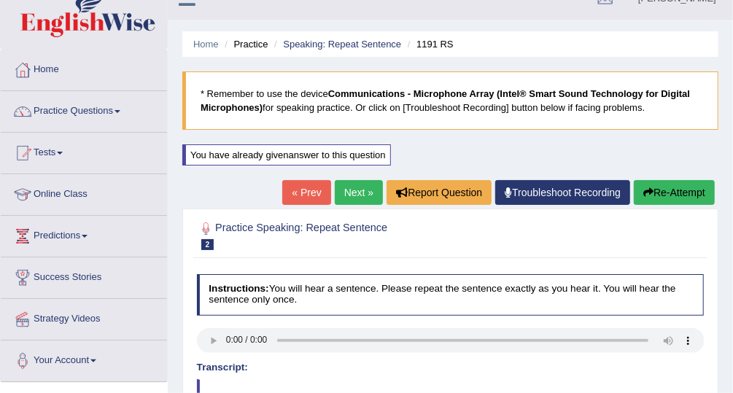
scroll to position [24, 0]
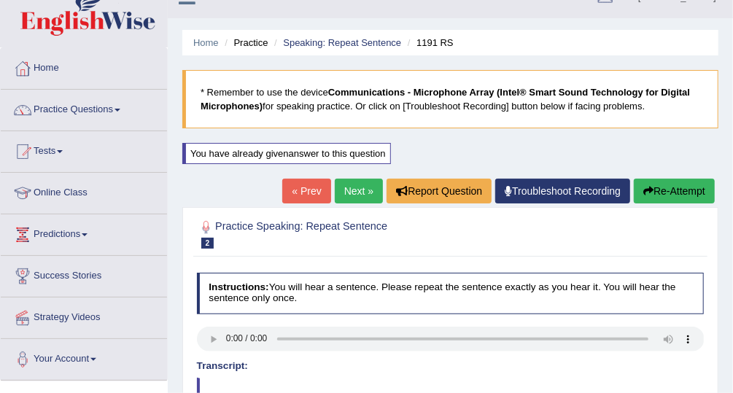
click at [82, 118] on link "Practice Questions" at bounding box center [84, 108] width 166 height 36
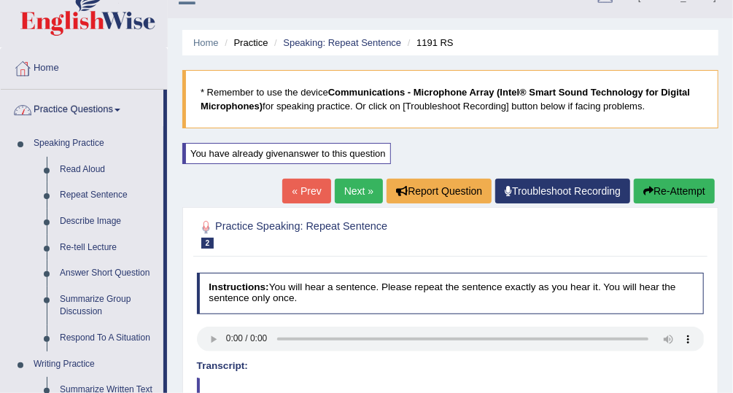
click at [77, 196] on link "Repeat Sentence" at bounding box center [108, 195] width 110 height 26
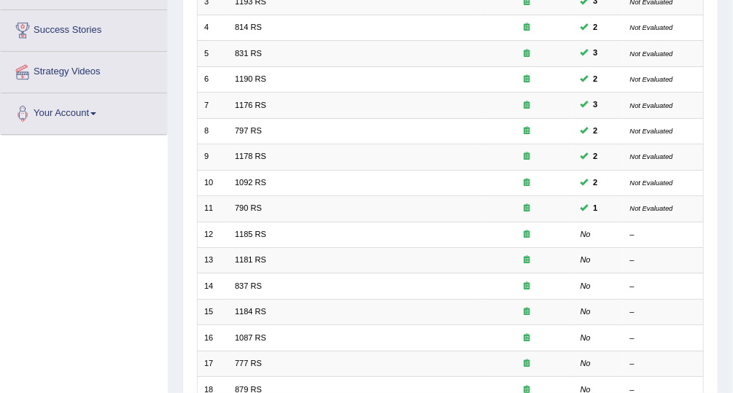
scroll to position [273, 0]
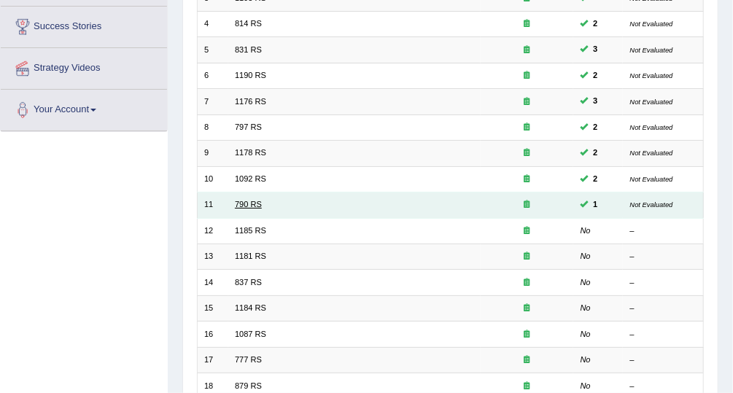
click at [238, 206] on link "790 RS" at bounding box center [248, 204] width 27 height 9
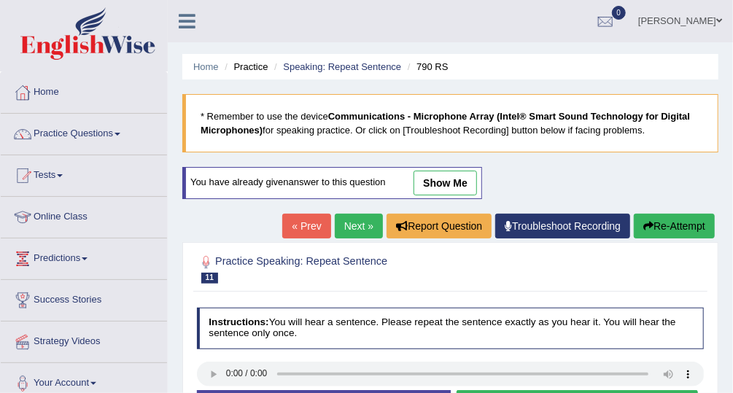
click at [459, 187] on link "show me" at bounding box center [444, 183] width 63 height 25
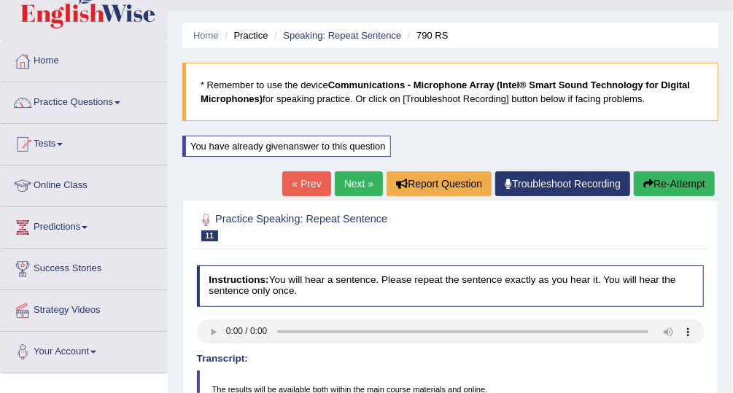
scroll to position [30, 0]
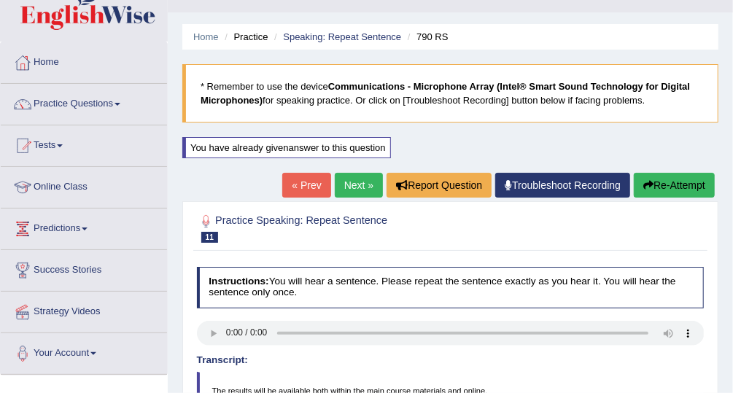
click at [58, 108] on link "Practice Questions" at bounding box center [84, 102] width 166 height 36
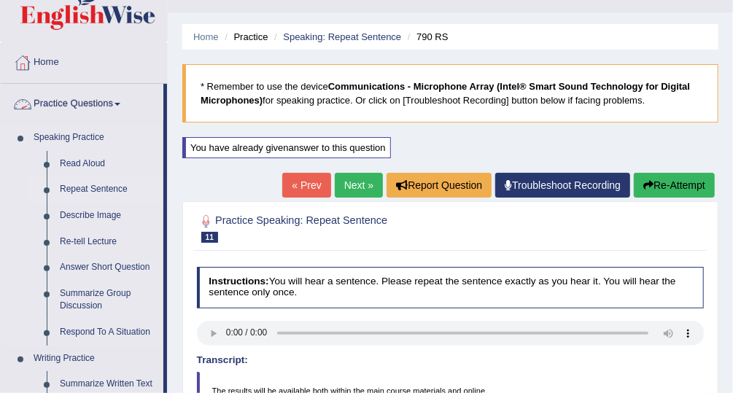
click at [73, 193] on link "Repeat Sentence" at bounding box center [108, 189] width 110 height 26
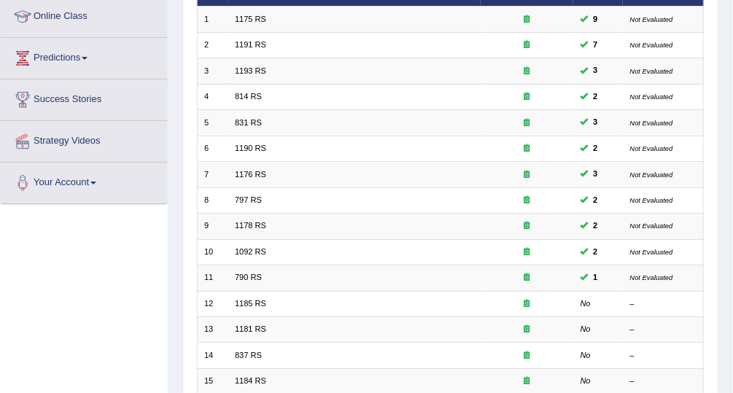
scroll to position [208, 0]
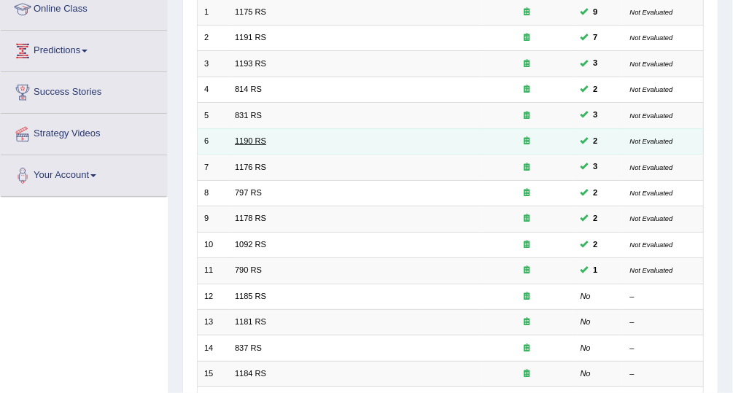
click at [252, 140] on link "1190 RS" at bounding box center [250, 140] width 31 height 9
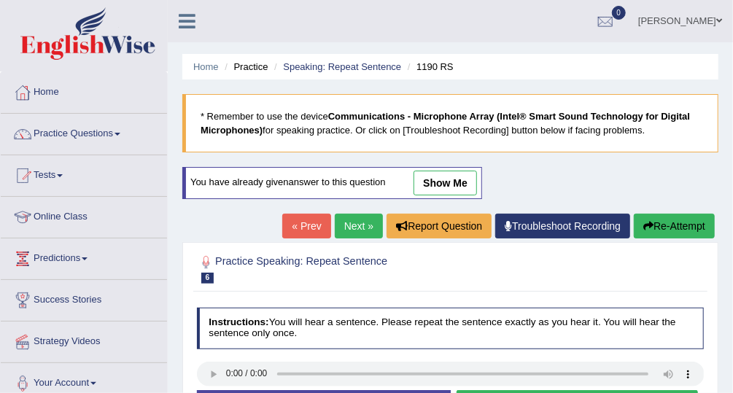
click at [450, 181] on link "show me" at bounding box center [444, 183] width 63 height 25
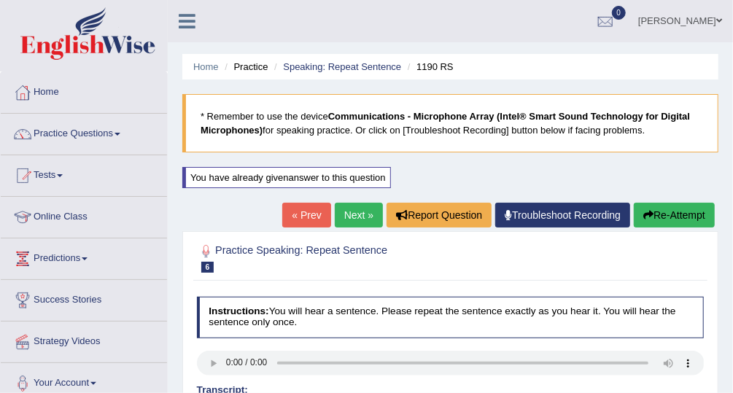
click at [103, 131] on link "Practice Questions" at bounding box center [84, 132] width 166 height 36
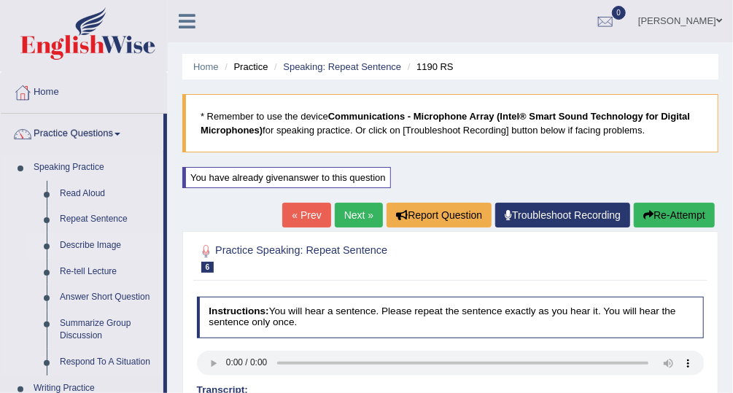
click at [70, 254] on link "Describe Image" at bounding box center [108, 246] width 110 height 26
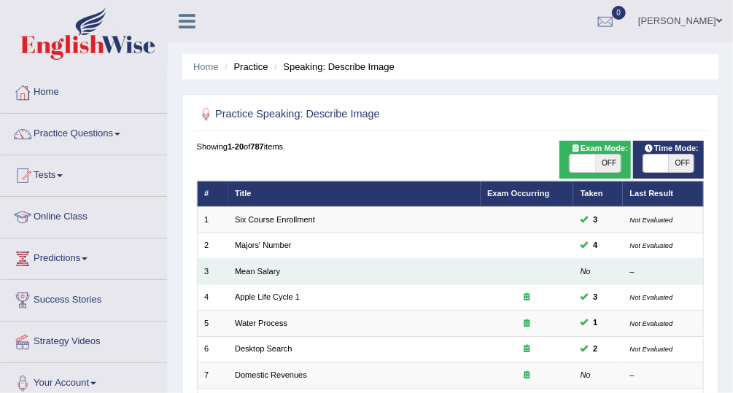
click at [244, 259] on td "Mean Salary" at bounding box center [354, 272] width 252 height 26
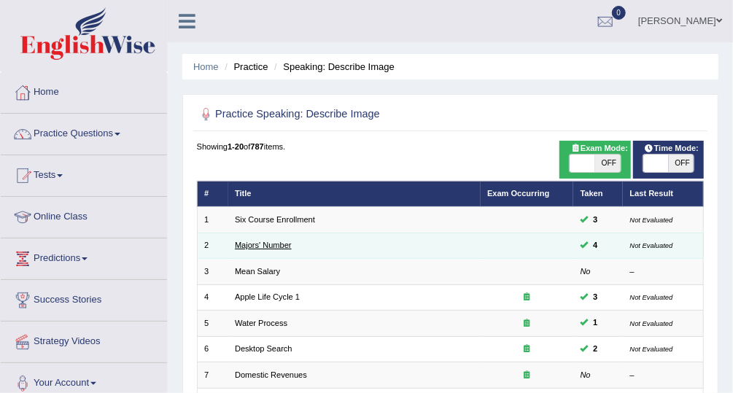
click at [244, 246] on link "Majors' Number" at bounding box center [263, 245] width 57 height 9
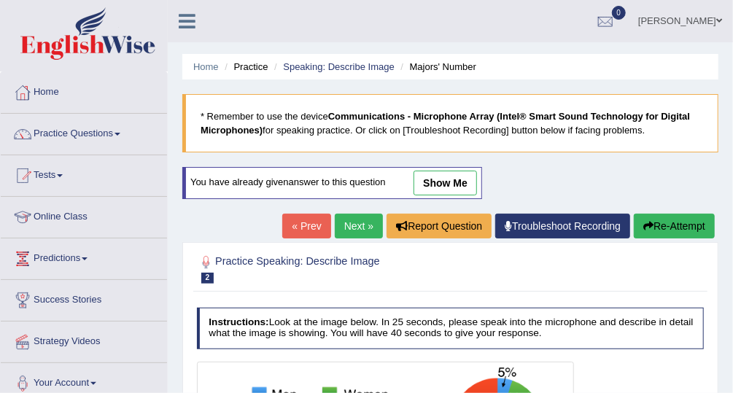
click at [428, 179] on link "show me" at bounding box center [444, 183] width 63 height 25
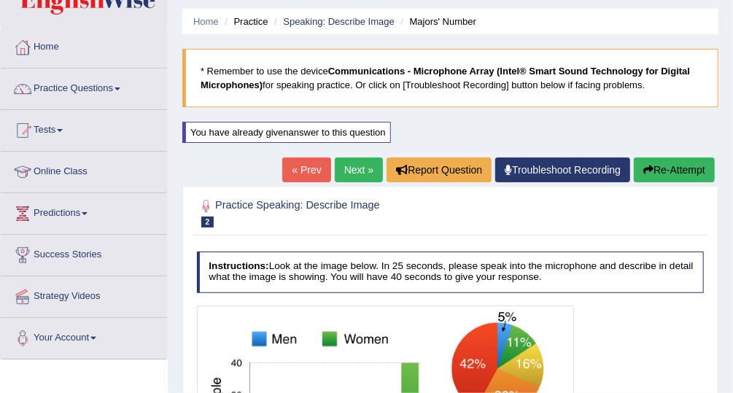
scroll to position [43, 0]
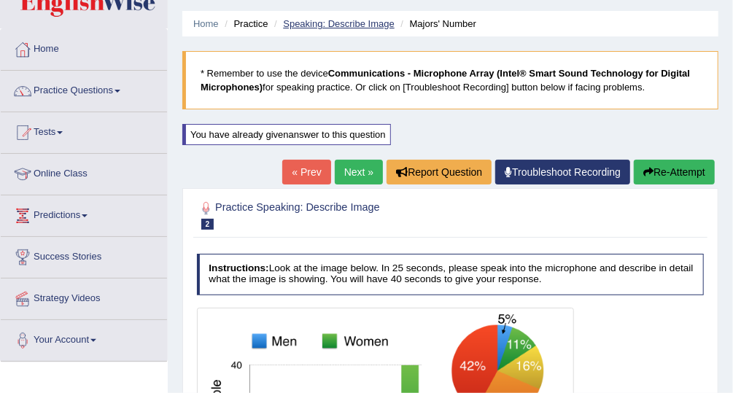
click at [329, 26] on link "Speaking: Describe Image" at bounding box center [338, 23] width 111 height 11
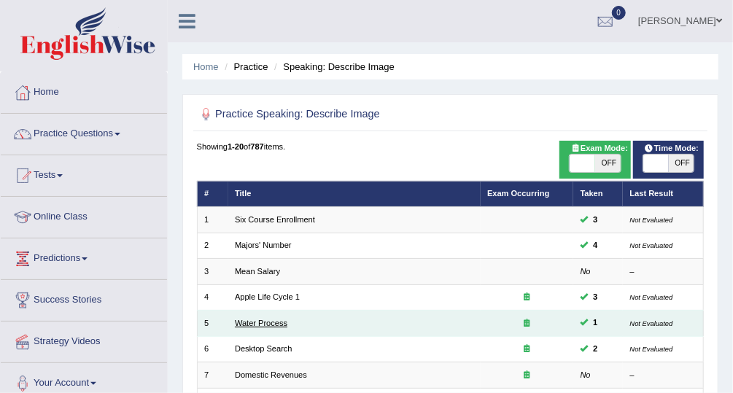
click at [236, 321] on link "Water Process" at bounding box center [261, 323] width 53 height 9
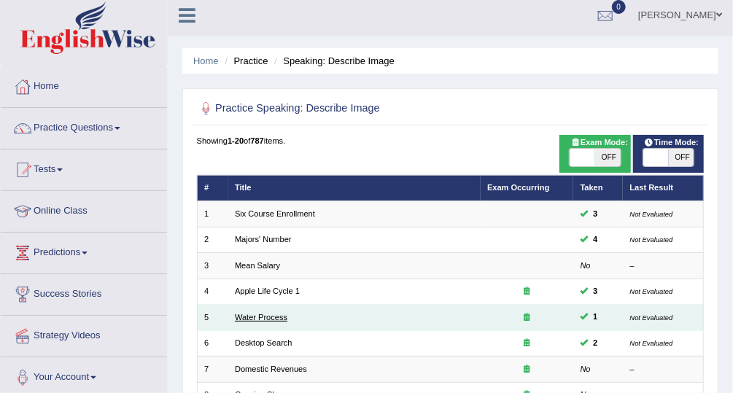
scroll to position [21, 0]
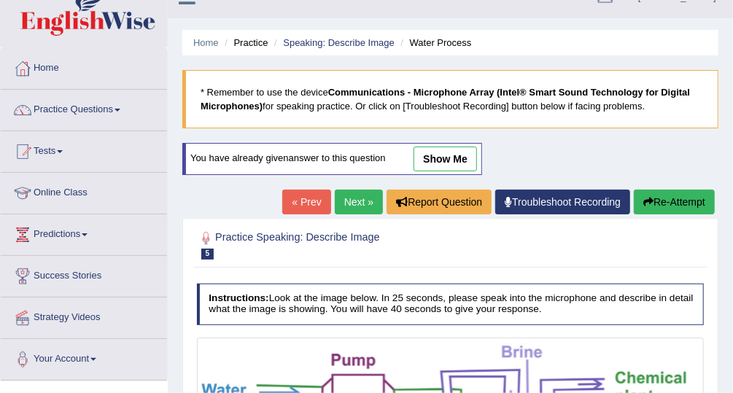
scroll to position [22, 0]
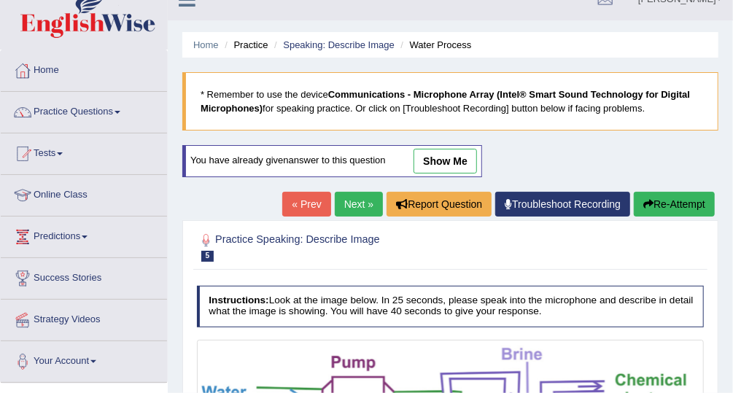
click at [443, 155] on link "show me" at bounding box center [444, 161] width 63 height 25
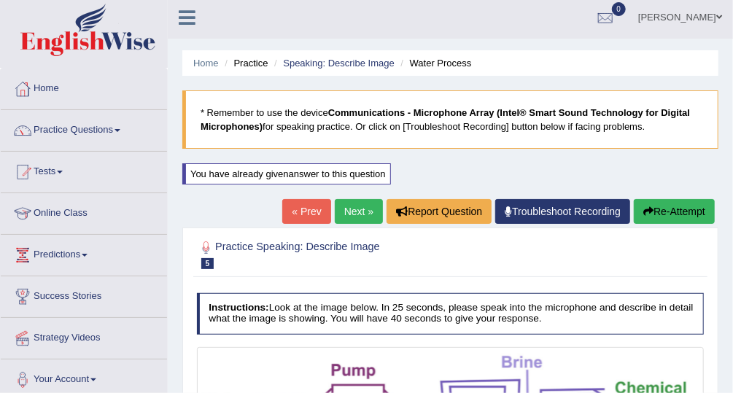
scroll to position [3, 0]
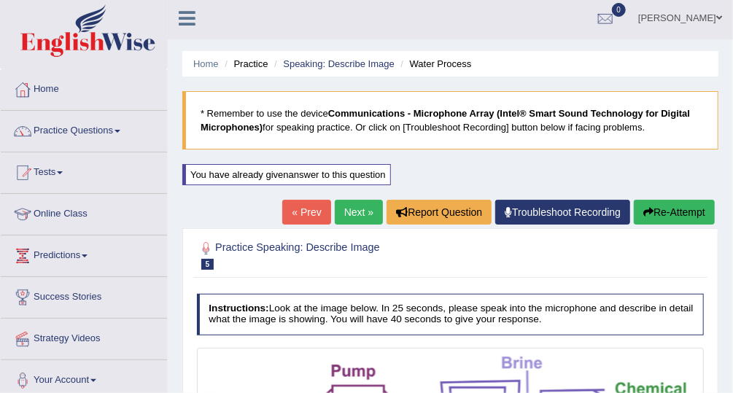
click at [254, 66] on li "Practice" at bounding box center [244, 64] width 47 height 14
click at [101, 130] on link "Practice Questions" at bounding box center [84, 129] width 166 height 36
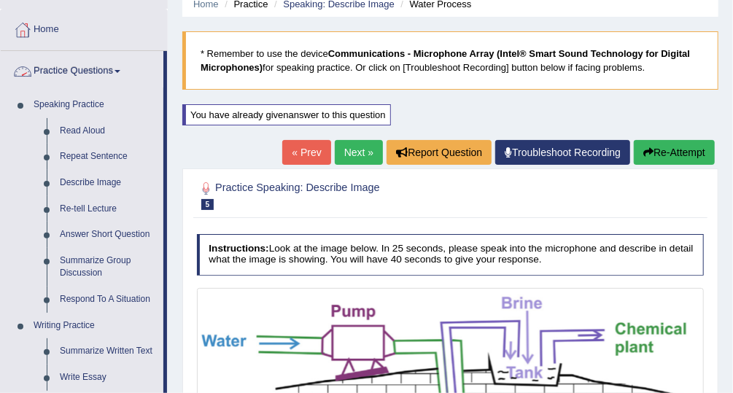
scroll to position [65, 0]
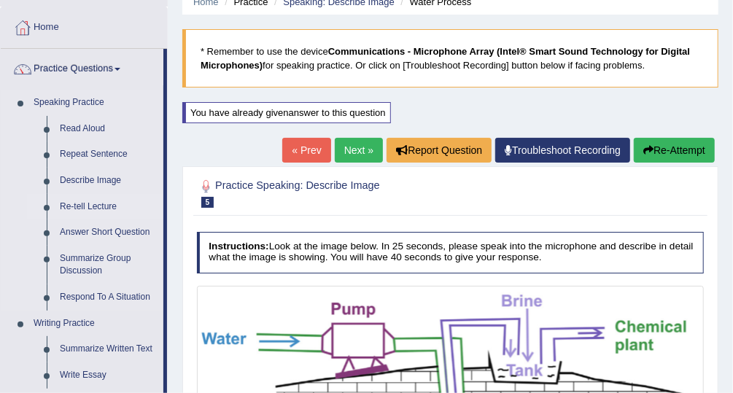
click at [112, 201] on link "Re-tell Lecture" at bounding box center [108, 207] width 110 height 26
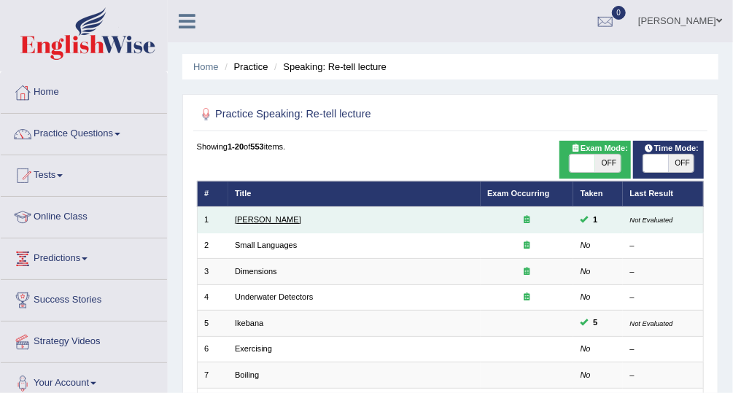
click at [272, 219] on link "[PERSON_NAME]" at bounding box center [268, 219] width 66 height 9
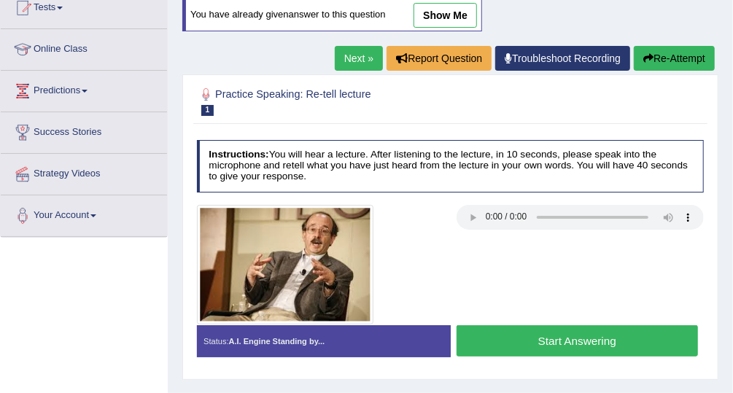
scroll to position [151, 0]
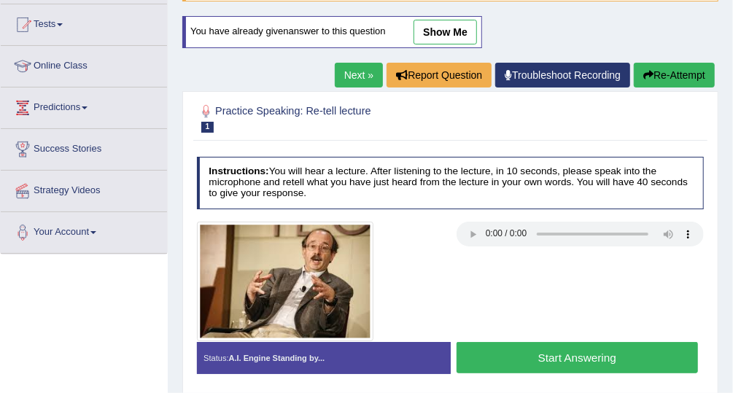
click at [456, 39] on link "show me" at bounding box center [444, 32] width 63 height 25
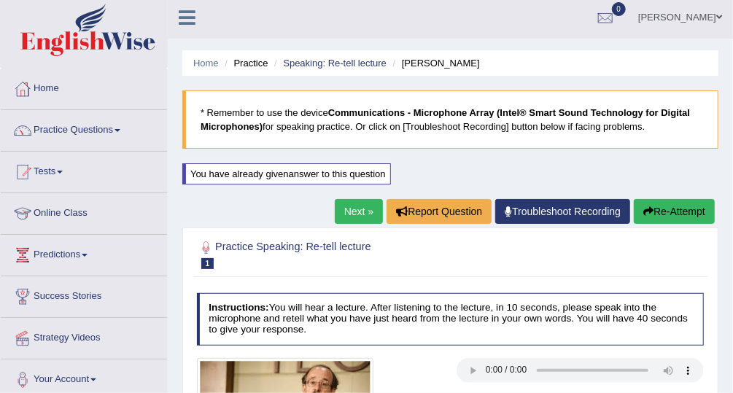
scroll to position [0, 0]
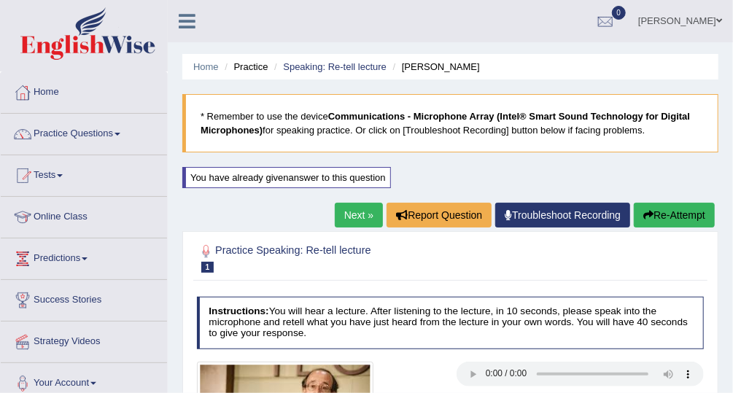
click at [69, 141] on link "Practice Questions" at bounding box center [84, 132] width 166 height 36
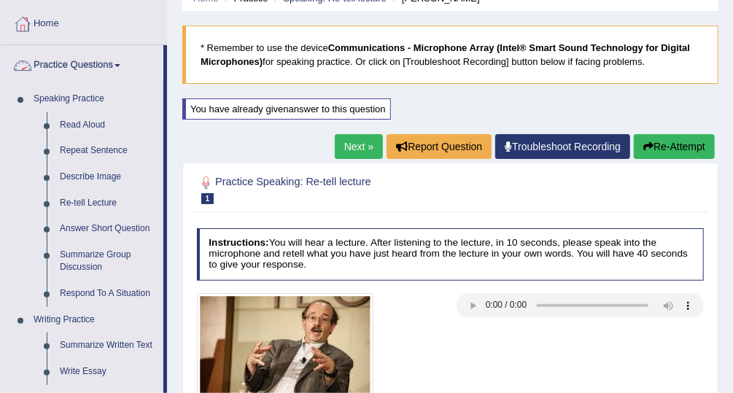
scroll to position [73, 0]
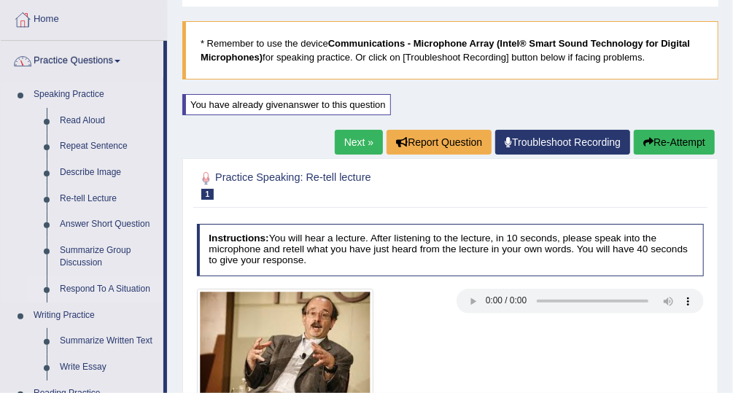
click at [89, 289] on link "Respond To A Situation" at bounding box center [108, 289] width 110 height 26
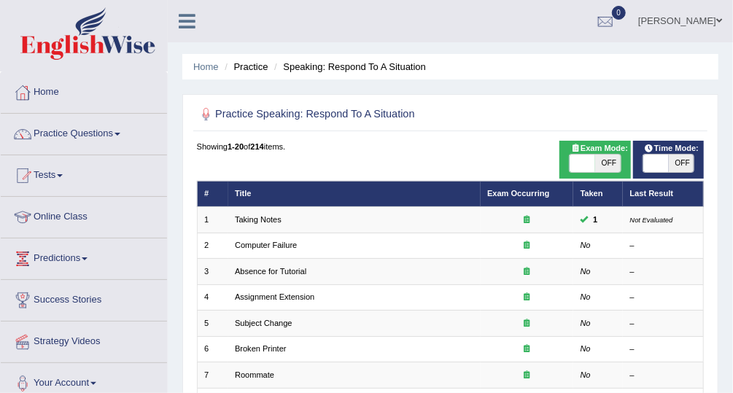
click at [248, 230] on td "Taking Notes" at bounding box center [354, 220] width 252 height 26
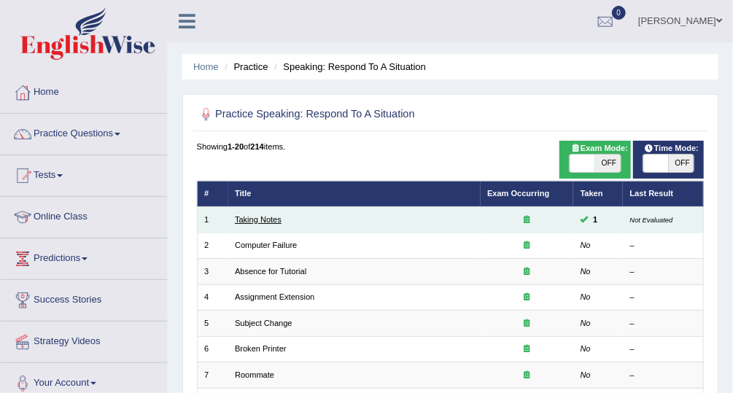
click at [244, 222] on link "Taking Notes" at bounding box center [258, 219] width 47 height 9
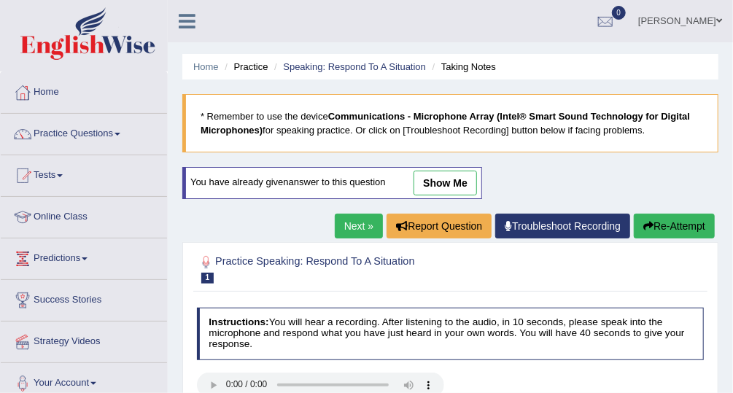
click at [431, 187] on link "show me" at bounding box center [444, 183] width 63 height 25
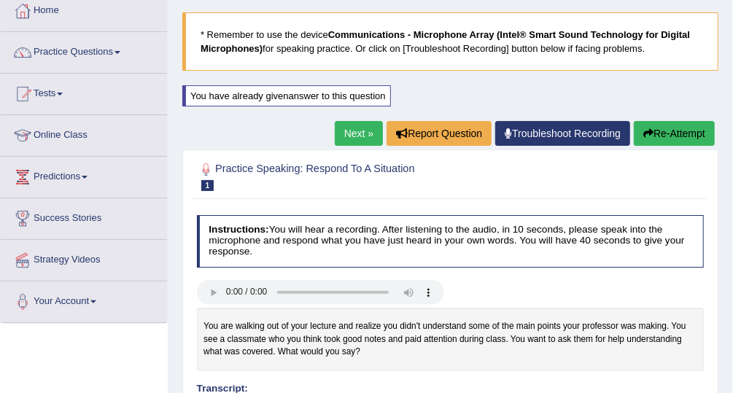
scroll to position [77, 0]
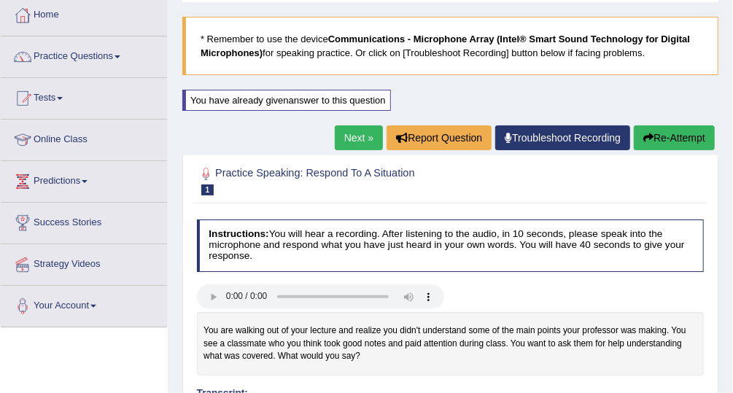
click at [48, 98] on link "Tests" at bounding box center [84, 96] width 166 height 36
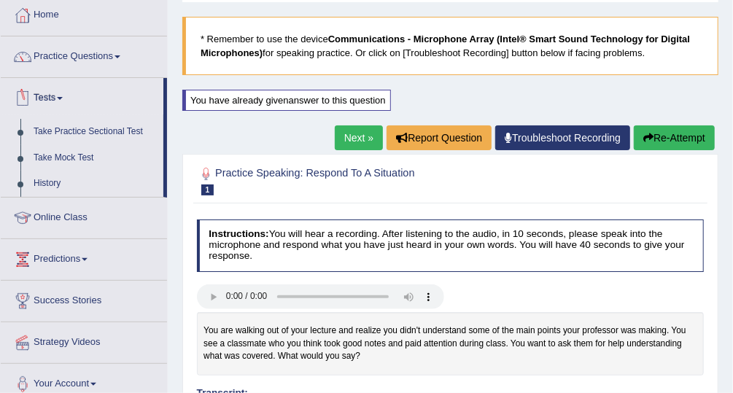
click at [54, 59] on link "Practice Questions" at bounding box center [84, 54] width 166 height 36
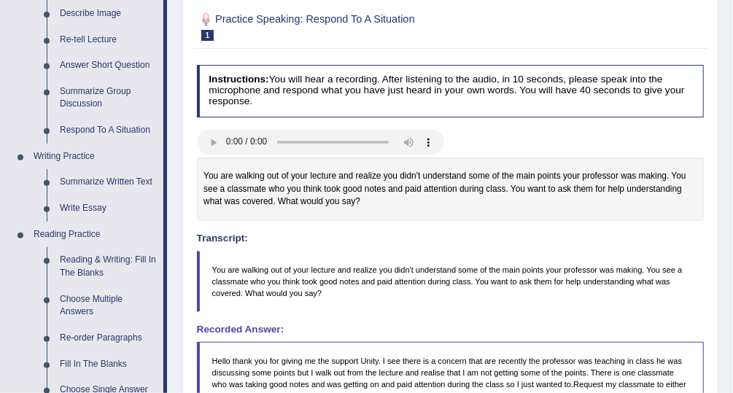
scroll to position [235, 0]
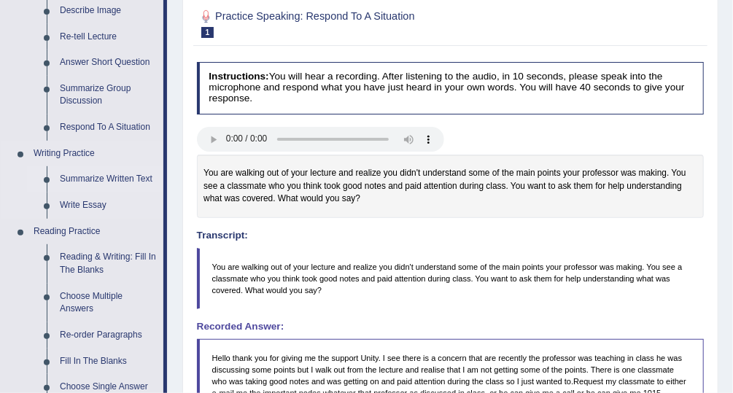
click at [74, 178] on link "Summarize Written Text" at bounding box center [108, 179] width 110 height 26
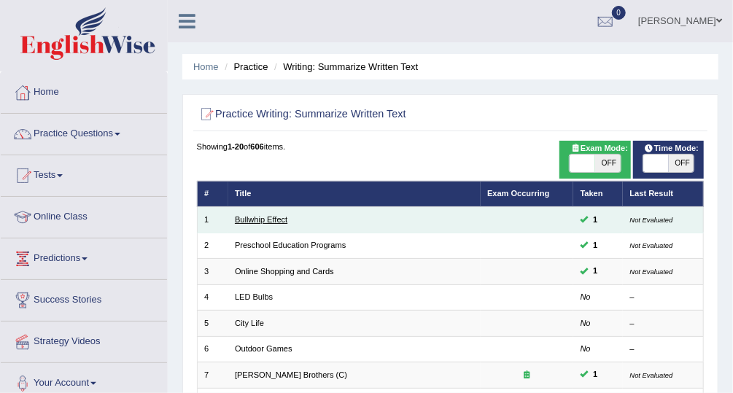
click at [275, 221] on link "Bullwhip Effect" at bounding box center [261, 219] width 53 height 9
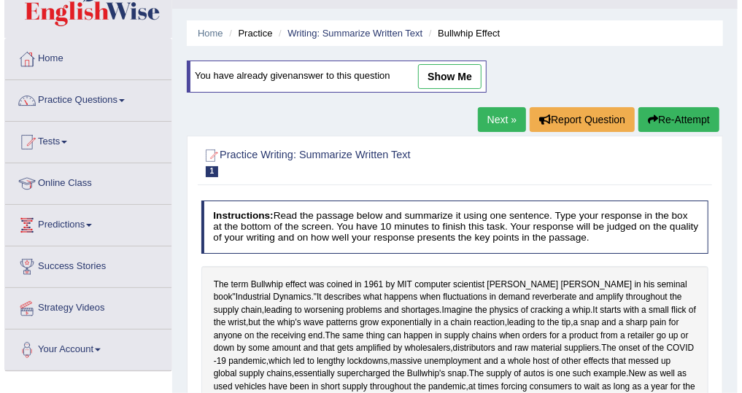
scroll to position [26, 0]
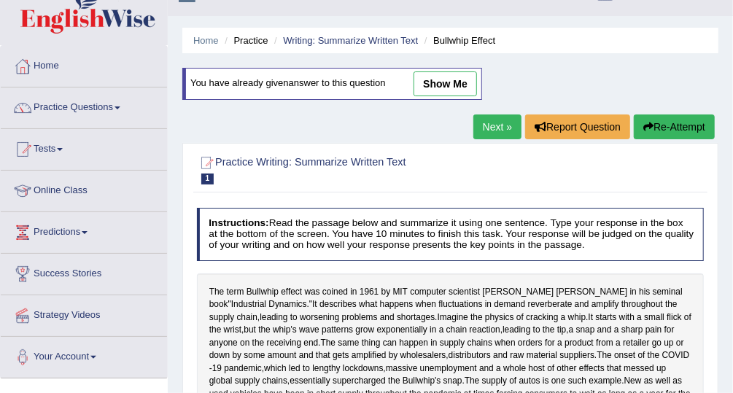
click at [459, 90] on link "show me" at bounding box center [444, 83] width 63 height 25
type textarea "The computer scientist, Jay Forrester in his seminal book named as Industrial D…"
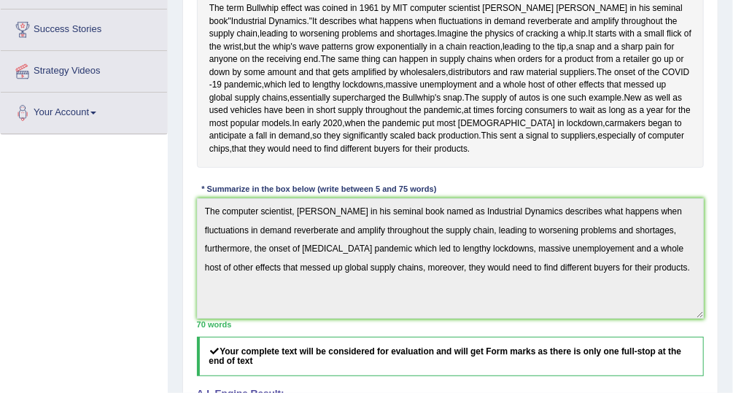
scroll to position [268, 0]
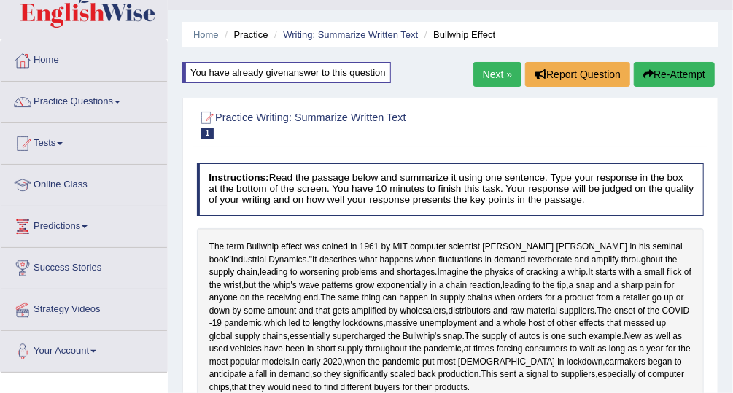
scroll to position [0, 0]
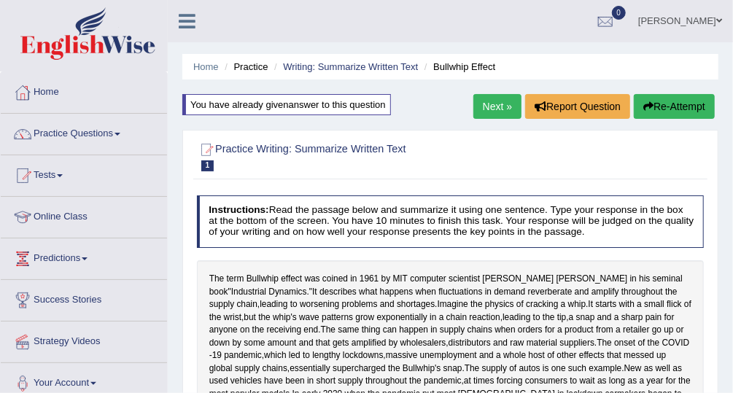
click at [72, 135] on link "Practice Questions" at bounding box center [84, 132] width 166 height 36
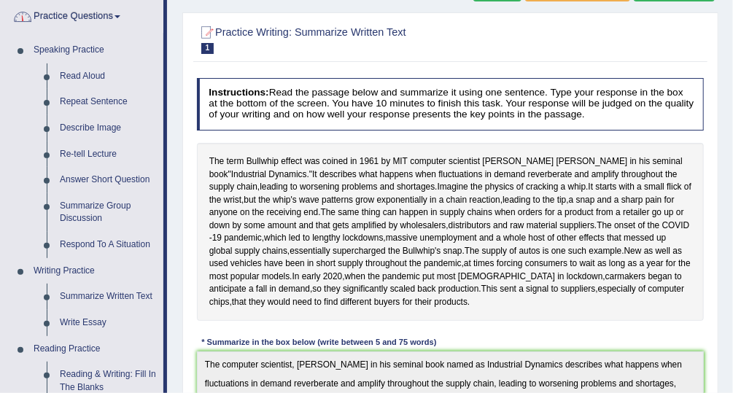
scroll to position [124, 0]
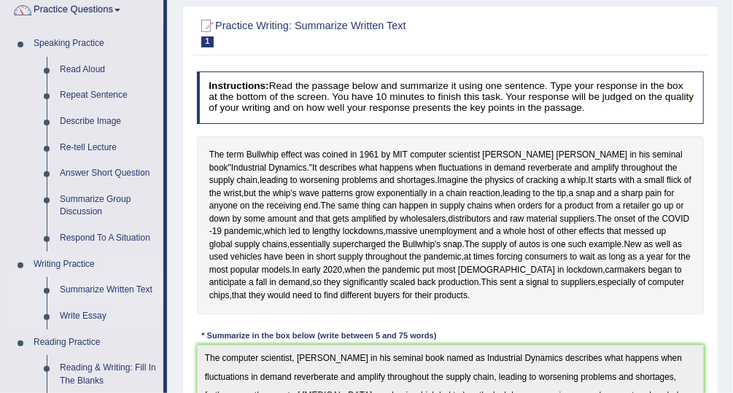
click at [101, 294] on link "Summarize Written Text" at bounding box center [108, 290] width 110 height 26
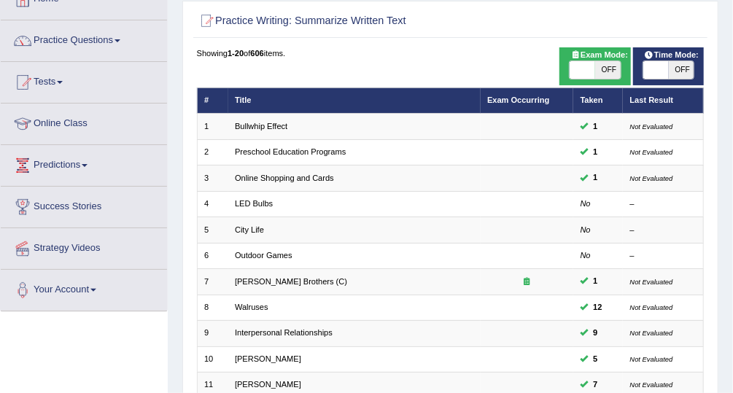
scroll to position [98, 0]
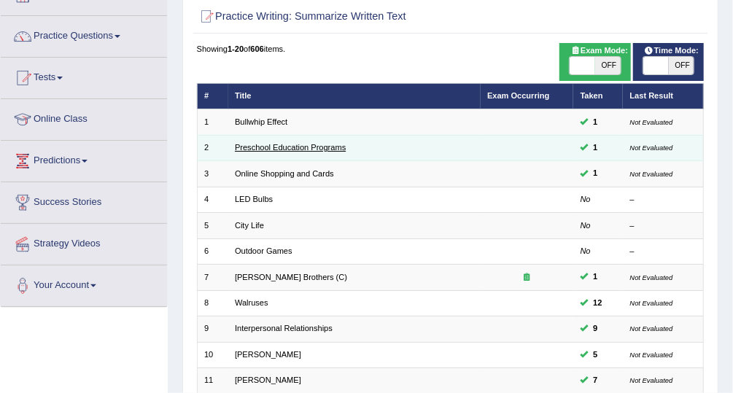
click at [259, 147] on link "Preschool Education Programs" at bounding box center [290, 147] width 111 height 9
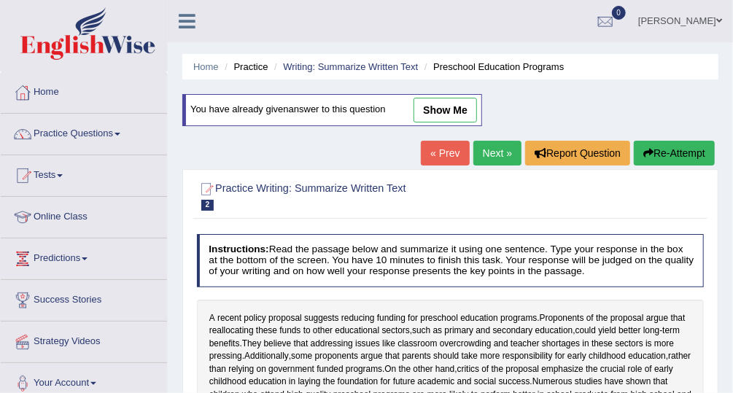
click at [451, 109] on link "show me" at bounding box center [444, 110] width 63 height 25
type textarea "A recent policy proposal suggests reducing funding for preschool education prog…"
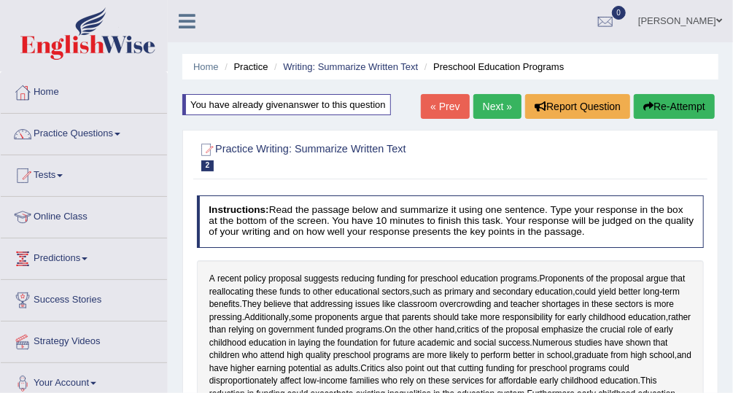
click at [54, 91] on link "Home" at bounding box center [84, 90] width 166 height 36
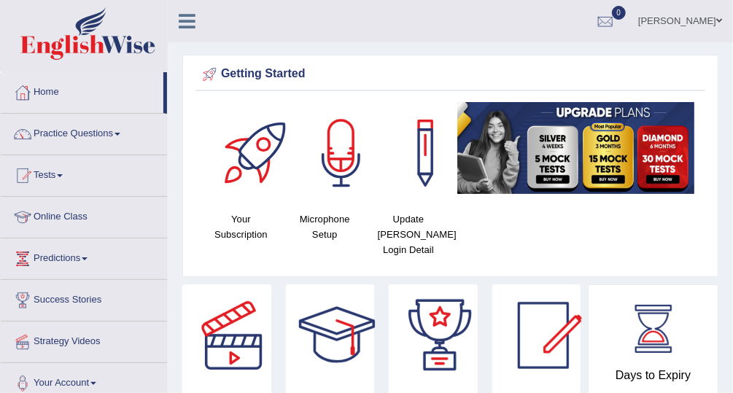
click at [63, 174] on span at bounding box center [60, 175] width 6 height 3
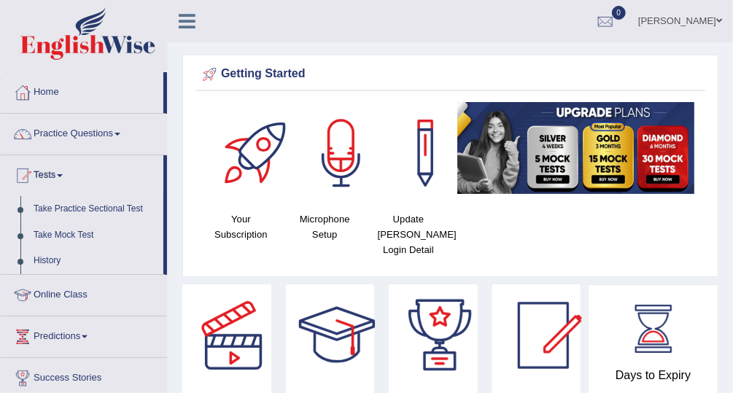
click at [85, 257] on link "History" at bounding box center [95, 261] width 136 height 26
click at [90, 137] on link "Practice Questions" at bounding box center [84, 132] width 166 height 36
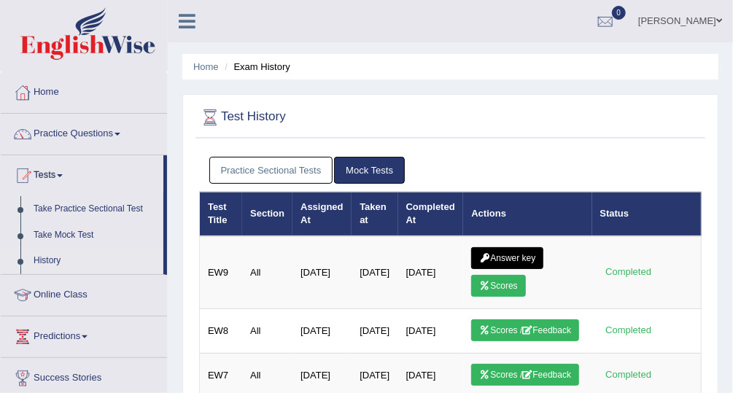
click at [93, 139] on link "Practice Questions" at bounding box center [84, 132] width 166 height 36
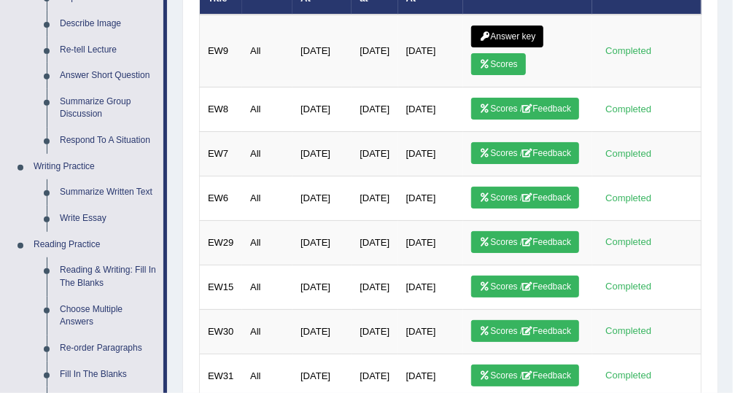
scroll to position [257, 0]
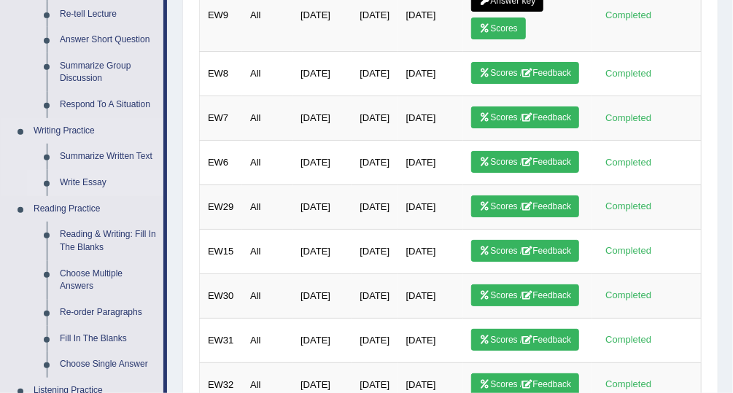
click at [97, 185] on link "Write Essay" at bounding box center [108, 183] width 110 height 26
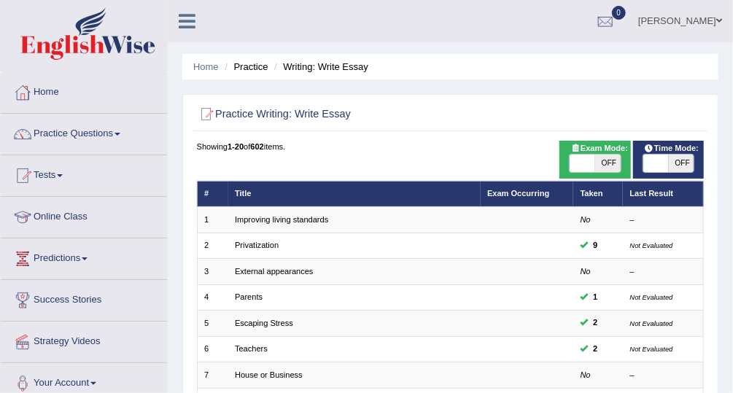
click at [14, 206] on div at bounding box center [23, 217] width 22 height 22
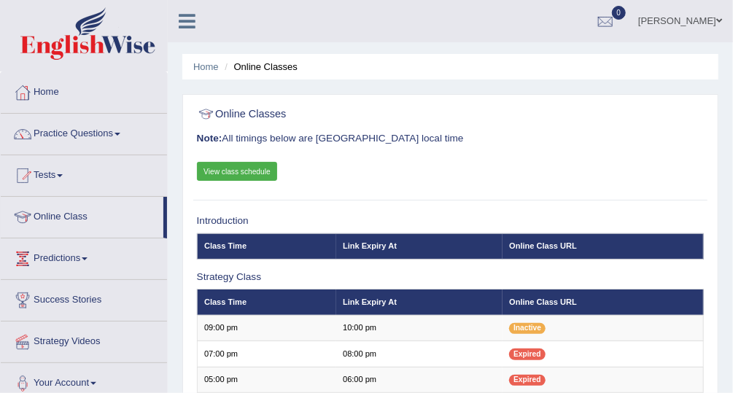
click at [45, 98] on link "Home" at bounding box center [84, 90] width 166 height 36
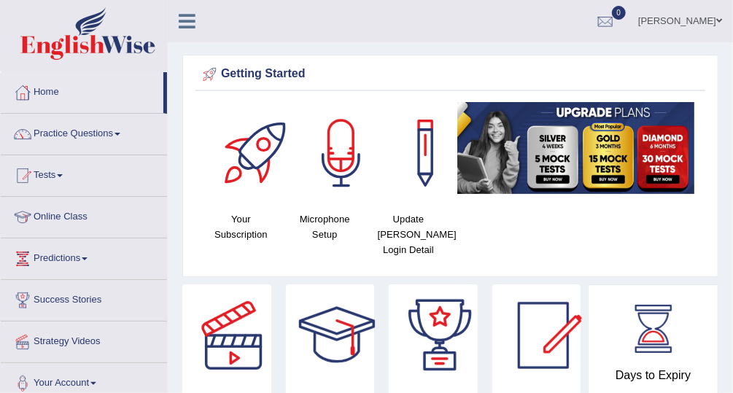
click at [82, 132] on link "Practice Questions" at bounding box center [84, 132] width 166 height 36
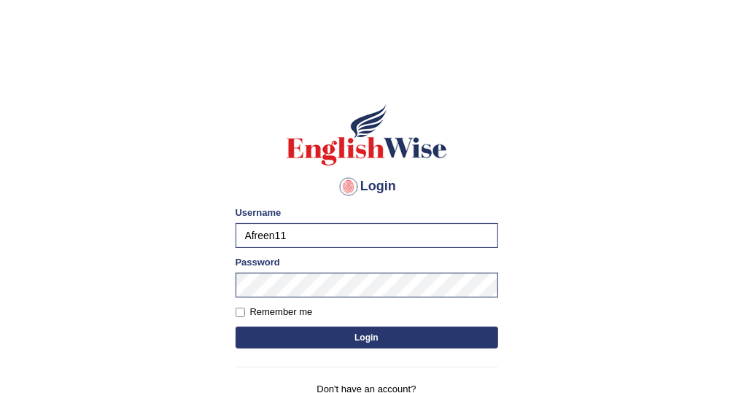
click at [346, 341] on button "Login" at bounding box center [367, 338] width 263 height 22
